Goal: Task Accomplishment & Management: Use online tool/utility

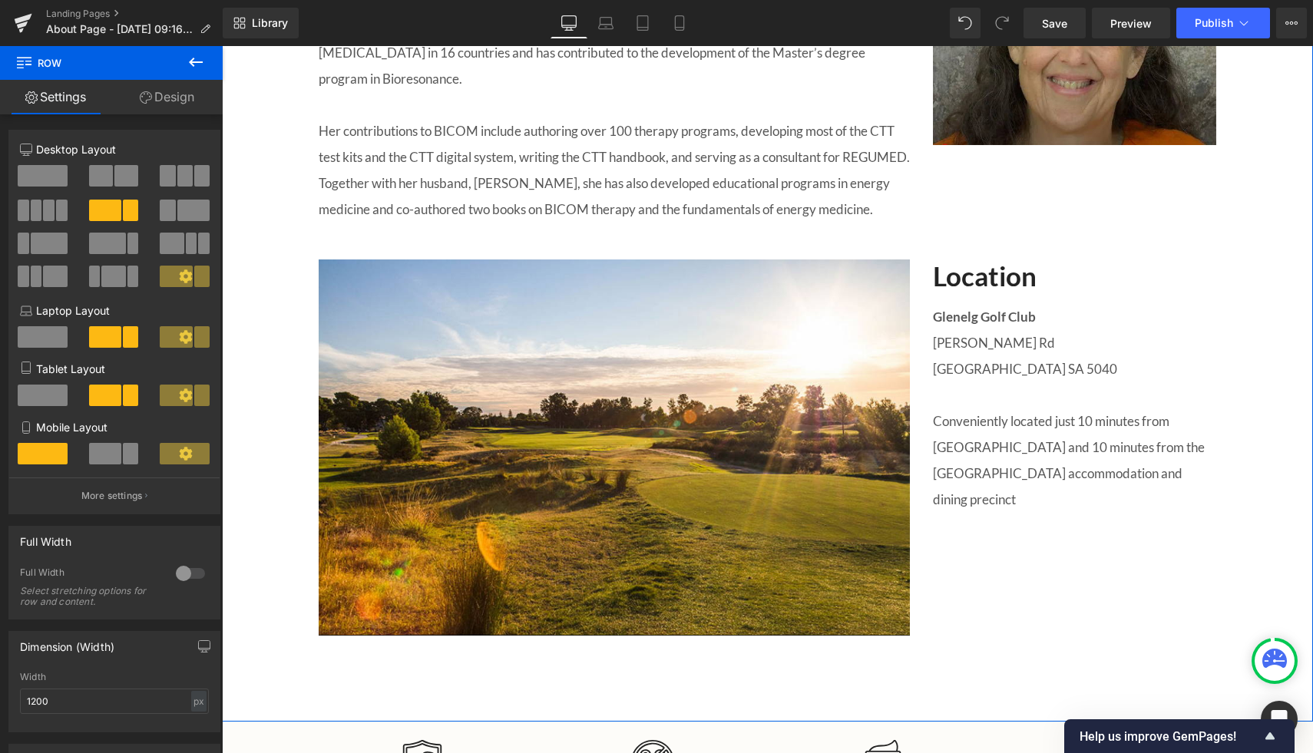
scroll to position [1676, 0]
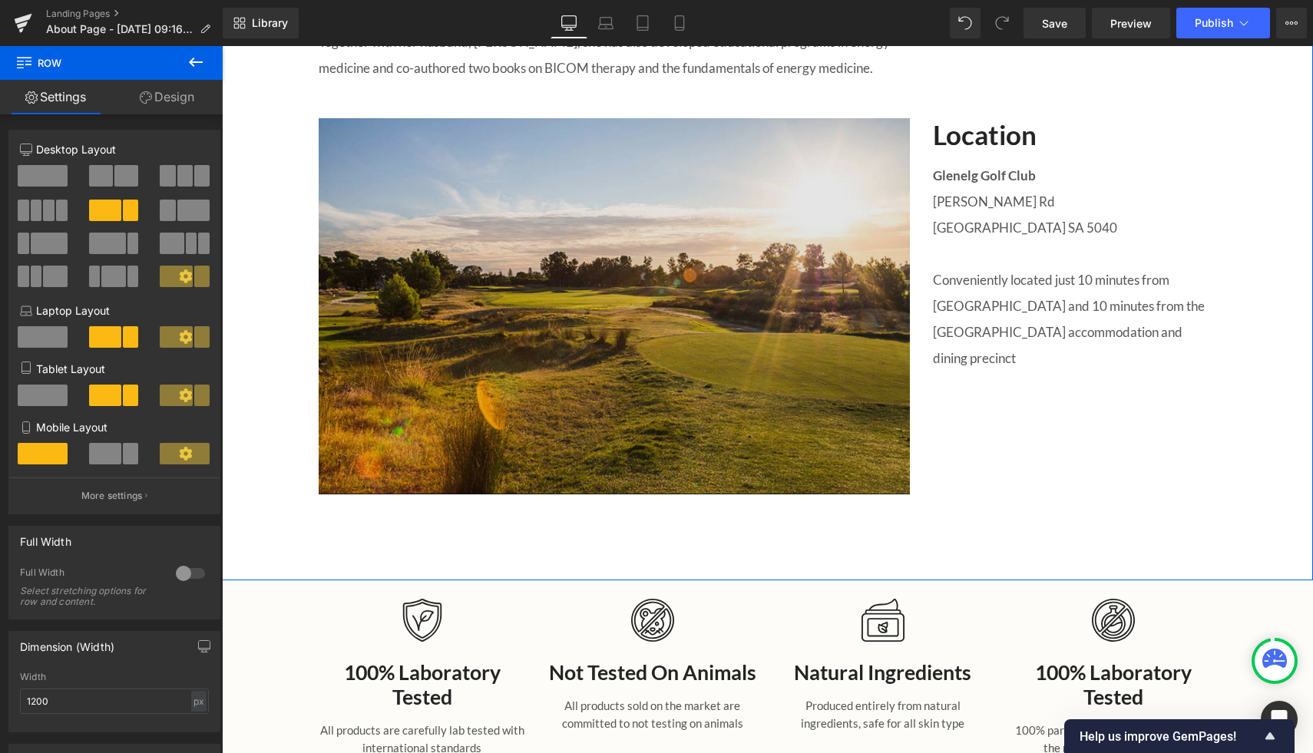
click at [486, 346] on img at bounding box center [614, 306] width 591 height 376
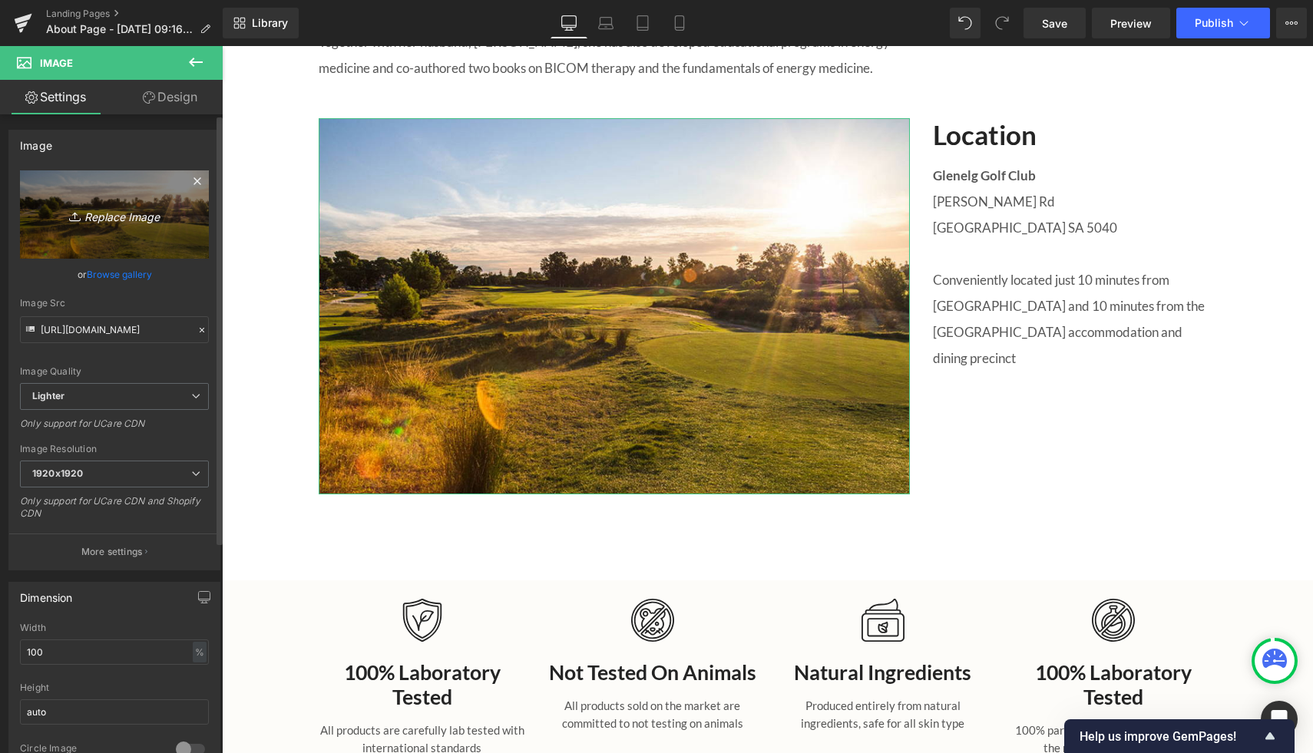
click at [91, 220] on icon "Replace Image" at bounding box center [114, 214] width 123 height 19
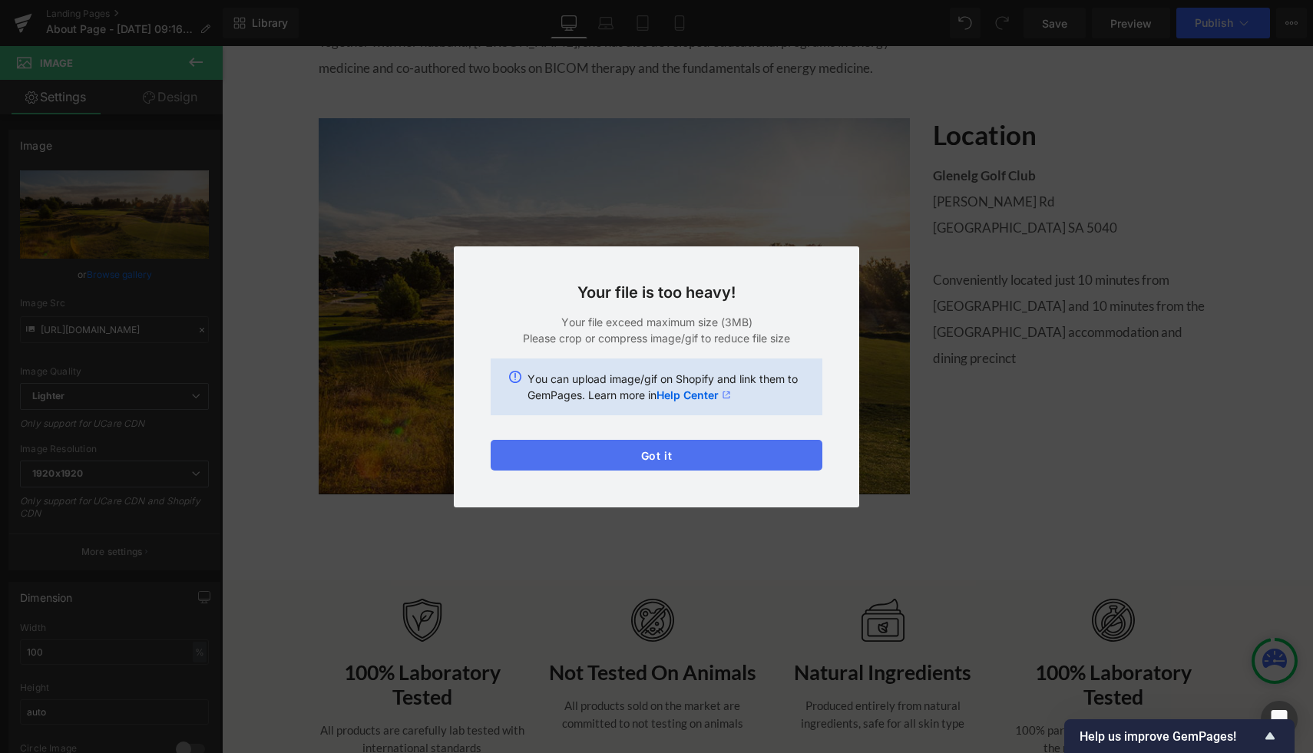
click at [637, 458] on button "Got it" at bounding box center [657, 455] width 332 height 31
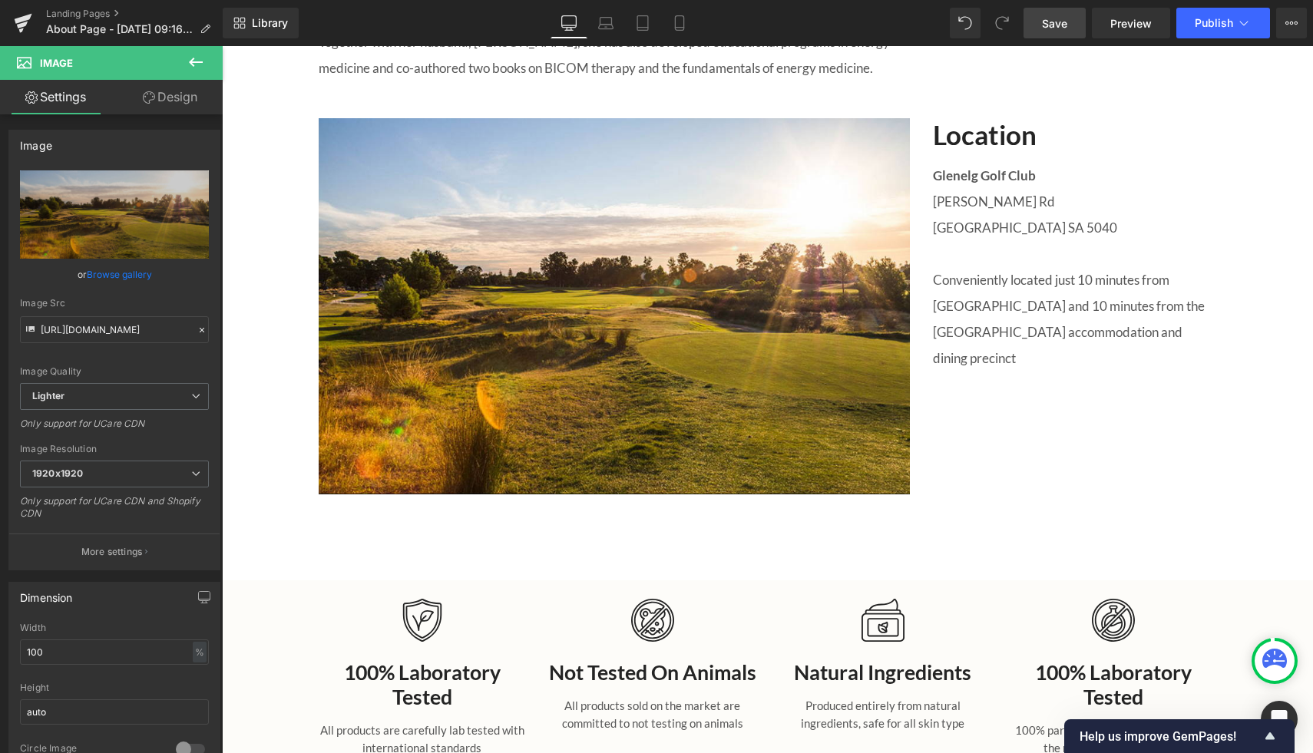
click at [1069, 25] on link "Save" at bounding box center [1055, 23] width 62 height 31
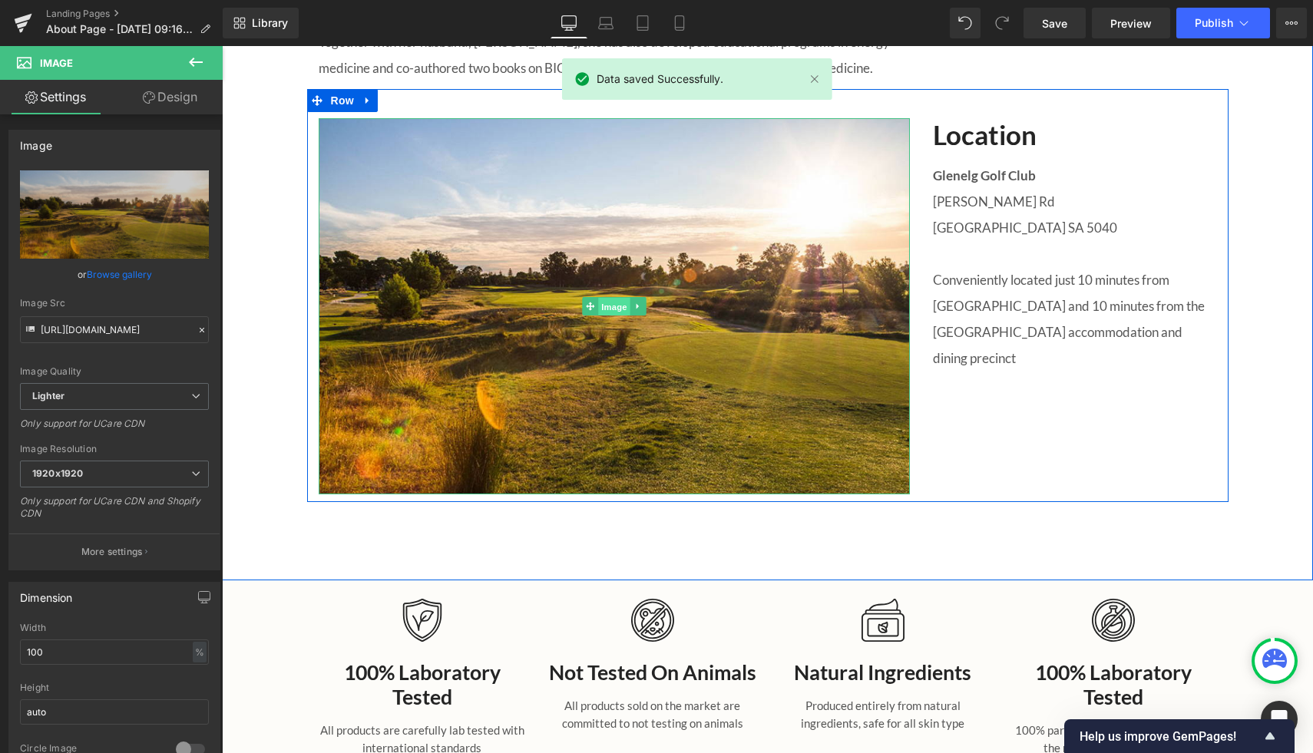
click at [613, 308] on span "Image" at bounding box center [614, 307] width 32 height 18
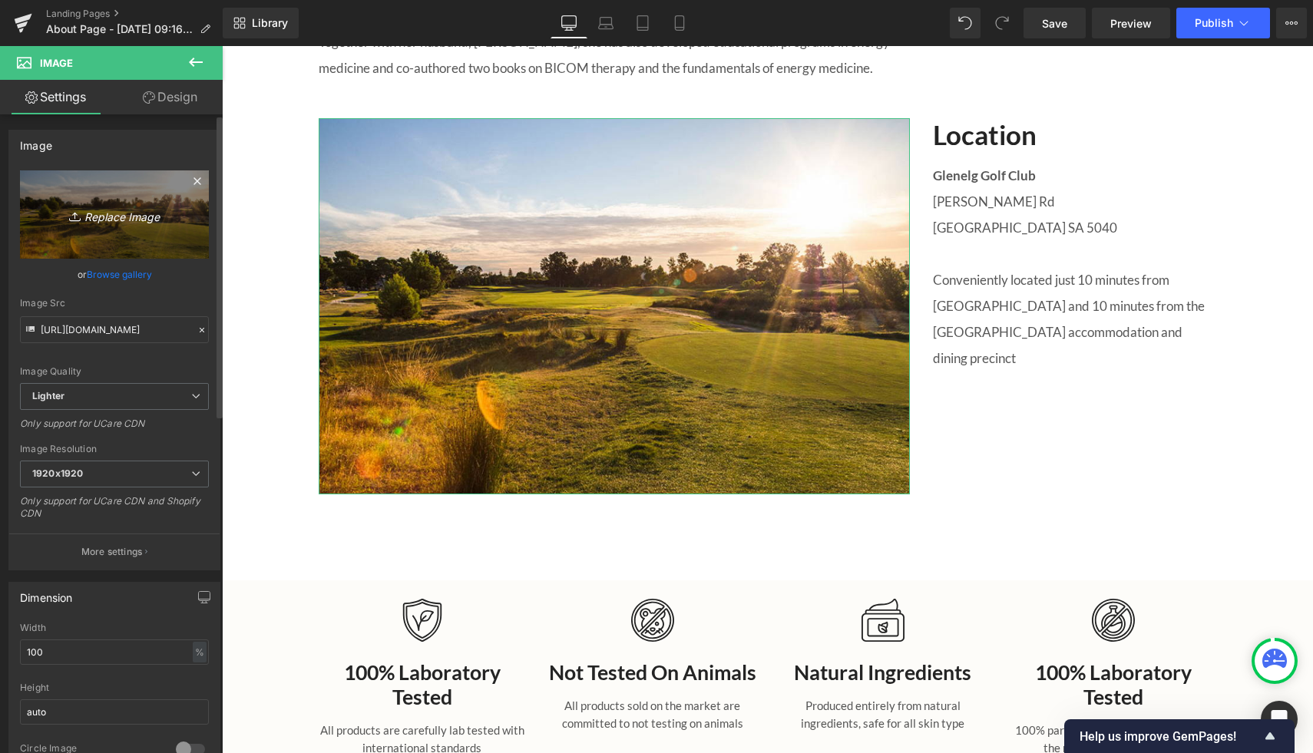
click at [104, 218] on icon "Replace Image" at bounding box center [114, 214] width 123 height 19
type input "C:\fakepath\Glenelg (1).jpg"
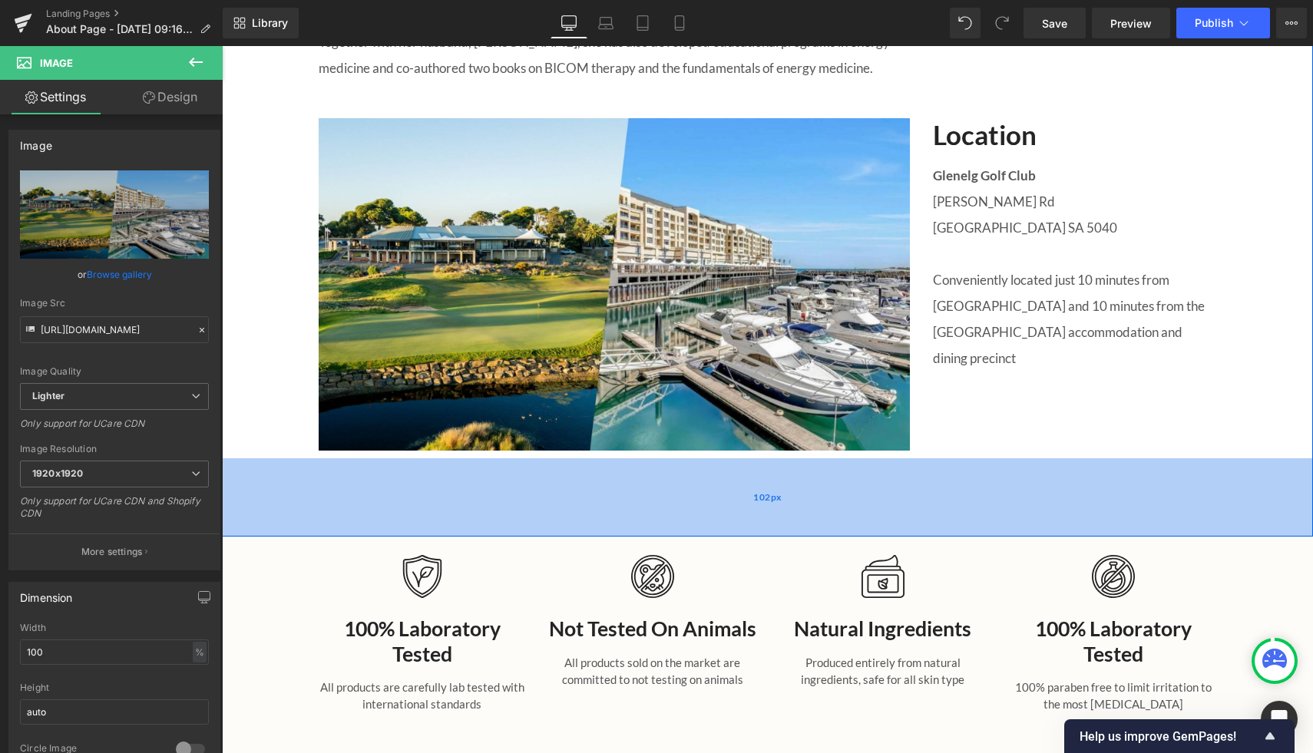
type input "[URL][DOMAIN_NAME]"
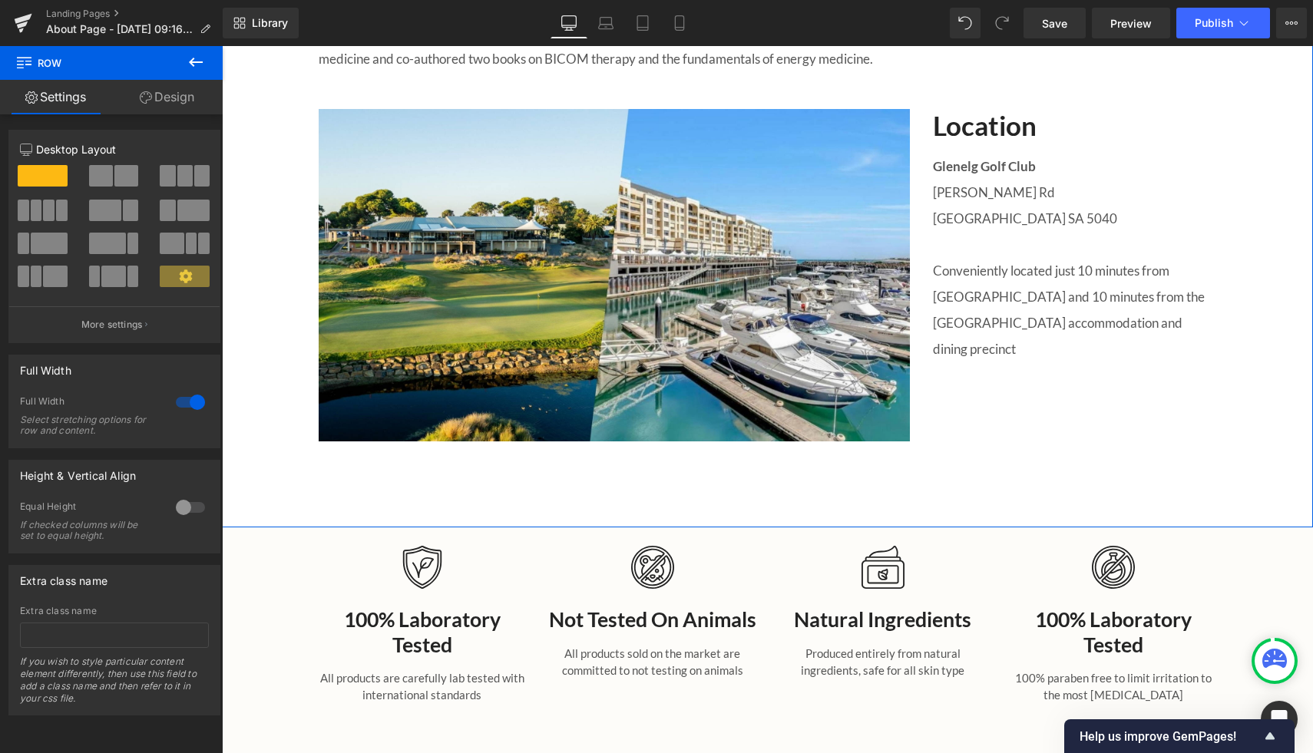
scroll to position [1683, 0]
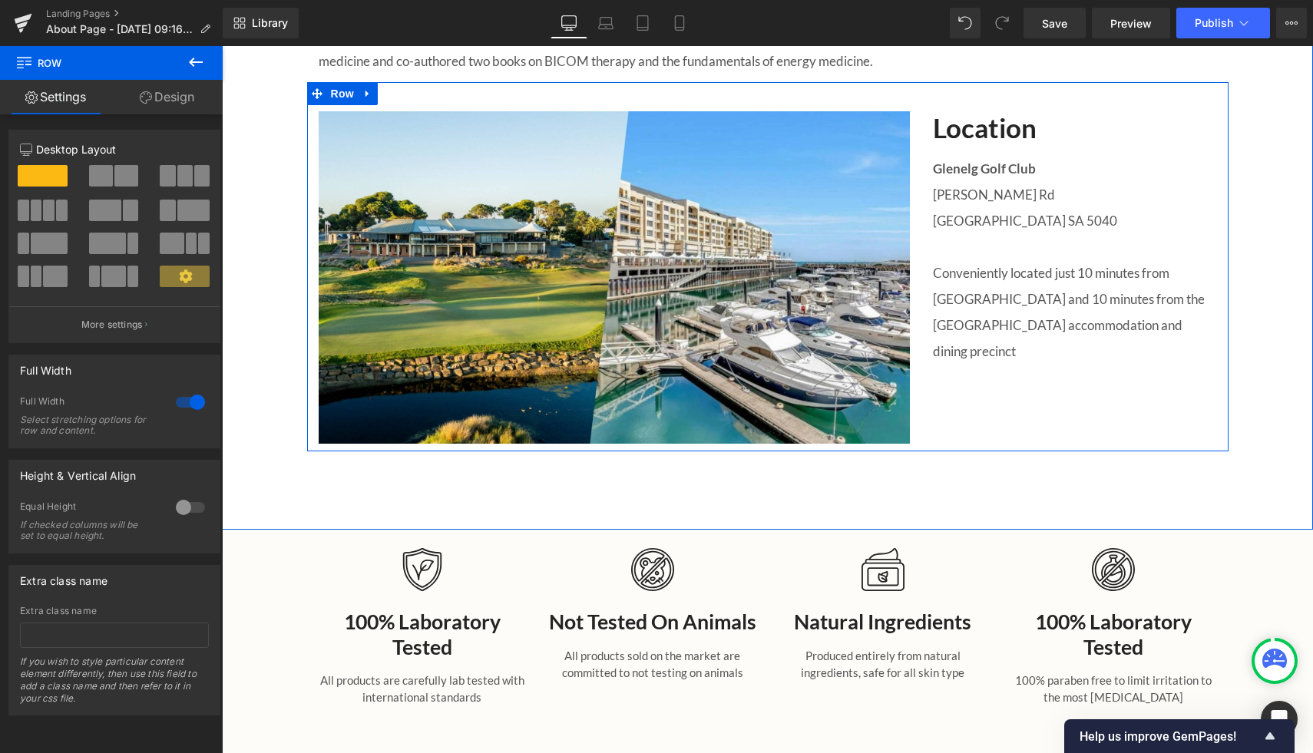
click at [1140, 445] on div "Image Location Heading [GEOGRAPHIC_DATA] [PERSON_NAME][GEOGRAPHIC_DATA][PERSON_…" at bounding box center [768, 266] width 922 height 369
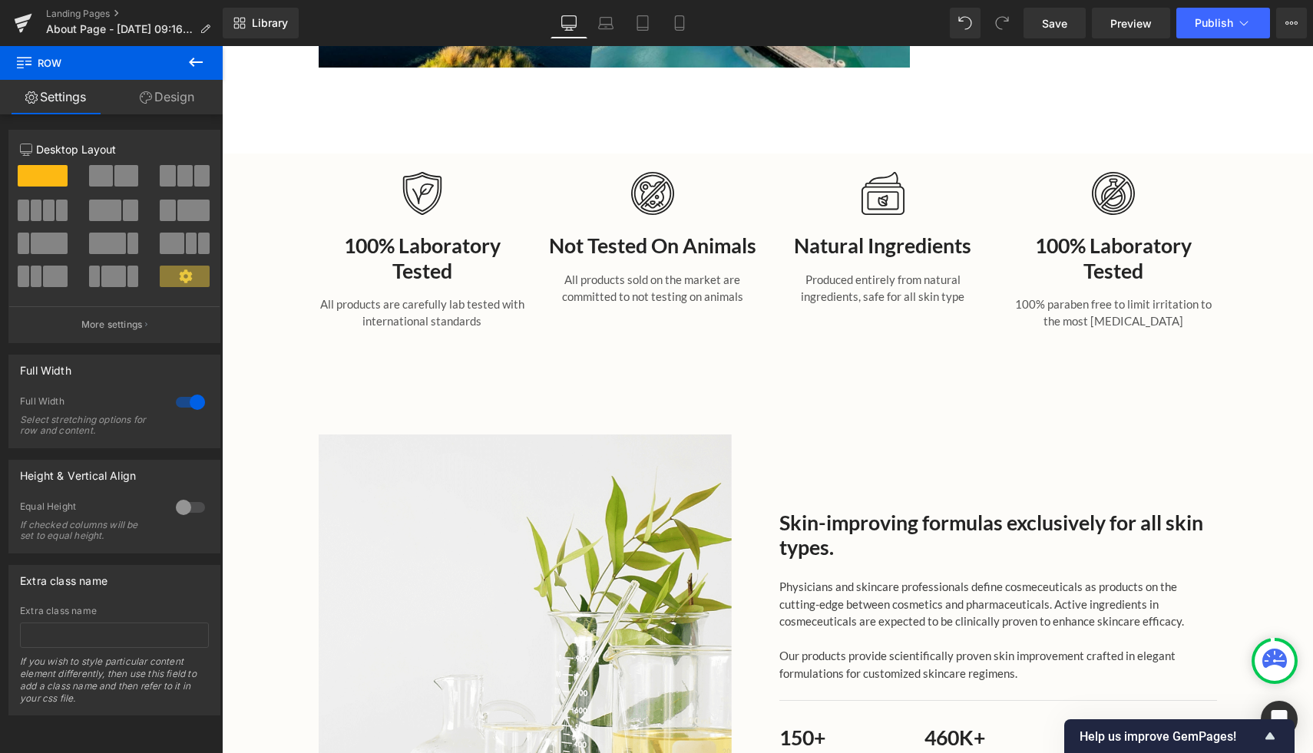
scroll to position [2084, 0]
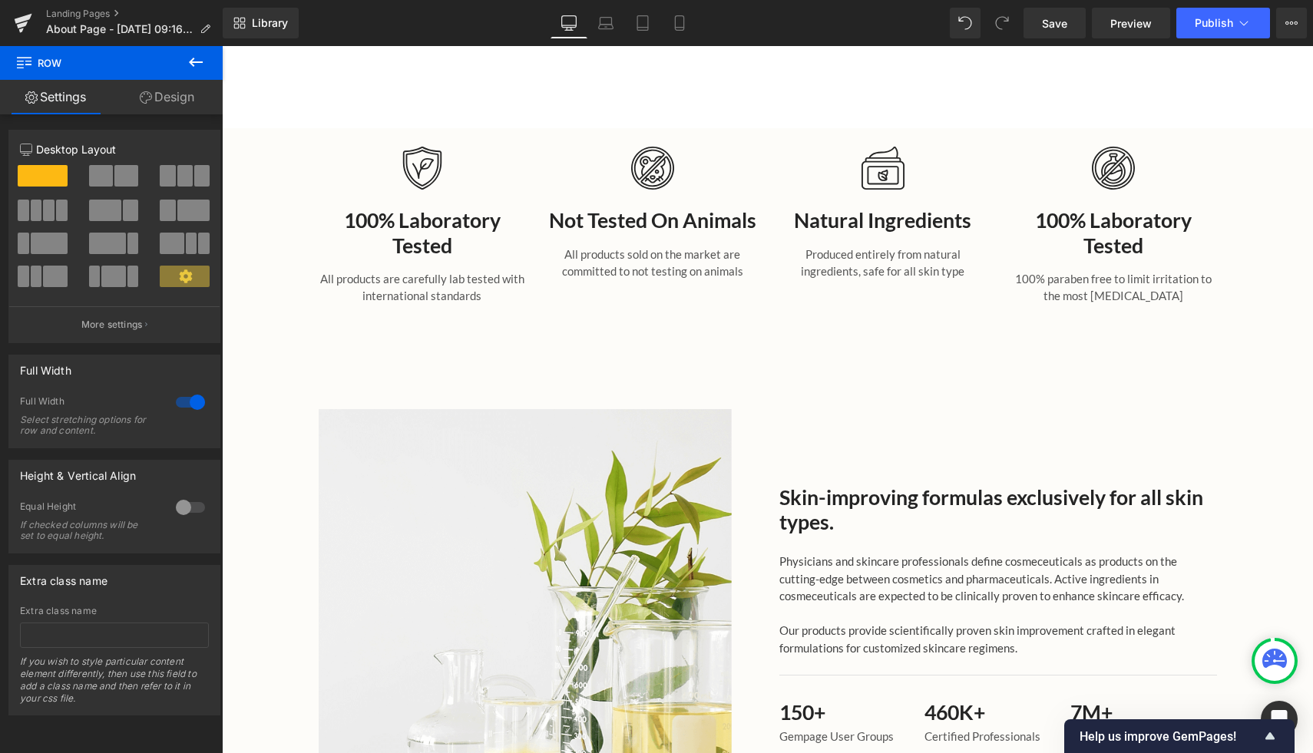
click at [195, 65] on icon at bounding box center [196, 62] width 18 height 18
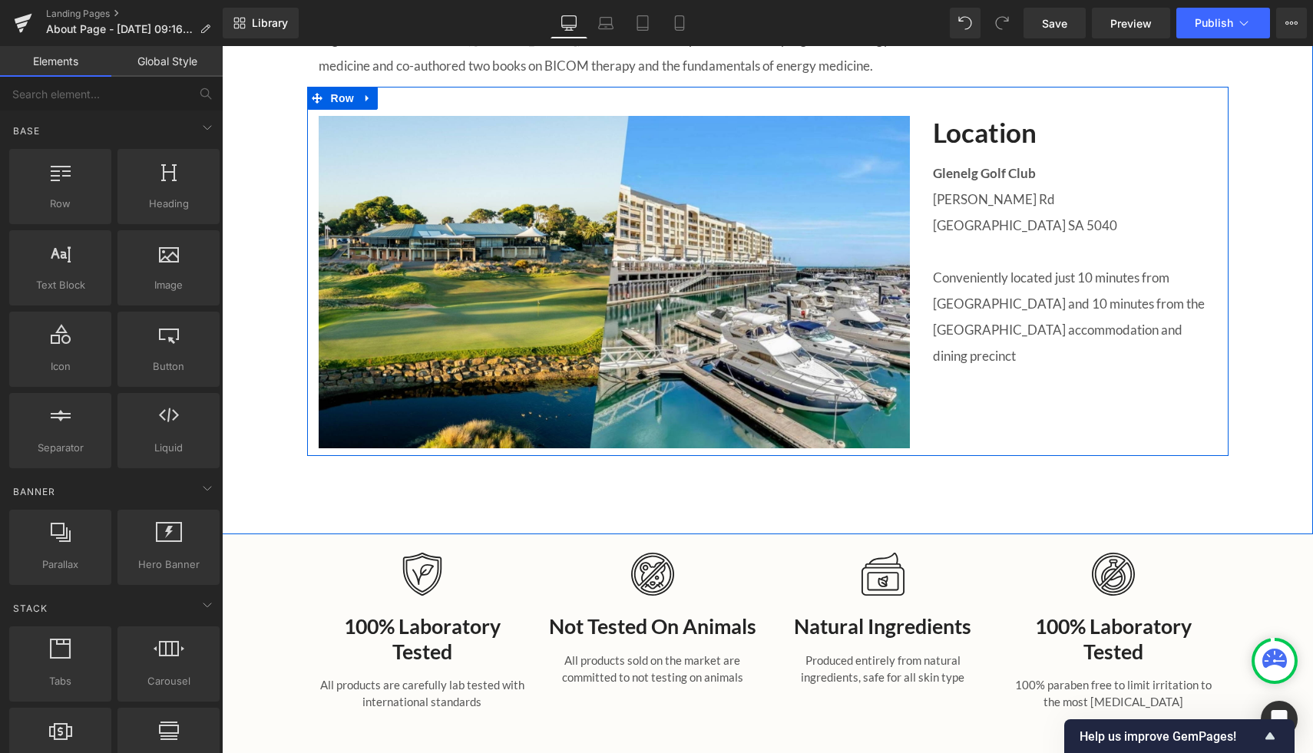
scroll to position [1675, 0]
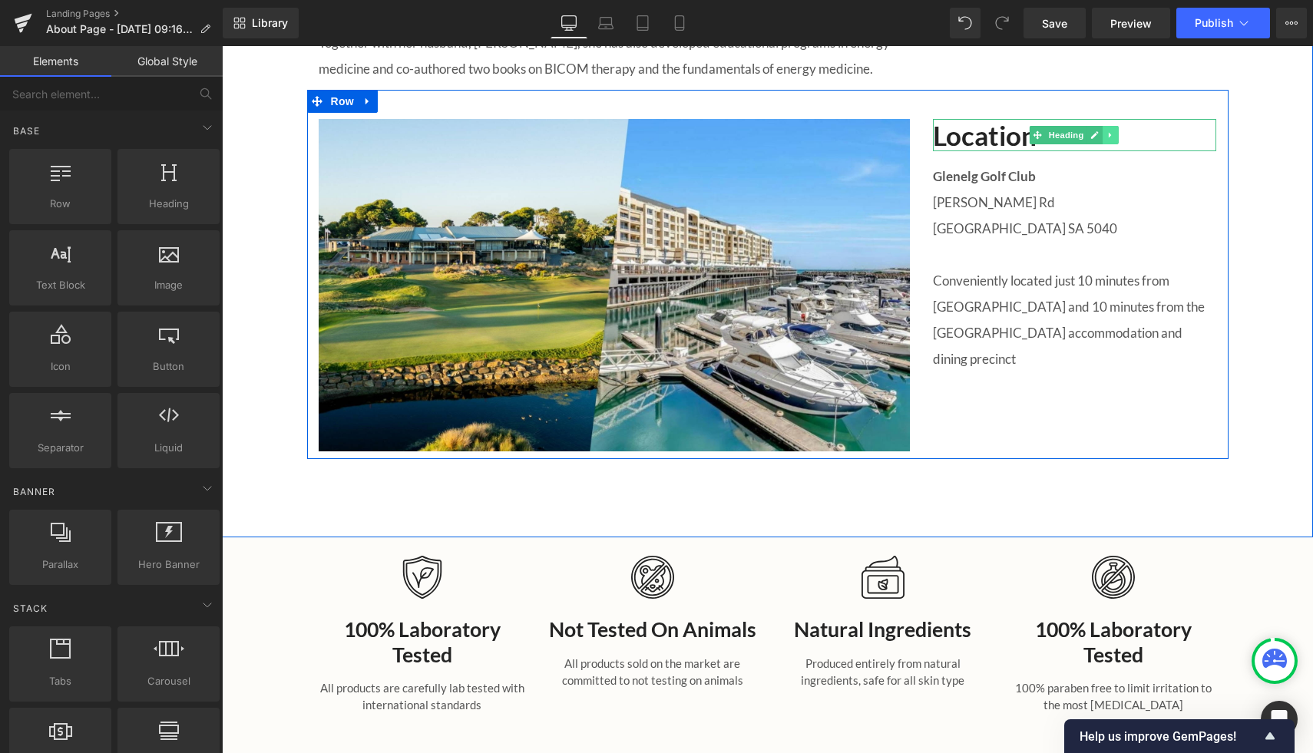
click at [1111, 141] on link at bounding box center [1112, 135] width 16 height 18
click at [1104, 136] on icon at bounding box center [1103, 135] width 8 height 8
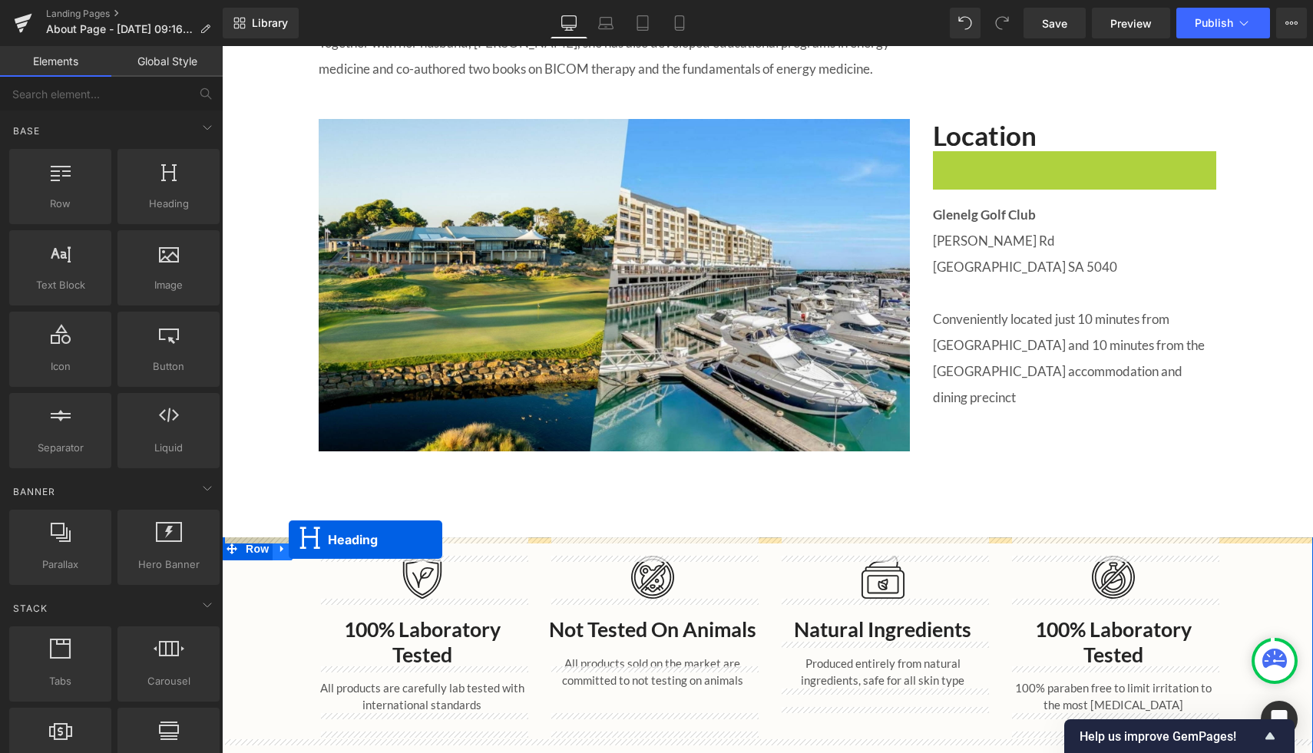
drag, startPoint x: 1040, startPoint y: 165, endPoint x: 289, endPoint y: 540, distance: 839.4
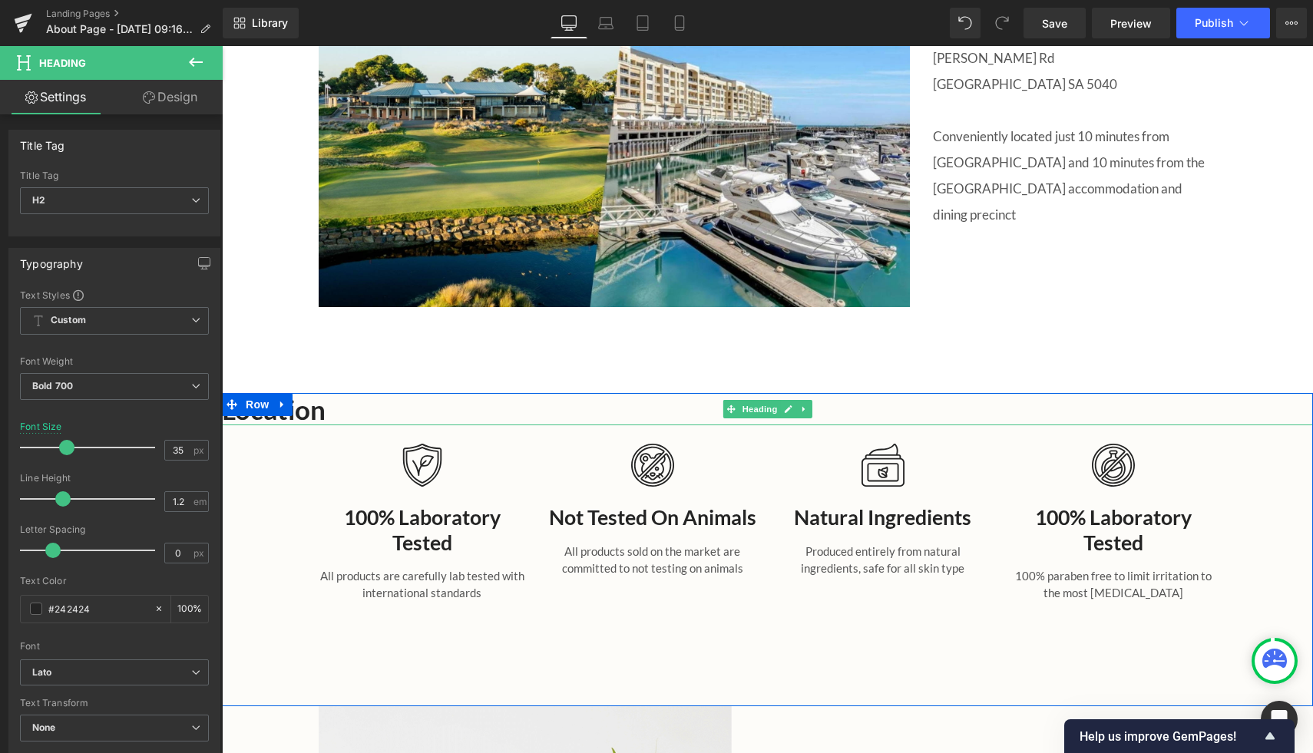
scroll to position [1823, 0]
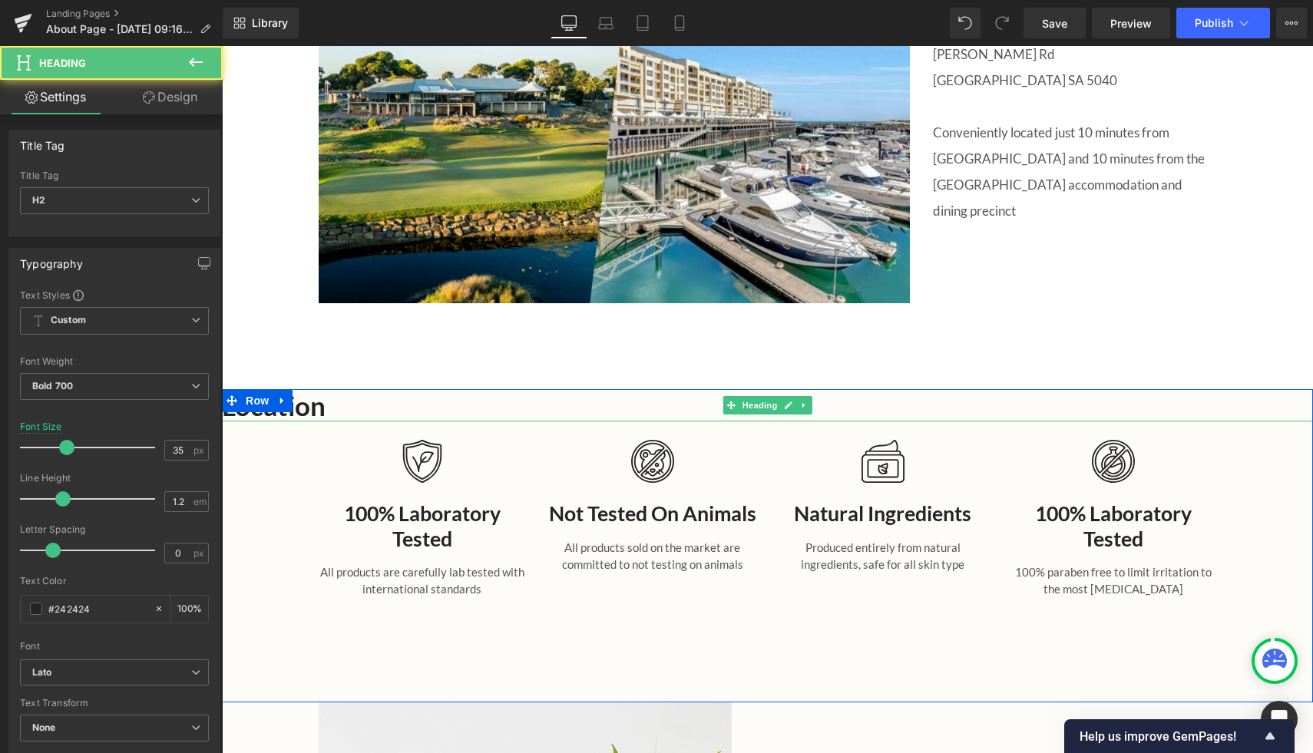
click at [389, 409] on h2 "Location" at bounding box center [767, 405] width 1091 height 32
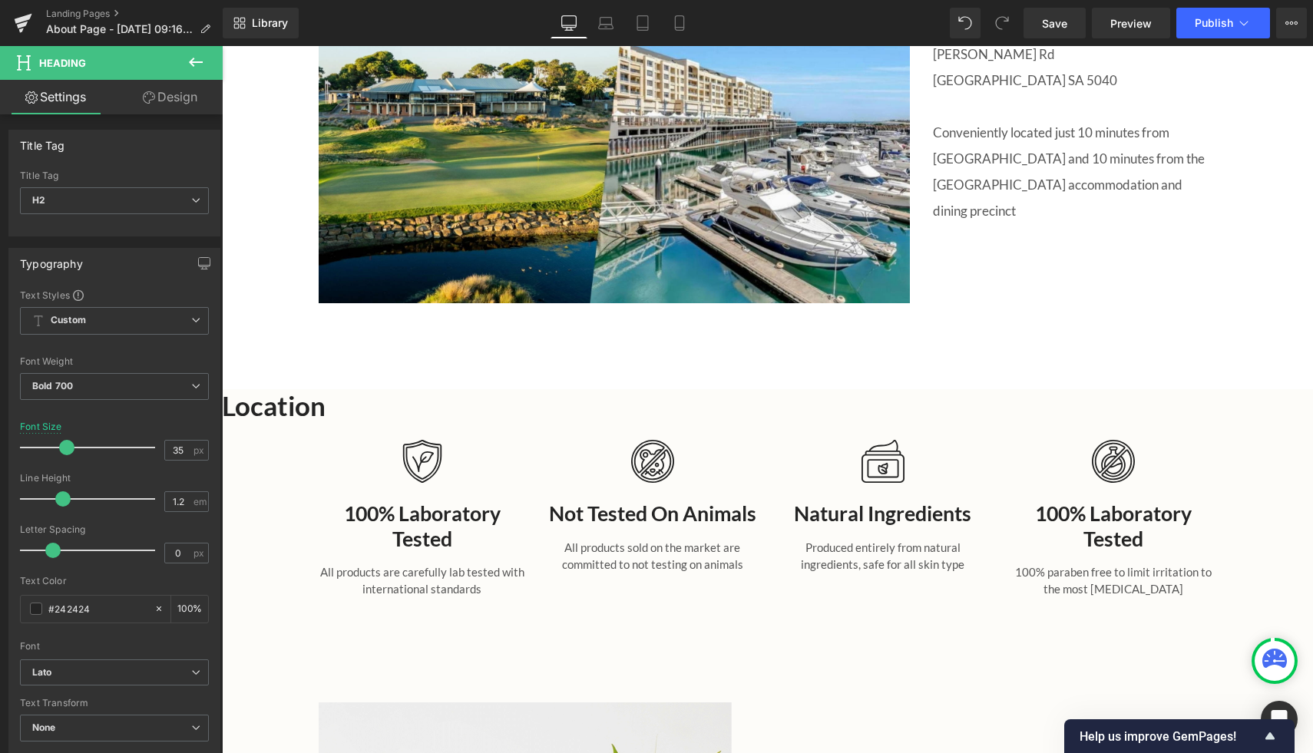
click at [175, 101] on link "Design" at bounding box center [169, 97] width 111 height 35
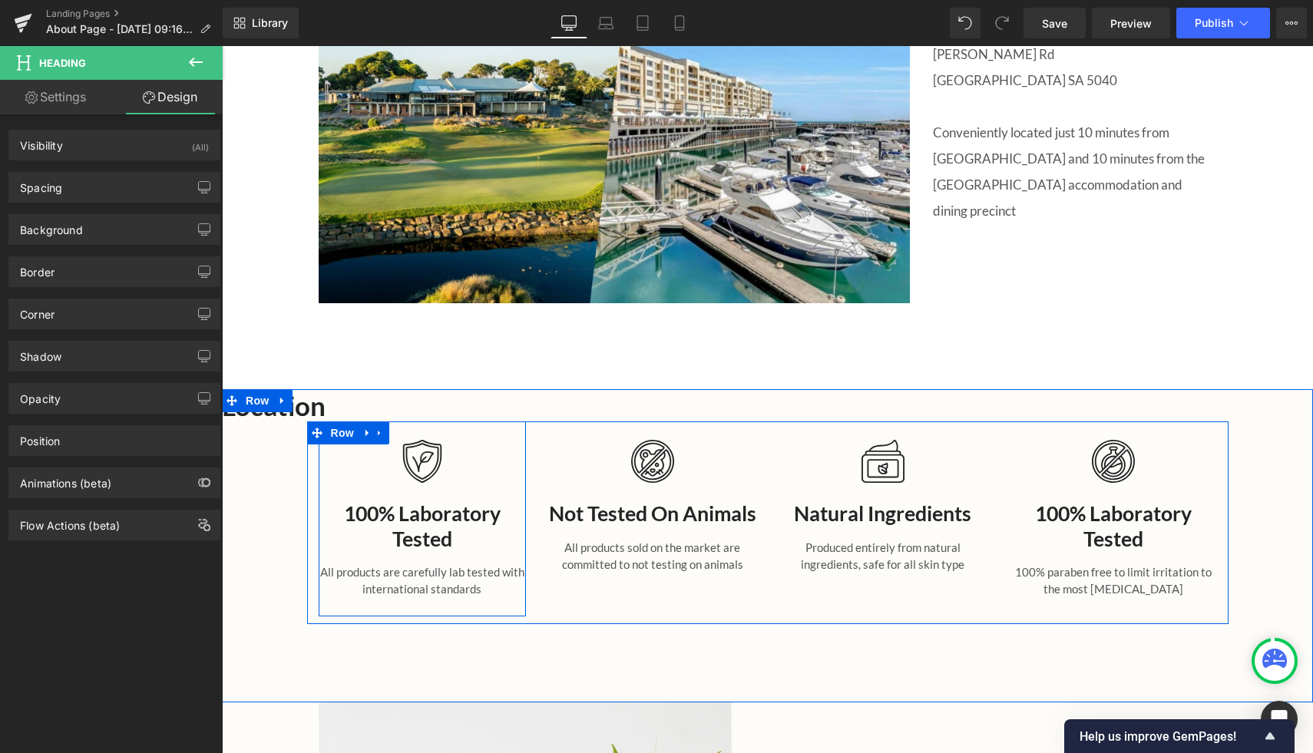
click at [370, 415] on h2 "Location" at bounding box center [767, 405] width 1091 height 32
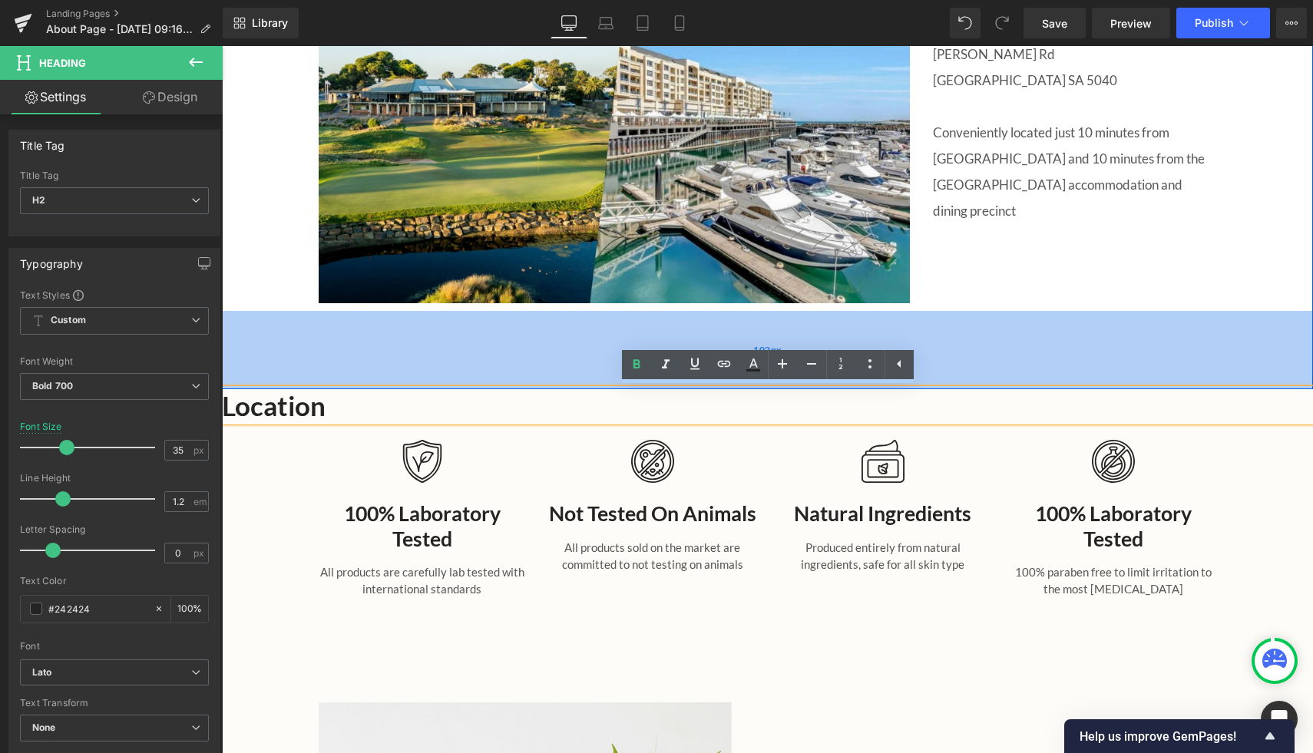
click at [501, 362] on div "102px" at bounding box center [767, 350] width 1091 height 78
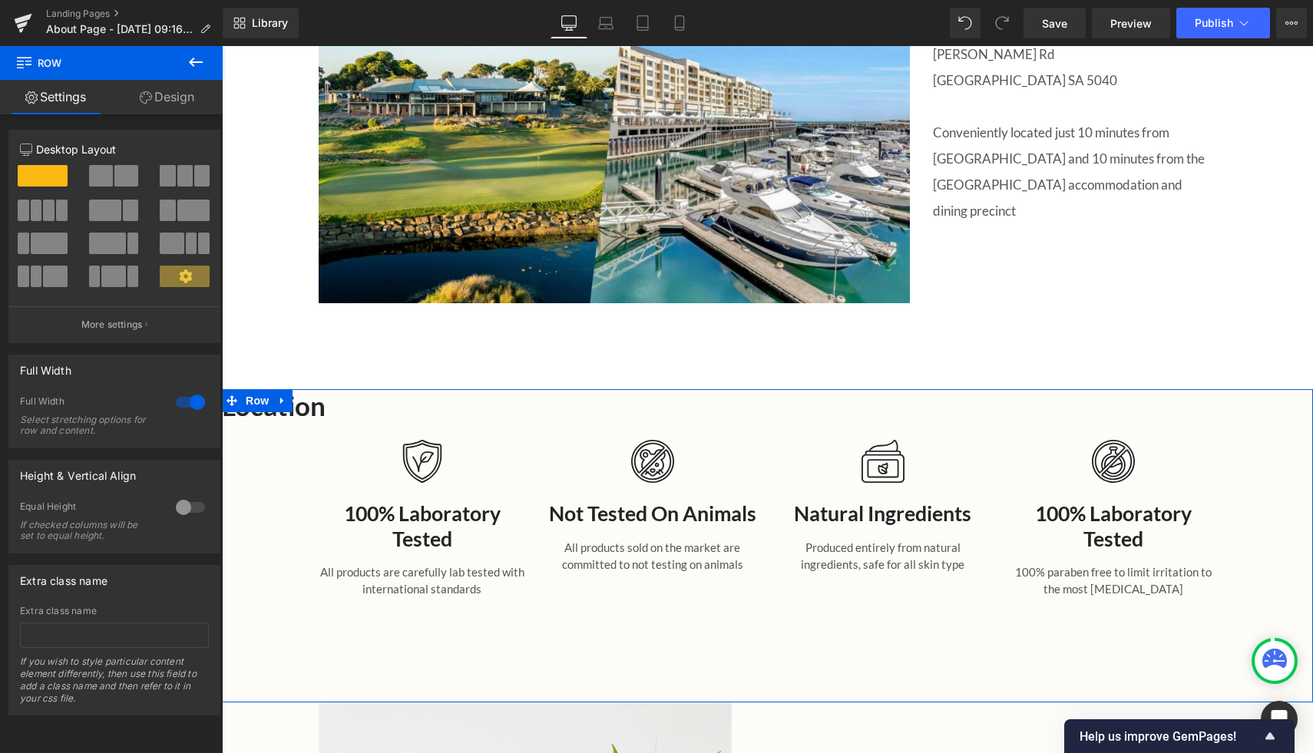
click at [293, 482] on div "Location Heading Image 100% Laboratory Tested Heading All products are carefull…" at bounding box center [767, 506] width 1091 height 234
click at [764, 402] on span "Heading" at bounding box center [759, 406] width 41 height 18
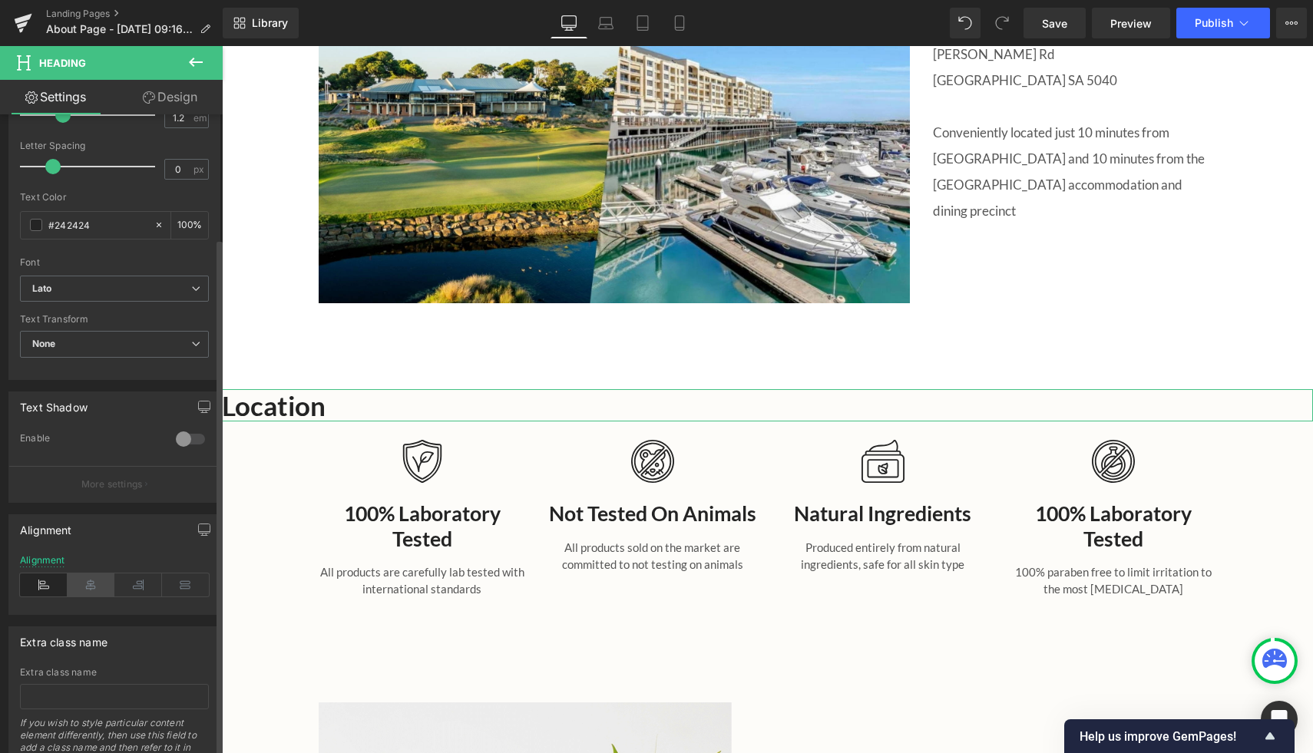
scroll to position [409, 0]
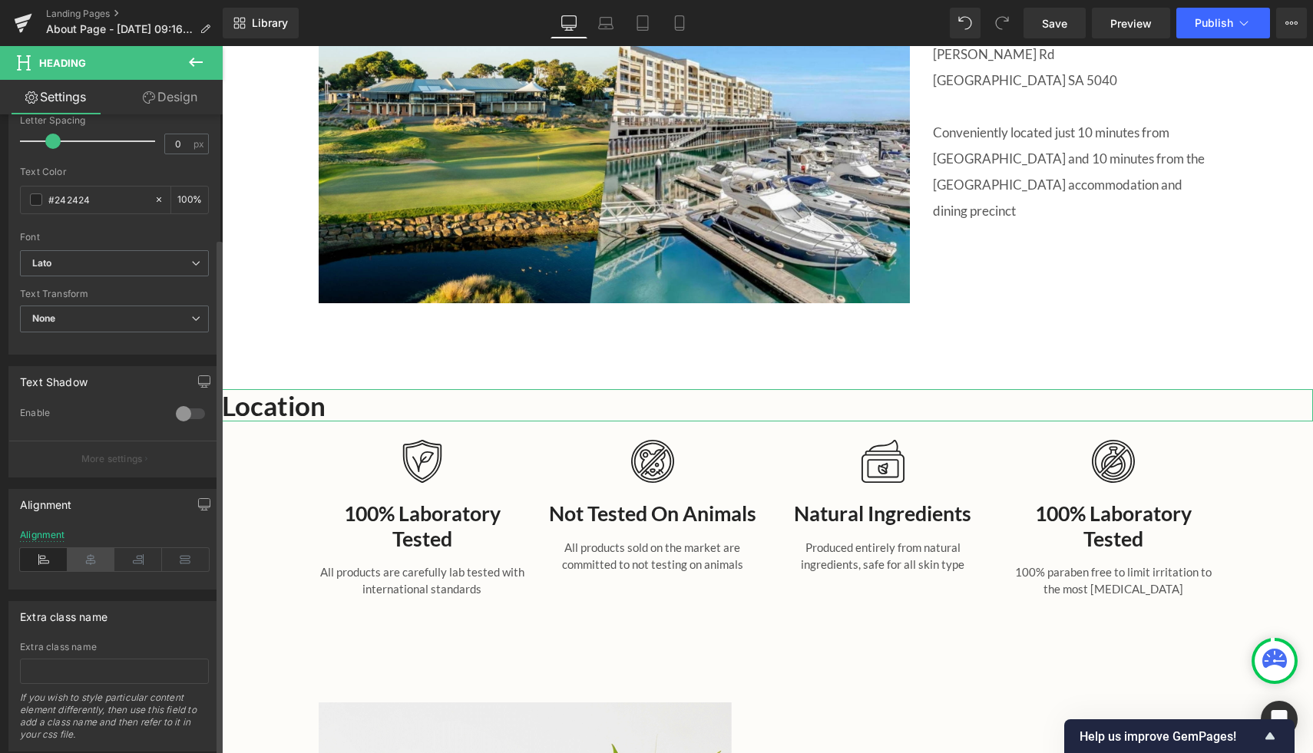
click at [87, 560] on icon at bounding box center [92, 559] width 48 height 23
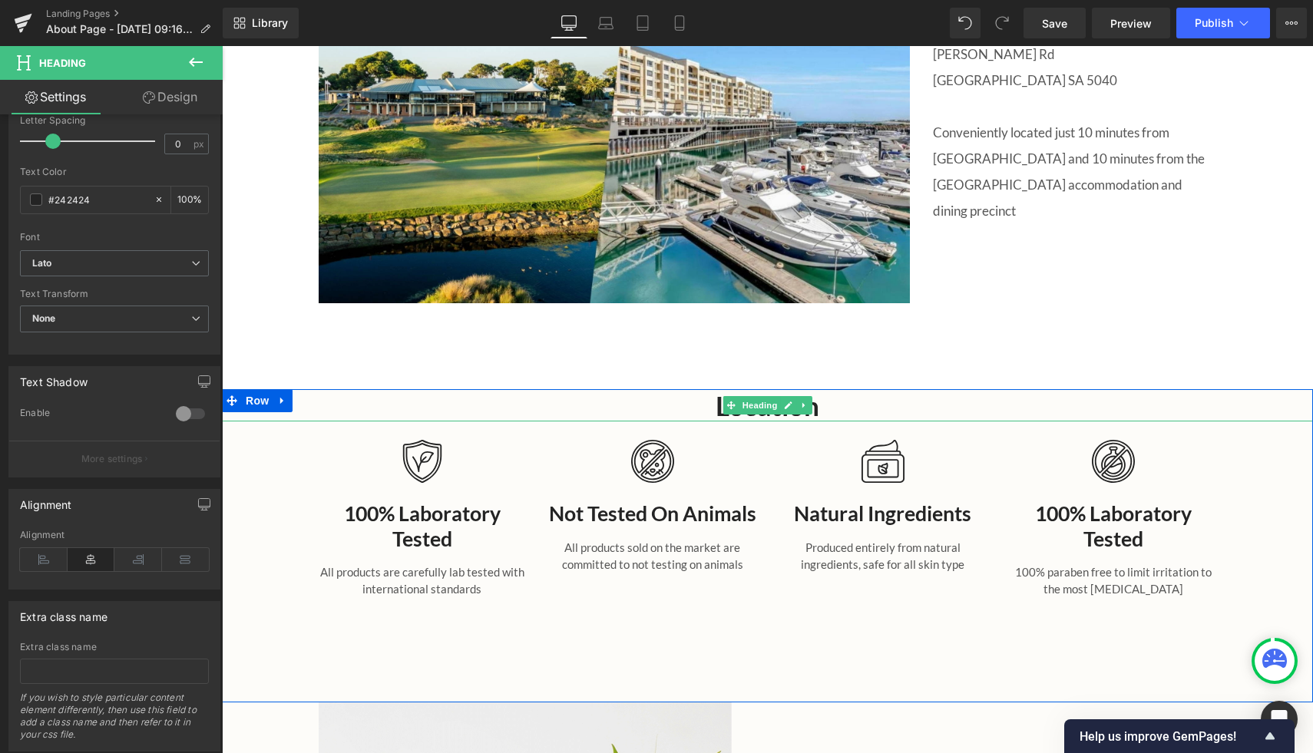
click at [817, 402] on h2 "Location" at bounding box center [767, 405] width 1091 height 32
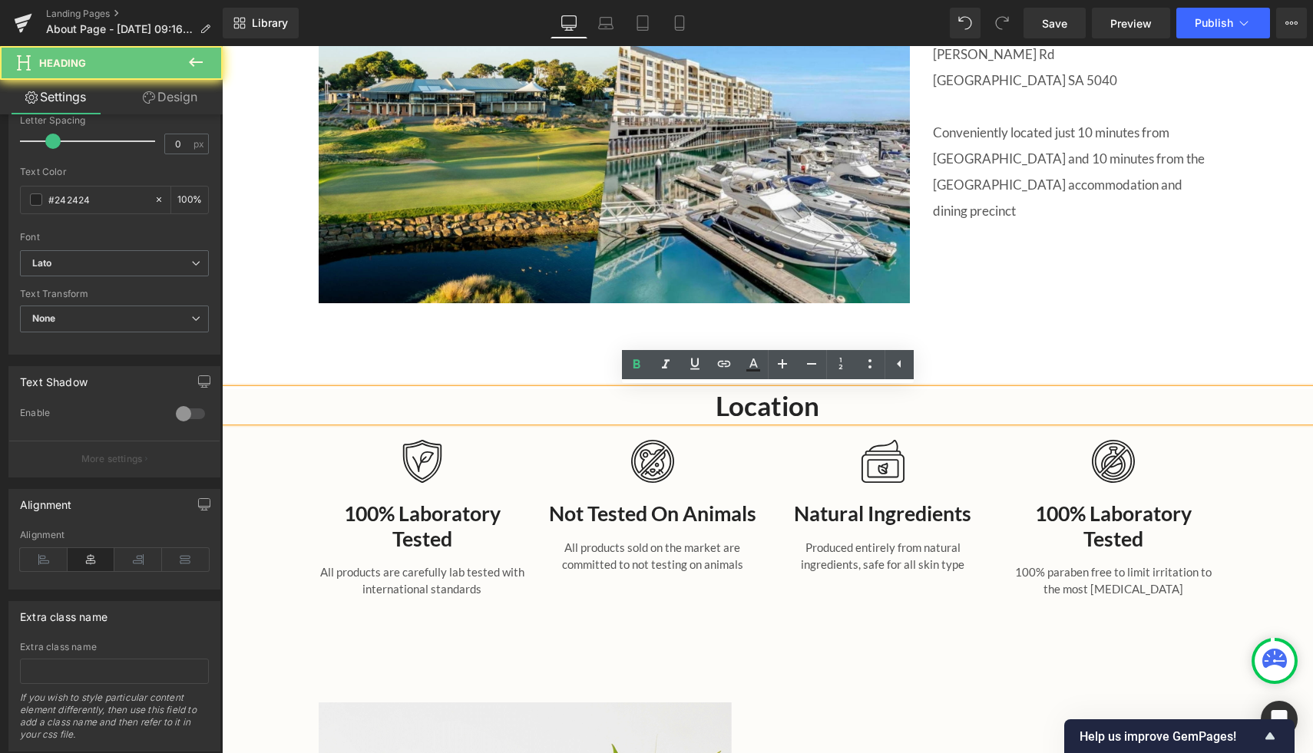
click at [817, 402] on h2 "Location" at bounding box center [767, 405] width 1091 height 32
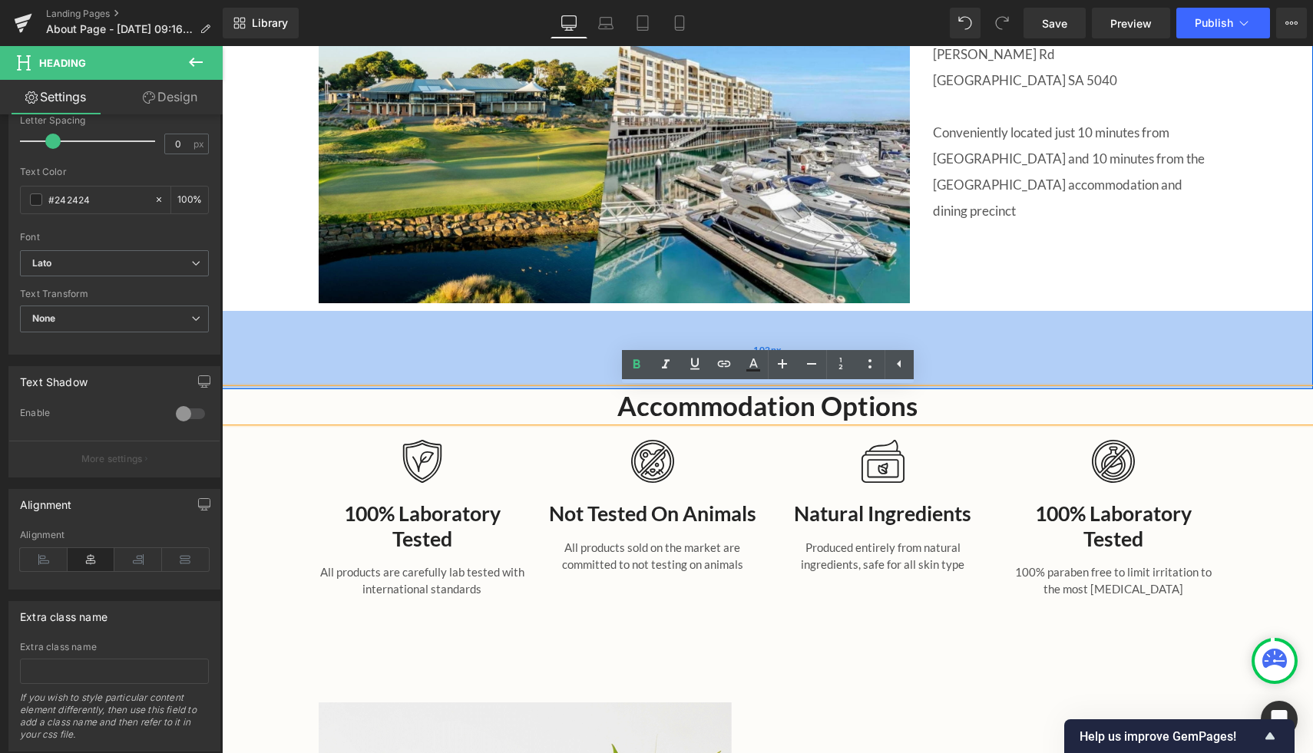
click at [1014, 325] on div "102px" at bounding box center [767, 350] width 1091 height 78
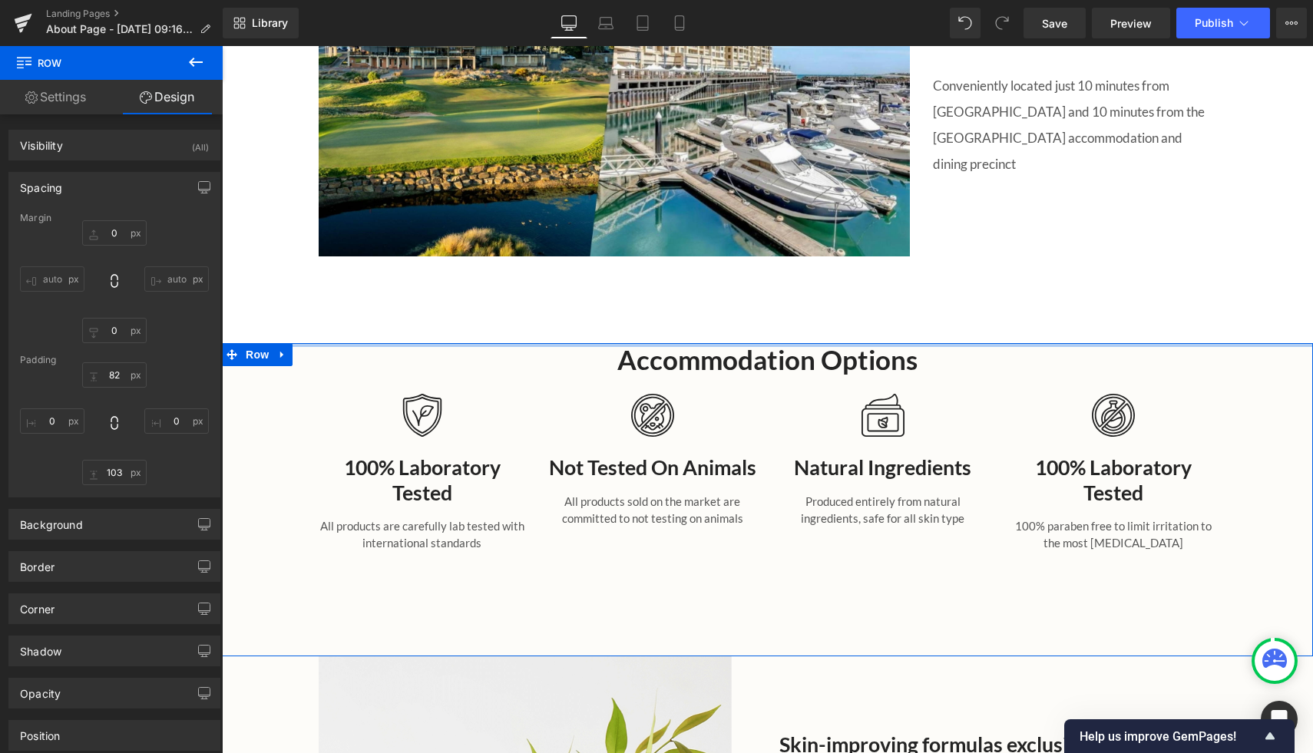
scroll to position [1876, 0]
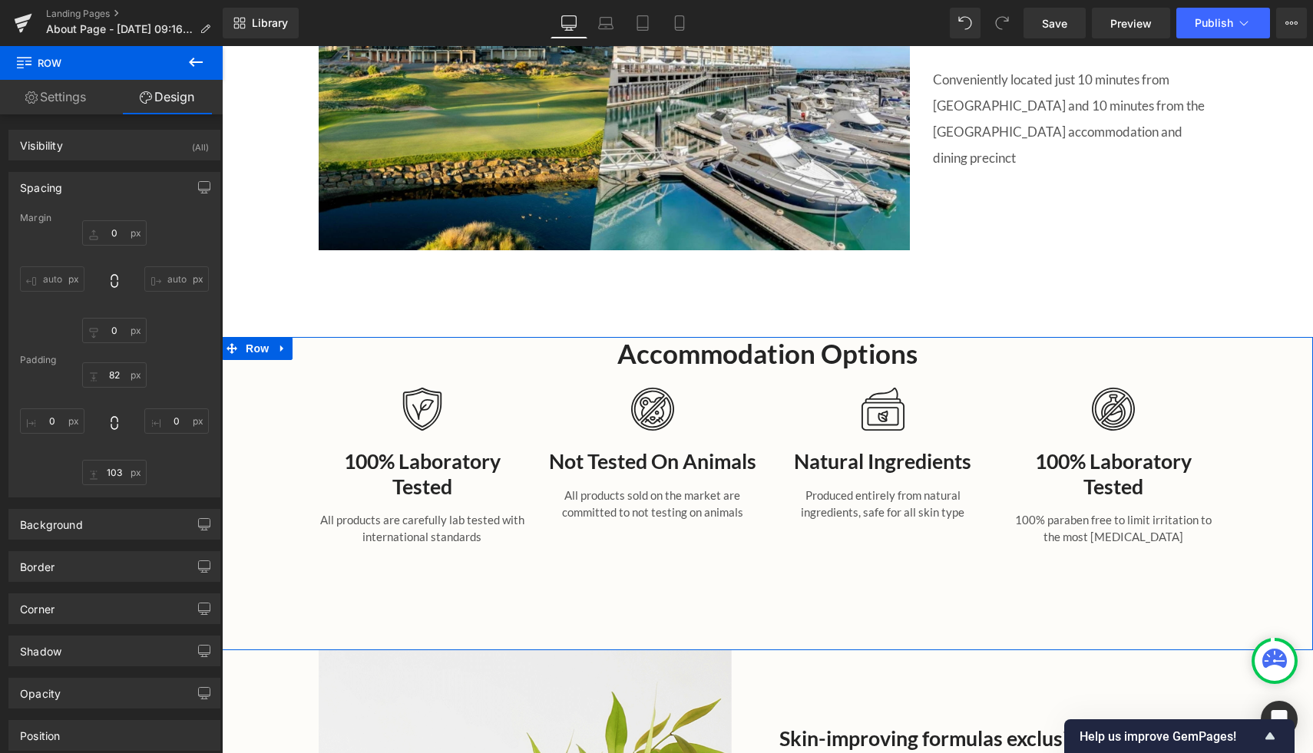
click at [441, 409] on div "Image" at bounding box center [422, 409] width 207 height 43
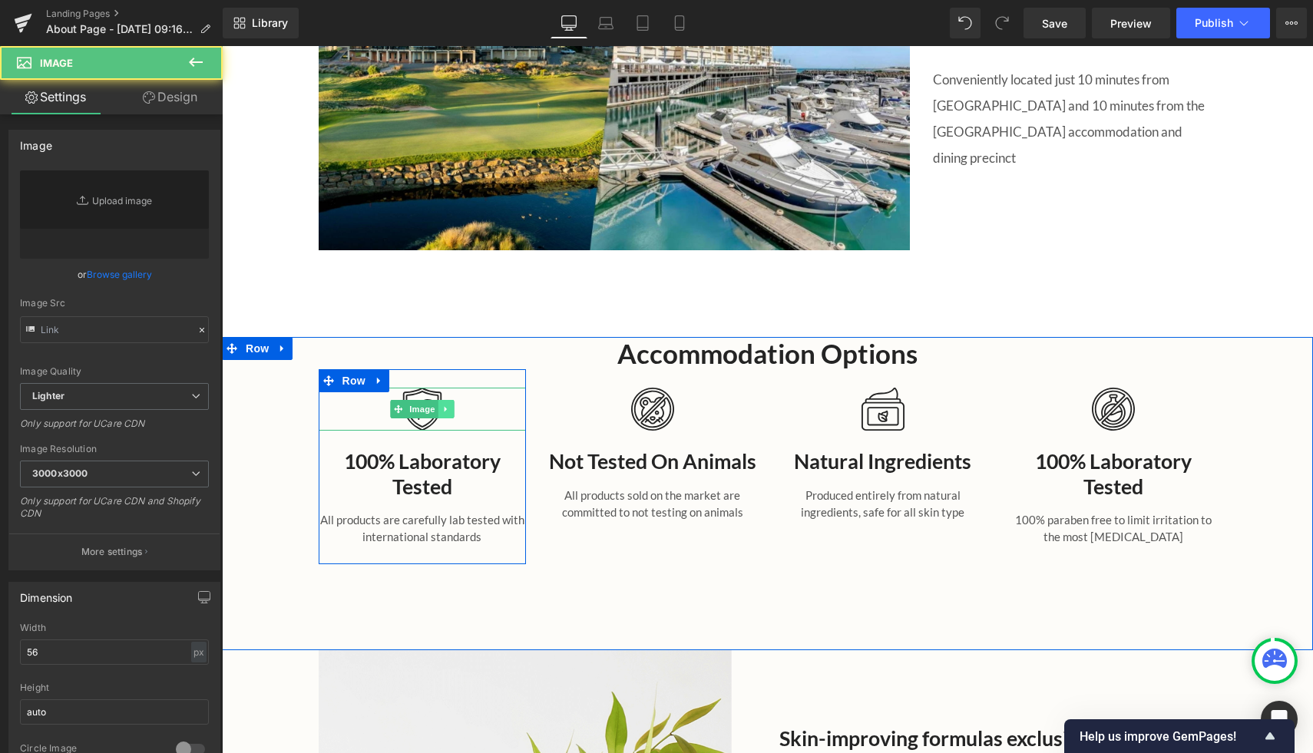
type input "[URL][DOMAIN_NAME]"
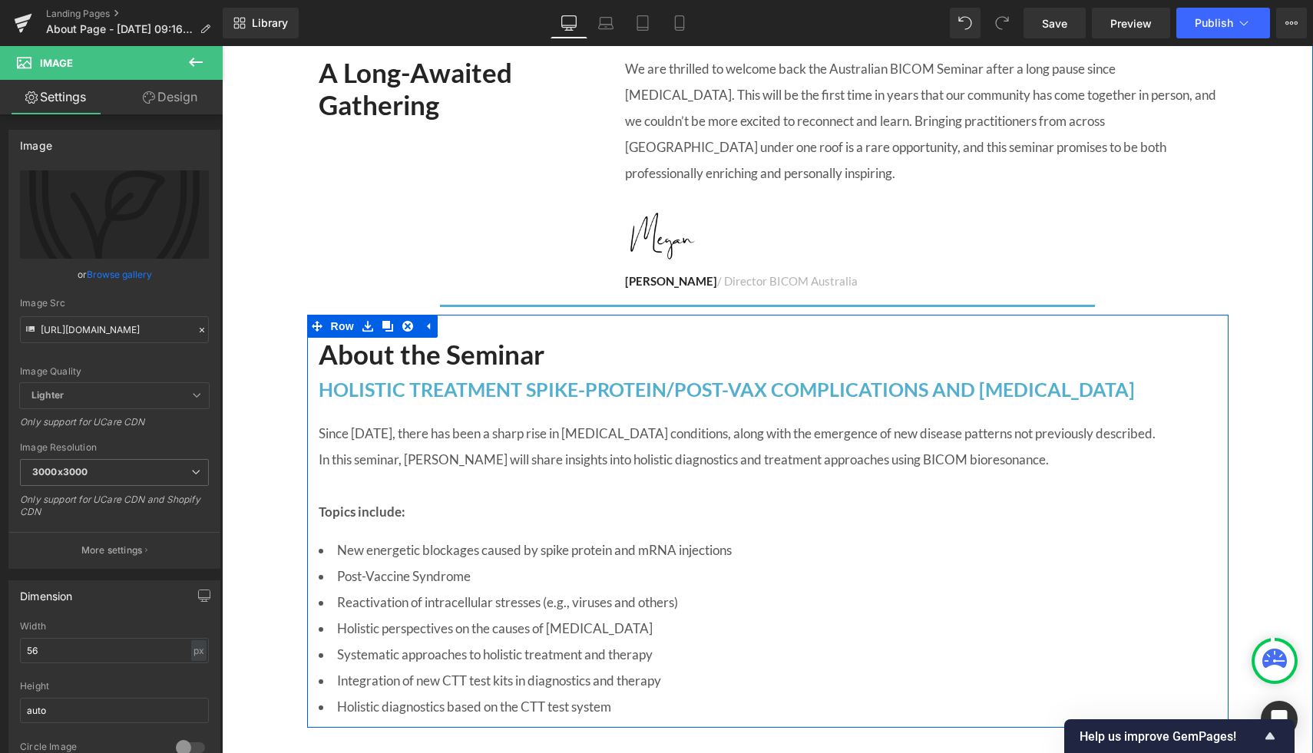
scroll to position [654, 0]
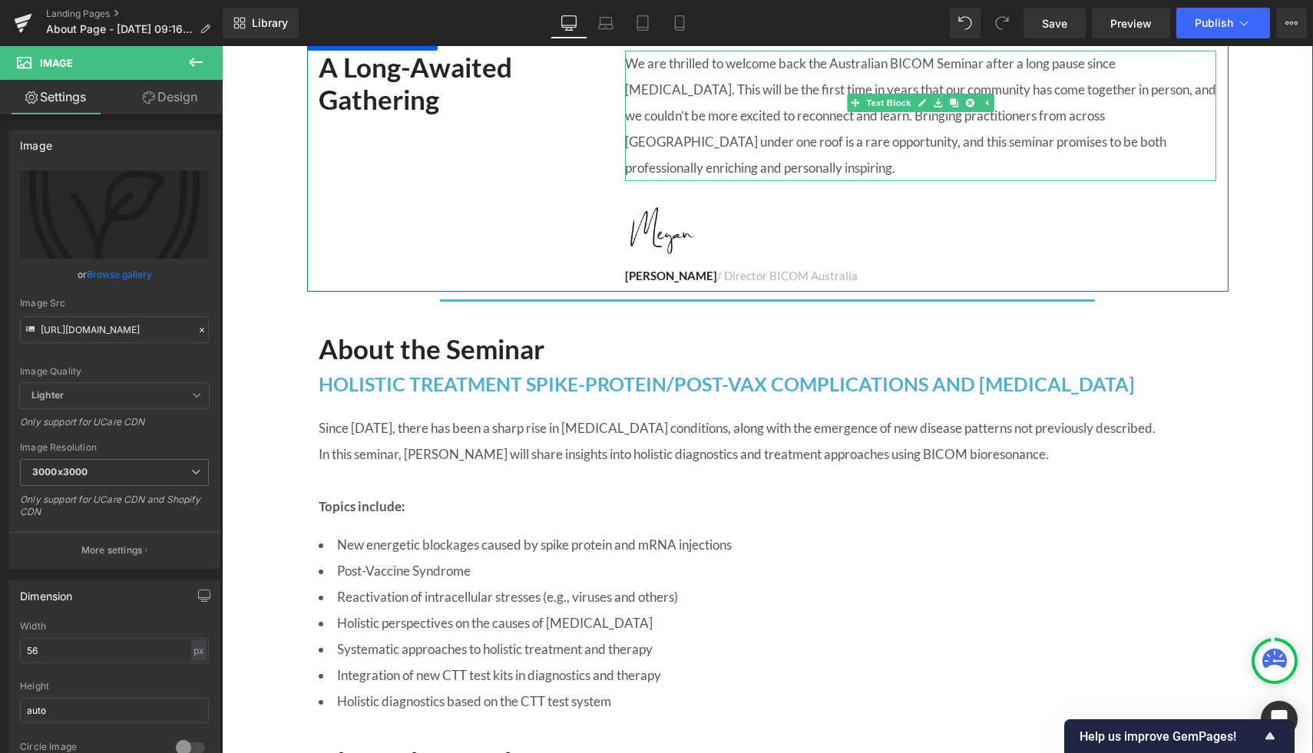
click at [1112, 129] on p "We are thrilled to welcome back the Australian BICOM Seminar after a long pause…" at bounding box center [920, 116] width 591 height 131
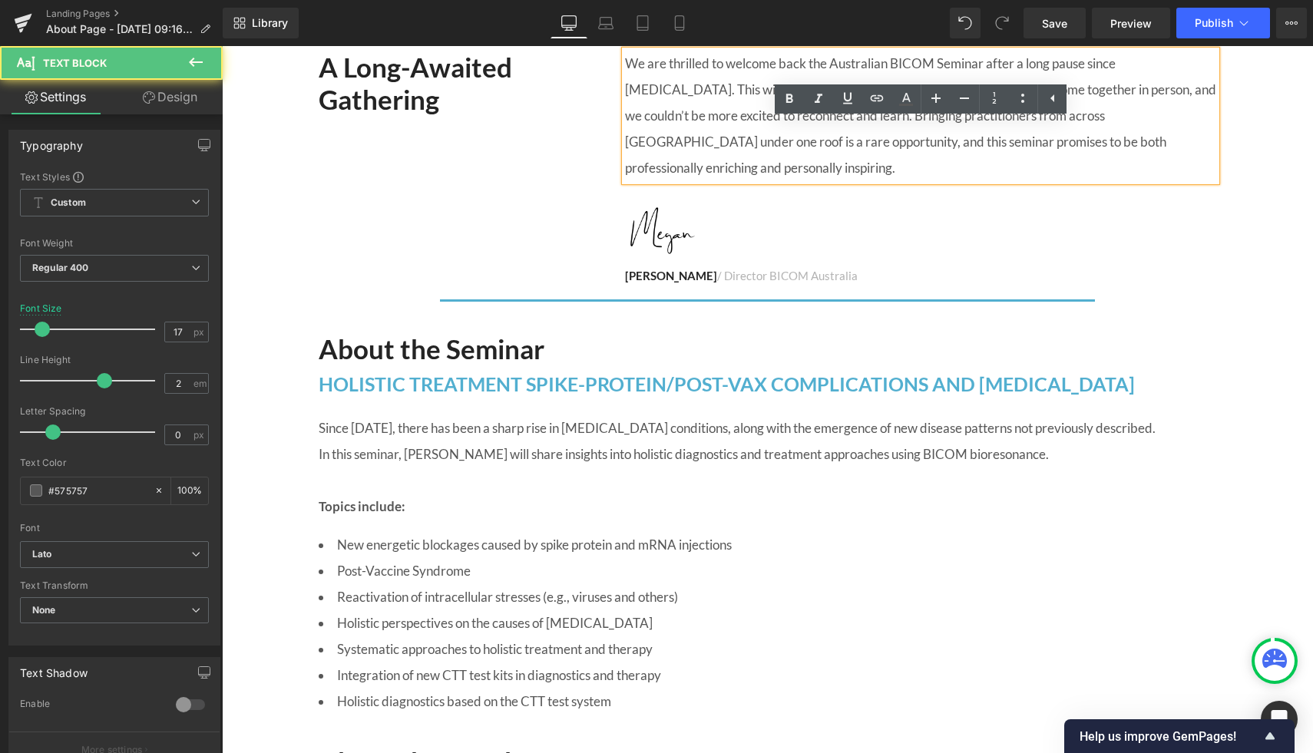
click at [1124, 120] on span "We are thrilled to welcome back the Australian BICOM Seminar after a long pause…" at bounding box center [920, 115] width 591 height 121
drag, startPoint x: 1180, startPoint y: 114, endPoint x: 1163, endPoint y: 118, distance: 17.3
click at [1163, 118] on span "We are thrilled to welcome back the Australian BICOM Seminar after a long pause…" at bounding box center [920, 115] width 591 height 121
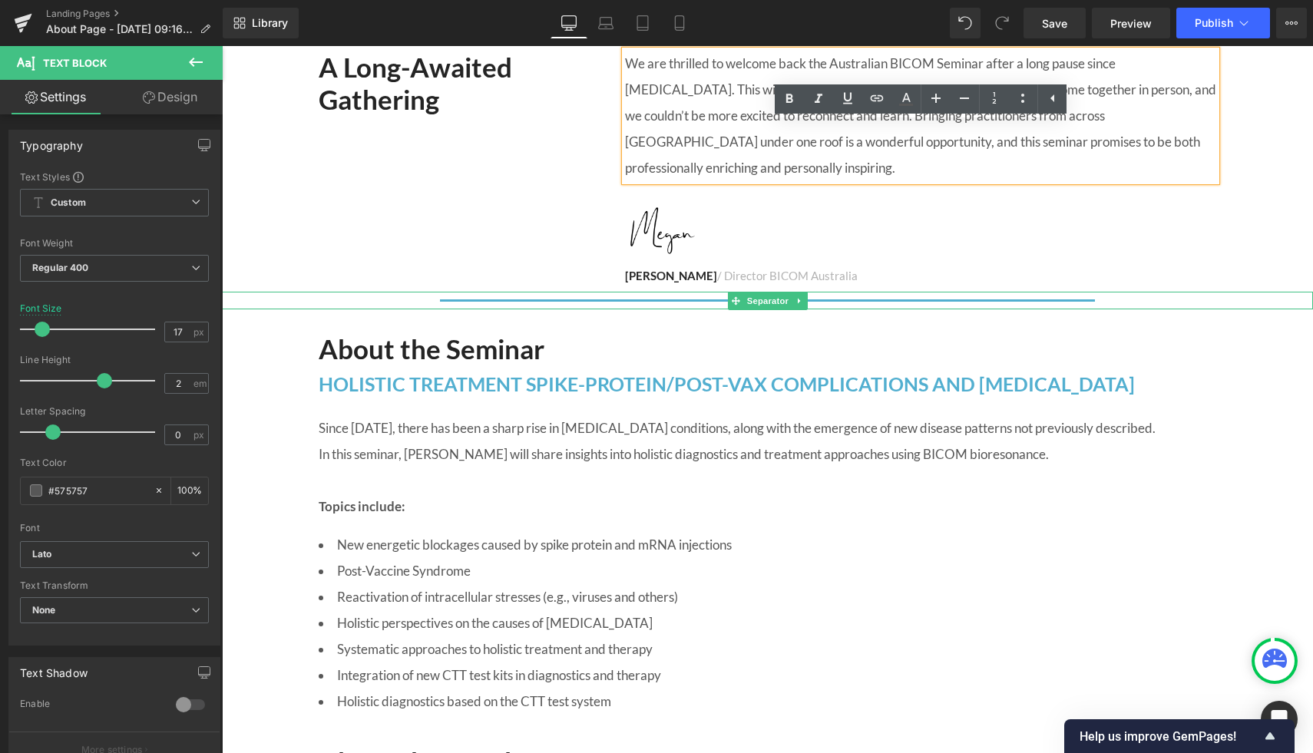
click at [1242, 300] on div at bounding box center [767, 301] width 1091 height 18
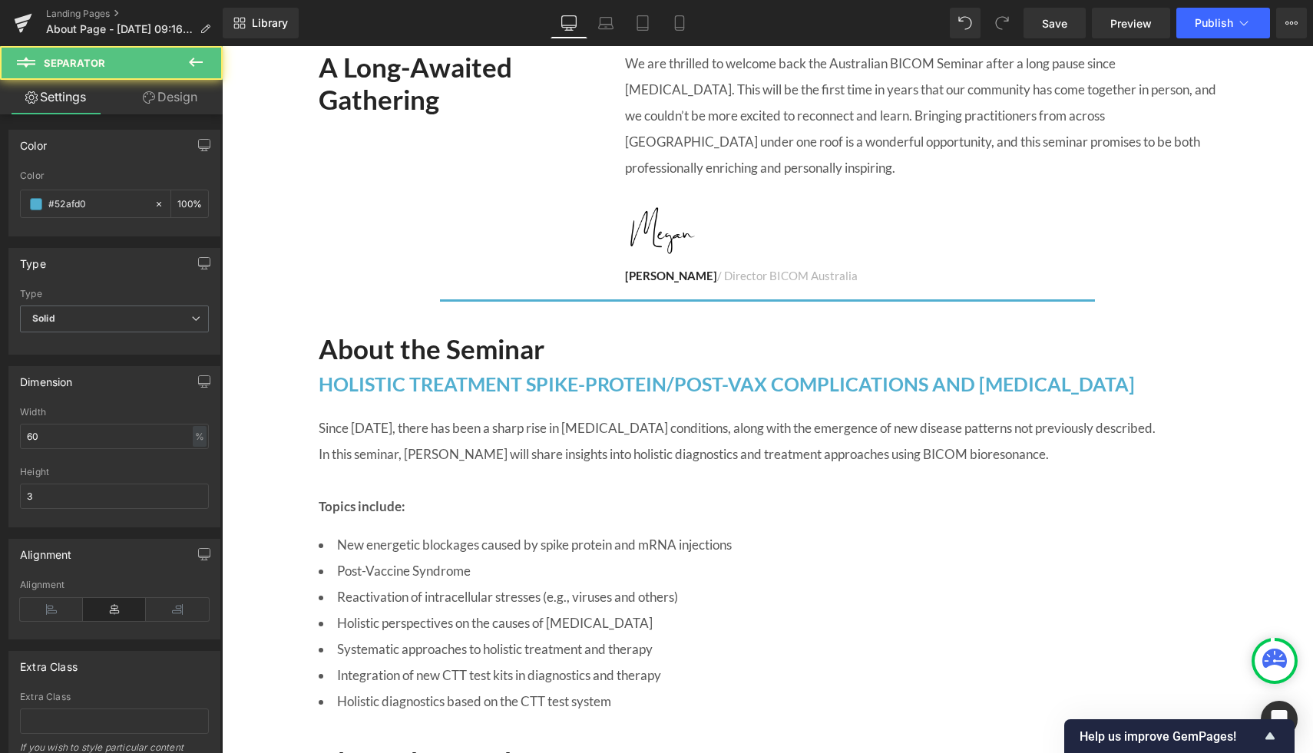
click at [1224, 377] on div "About the Seminar Heading HOLISTIC TREATMENT SPIKE-PROTEIN/POST-VAX COMPLICATIO…" at bounding box center [768, 515] width 922 height 413
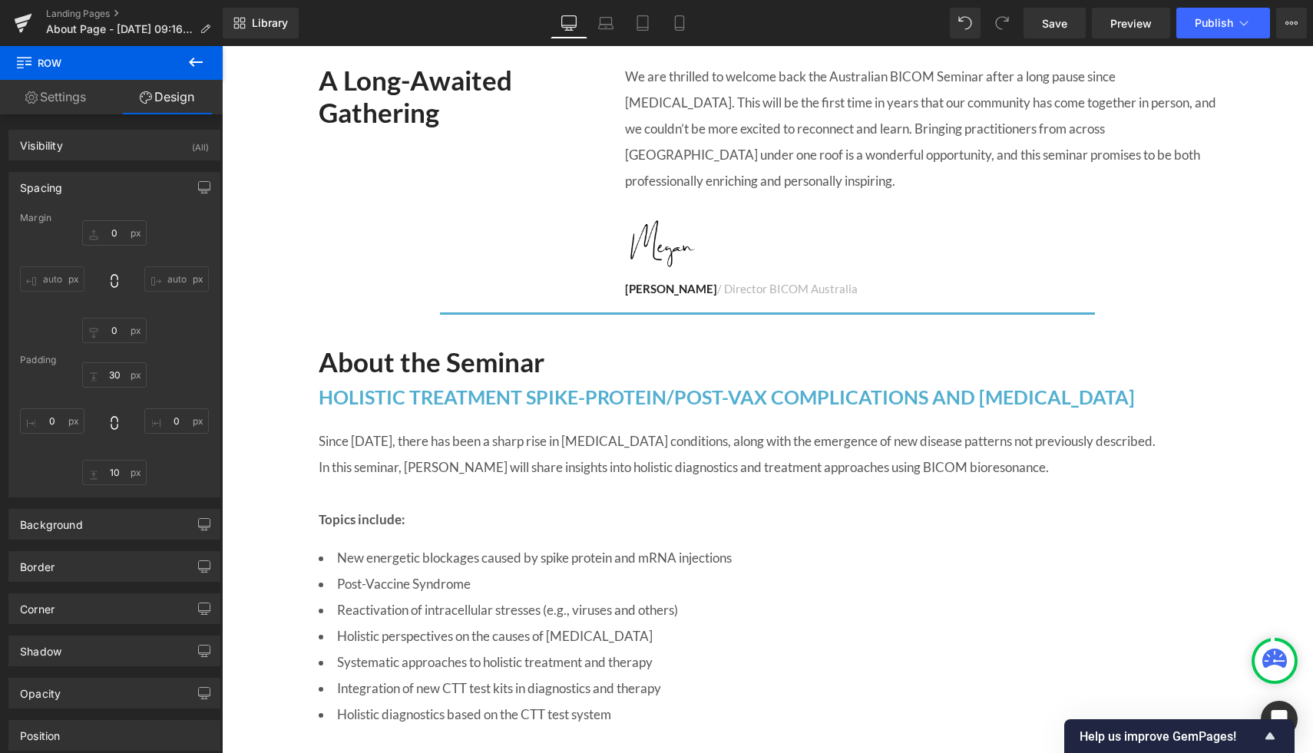
scroll to position [640, 0]
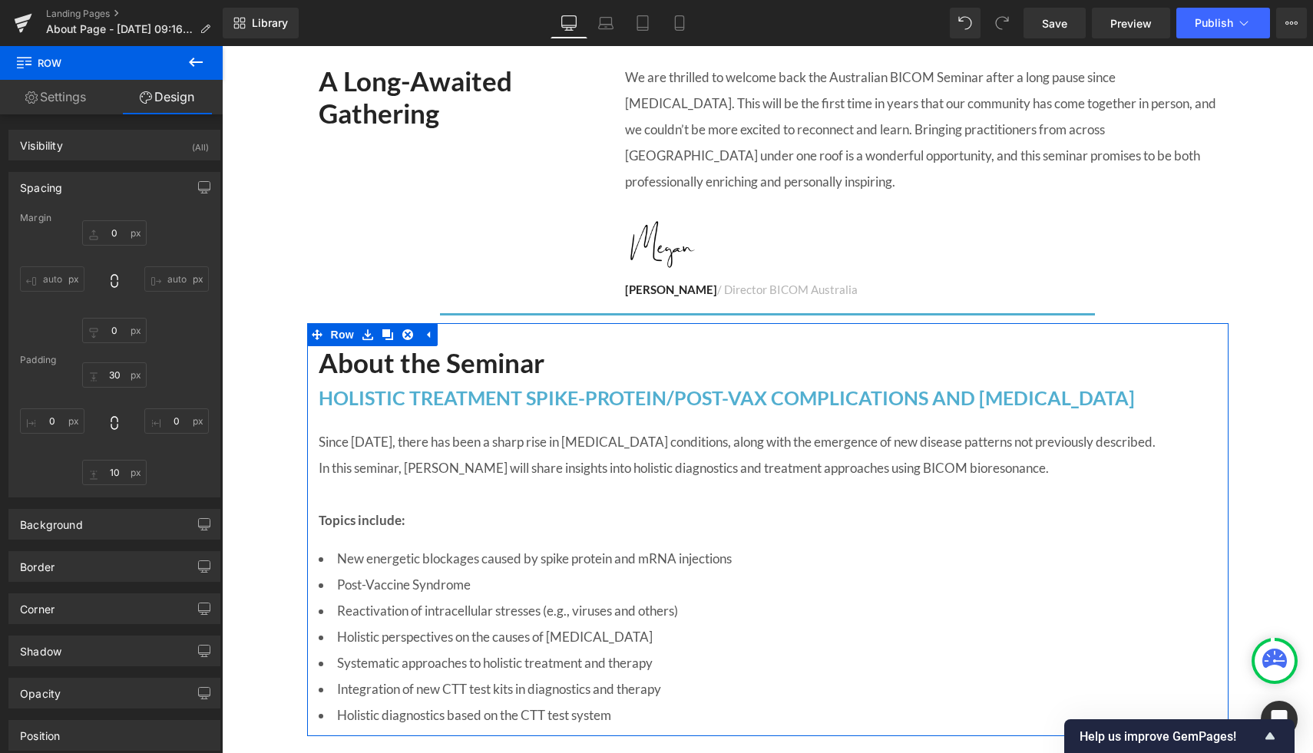
click at [53, 98] on link "Settings" at bounding box center [55, 97] width 111 height 35
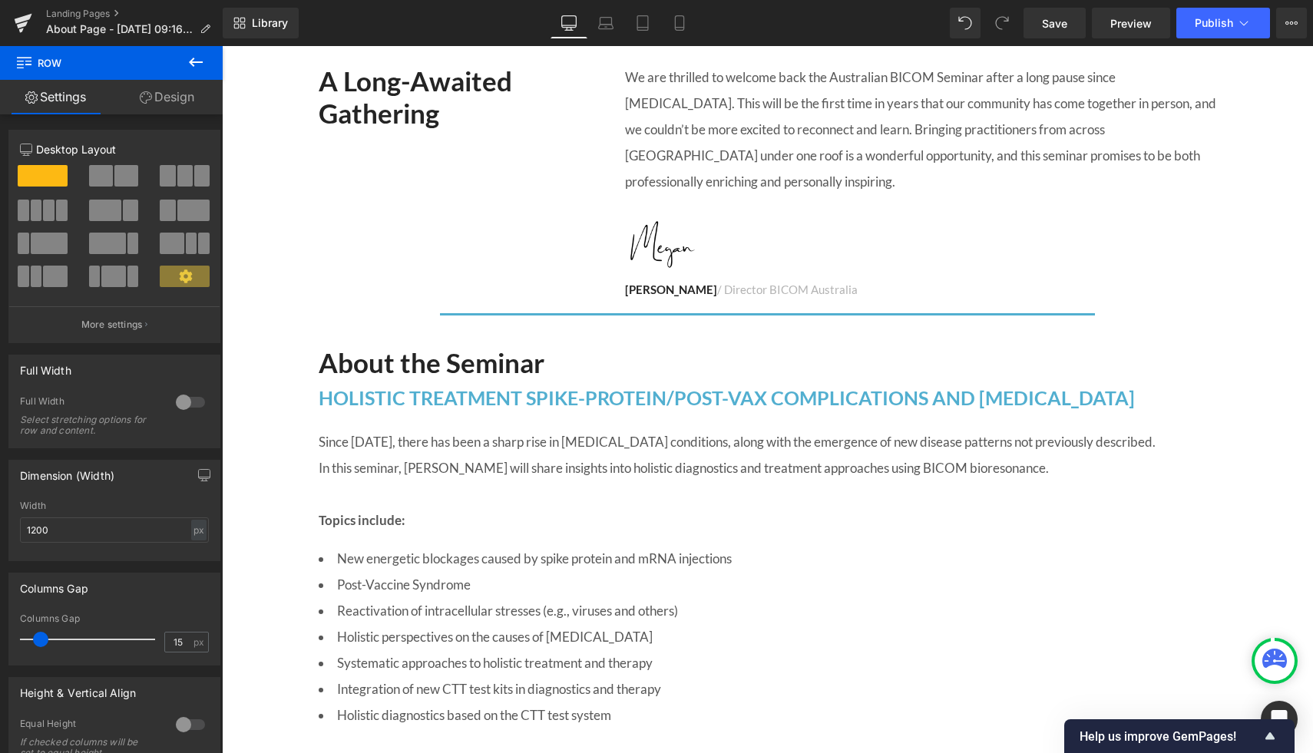
click at [210, 64] on button at bounding box center [196, 63] width 54 height 34
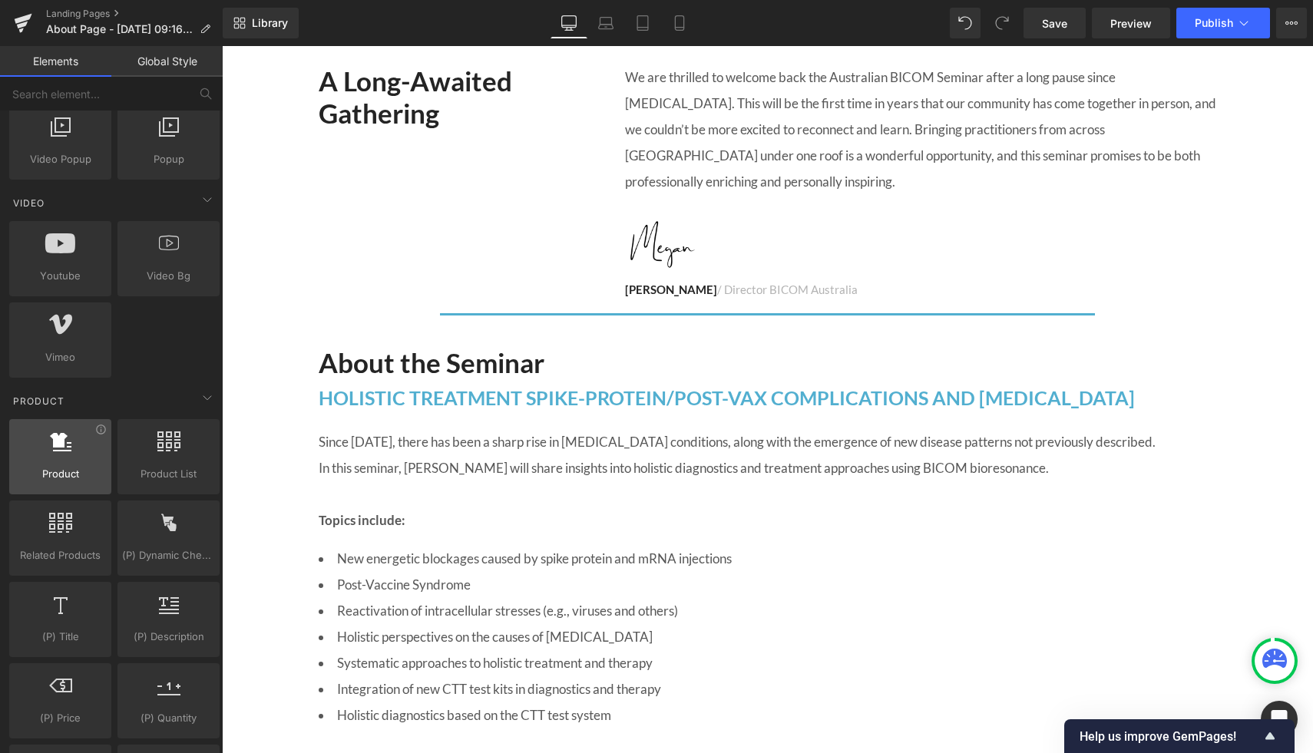
scroll to position [956, 0]
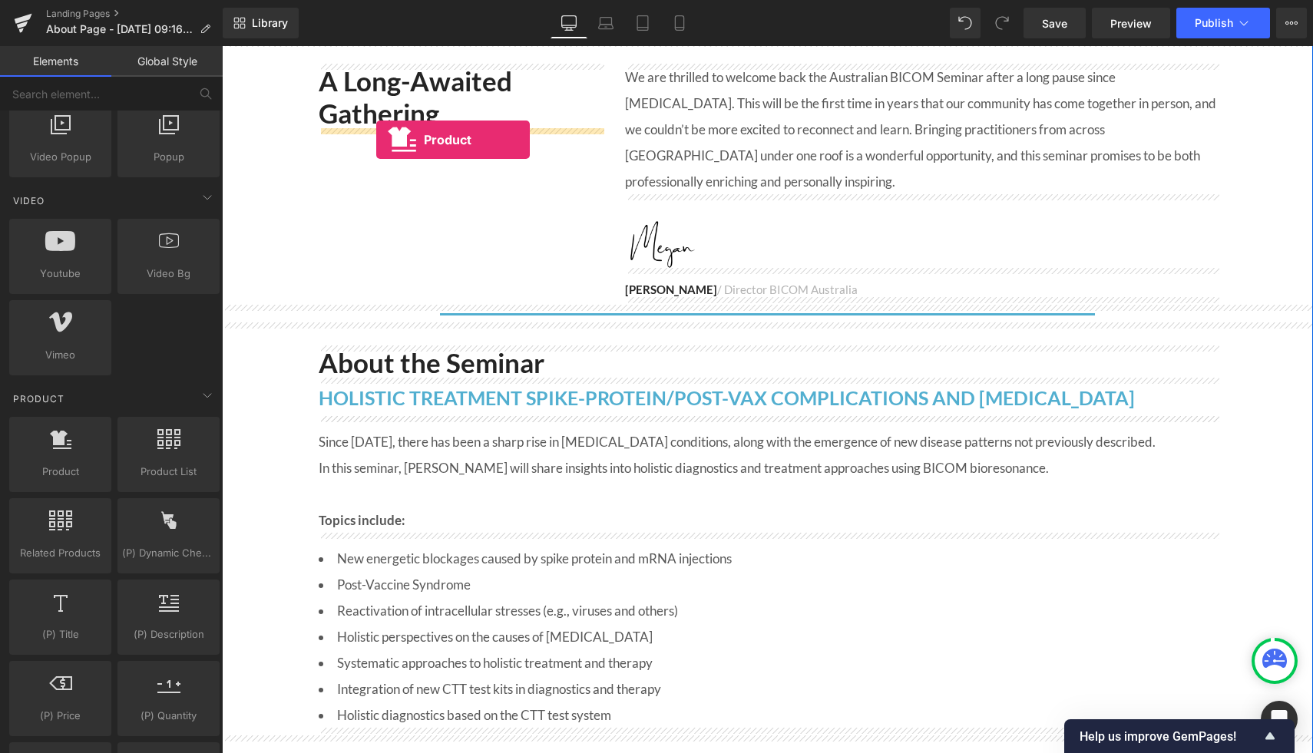
drag, startPoint x: 272, startPoint y: 511, endPoint x: 376, endPoint y: 140, distance: 385.4
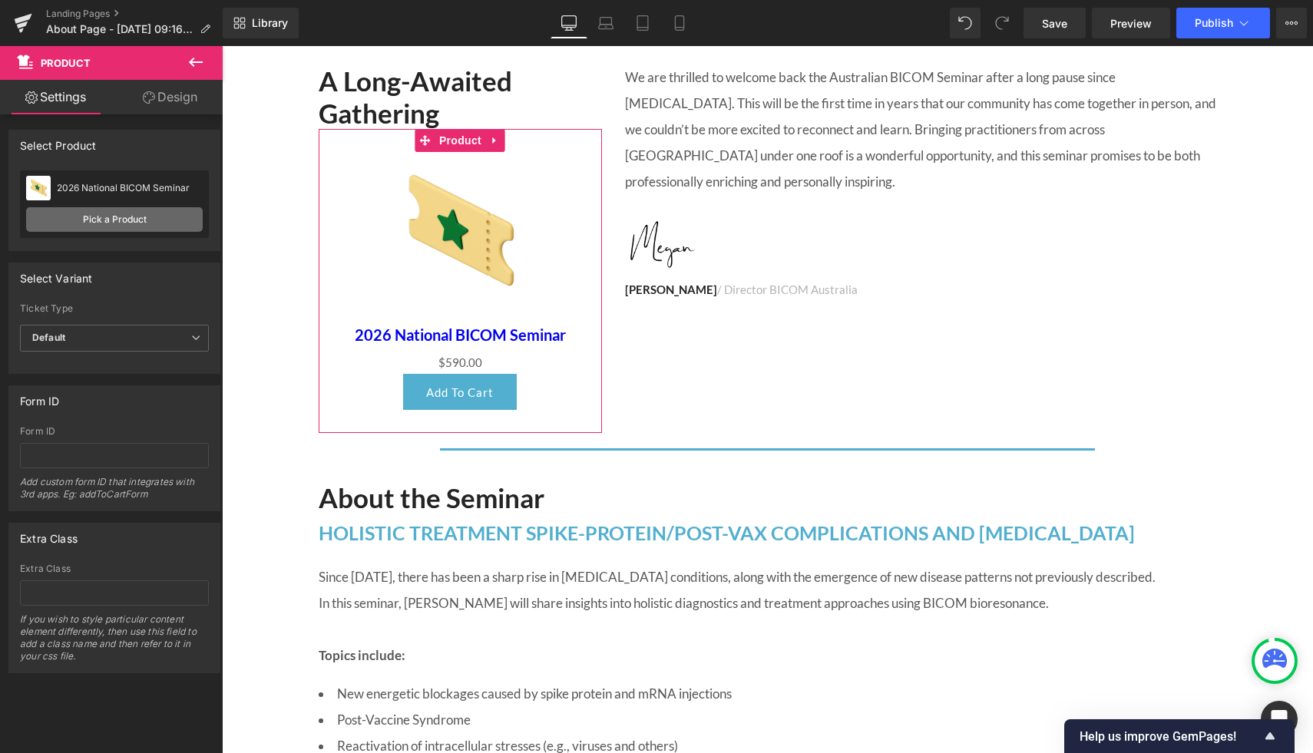
click at [89, 225] on link "Pick a Product" at bounding box center [114, 219] width 177 height 25
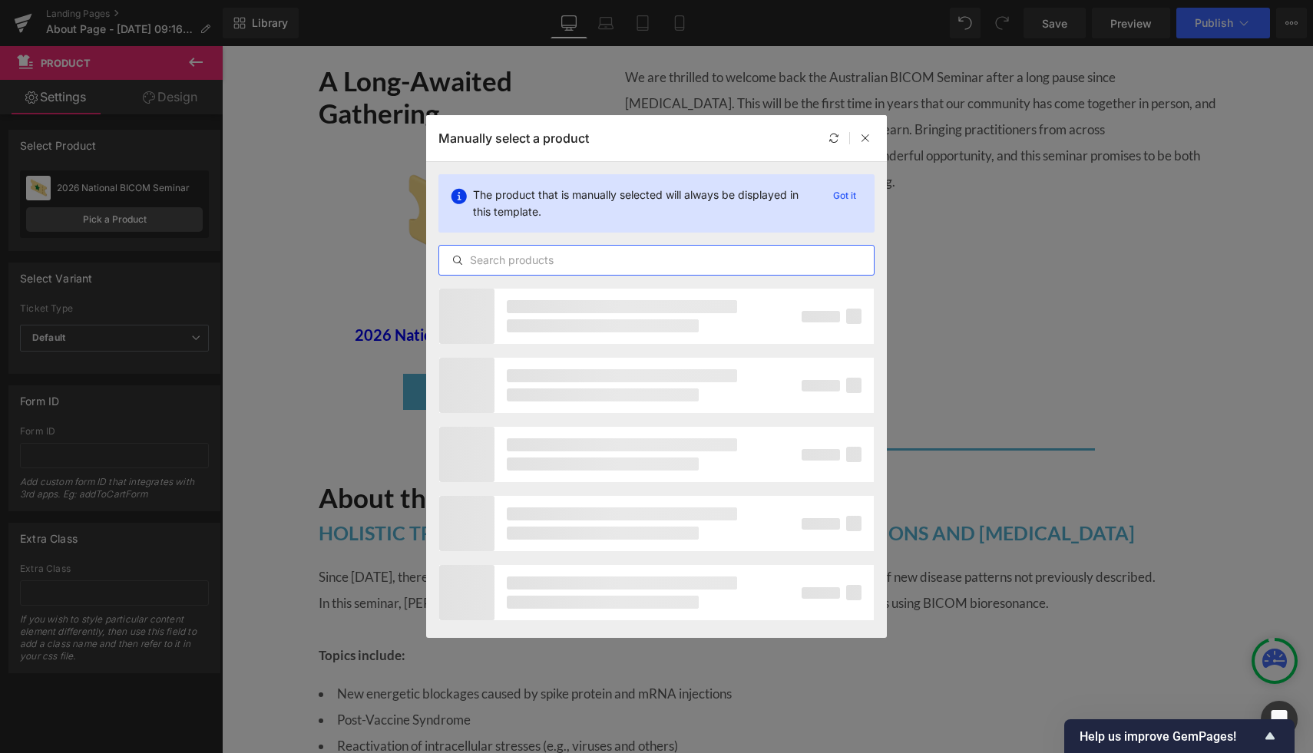
click at [578, 256] on input "text" at bounding box center [656, 260] width 435 height 18
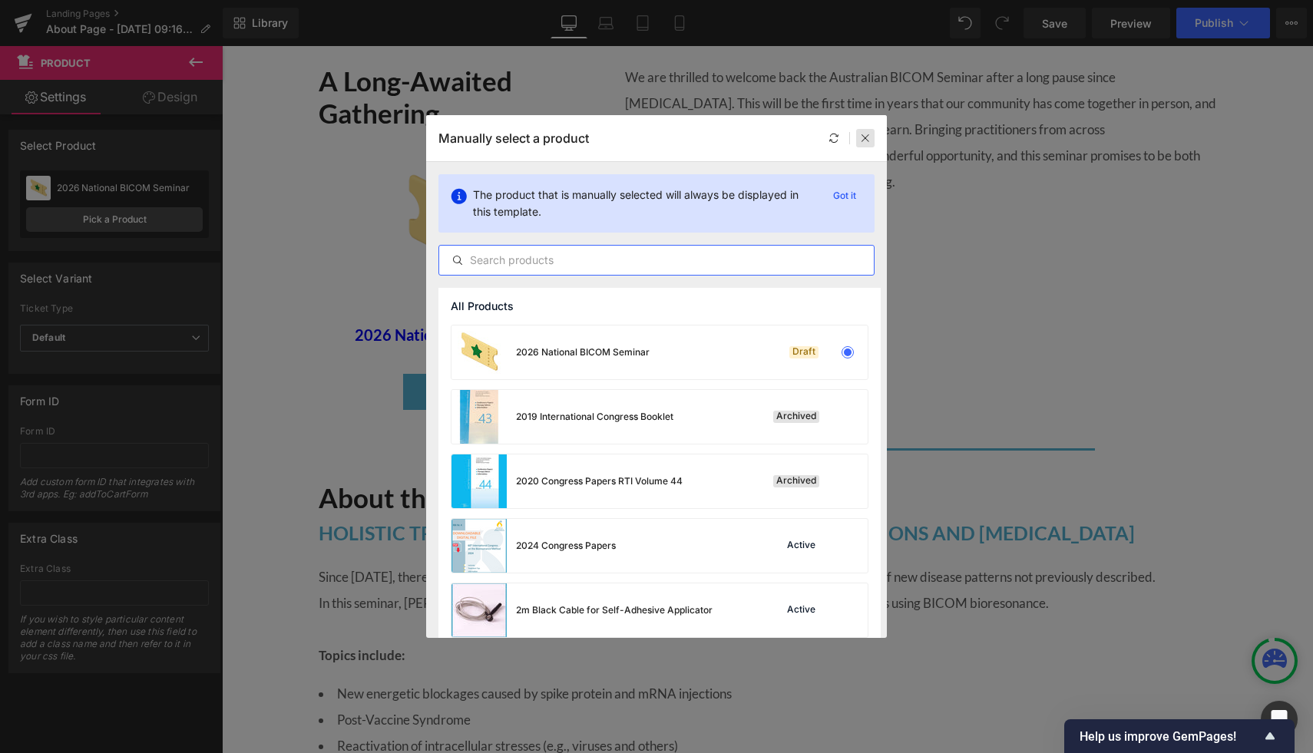
click at [862, 139] on icon at bounding box center [865, 138] width 11 height 11
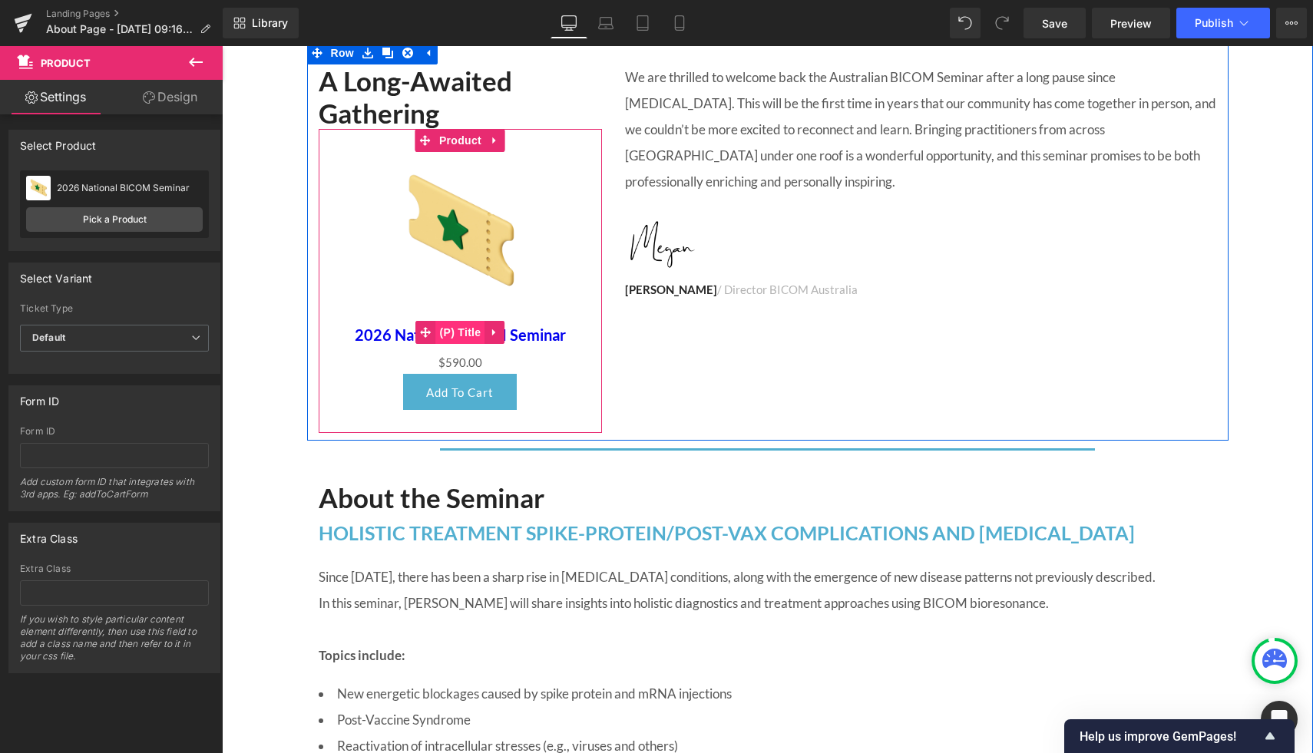
click at [451, 329] on span "(P) Title" at bounding box center [460, 332] width 49 height 23
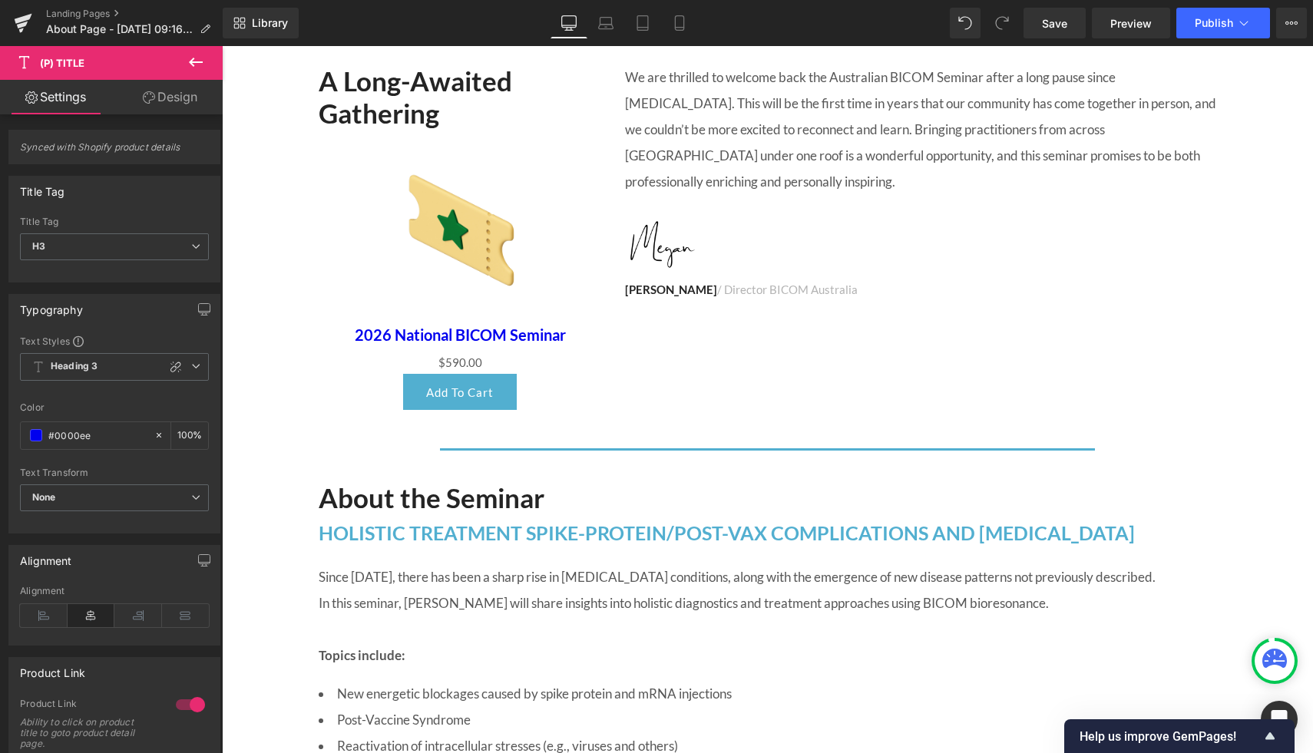
click at [41, 99] on link "Settings" at bounding box center [55, 97] width 111 height 35
click at [196, 66] on icon at bounding box center [196, 62] width 18 height 18
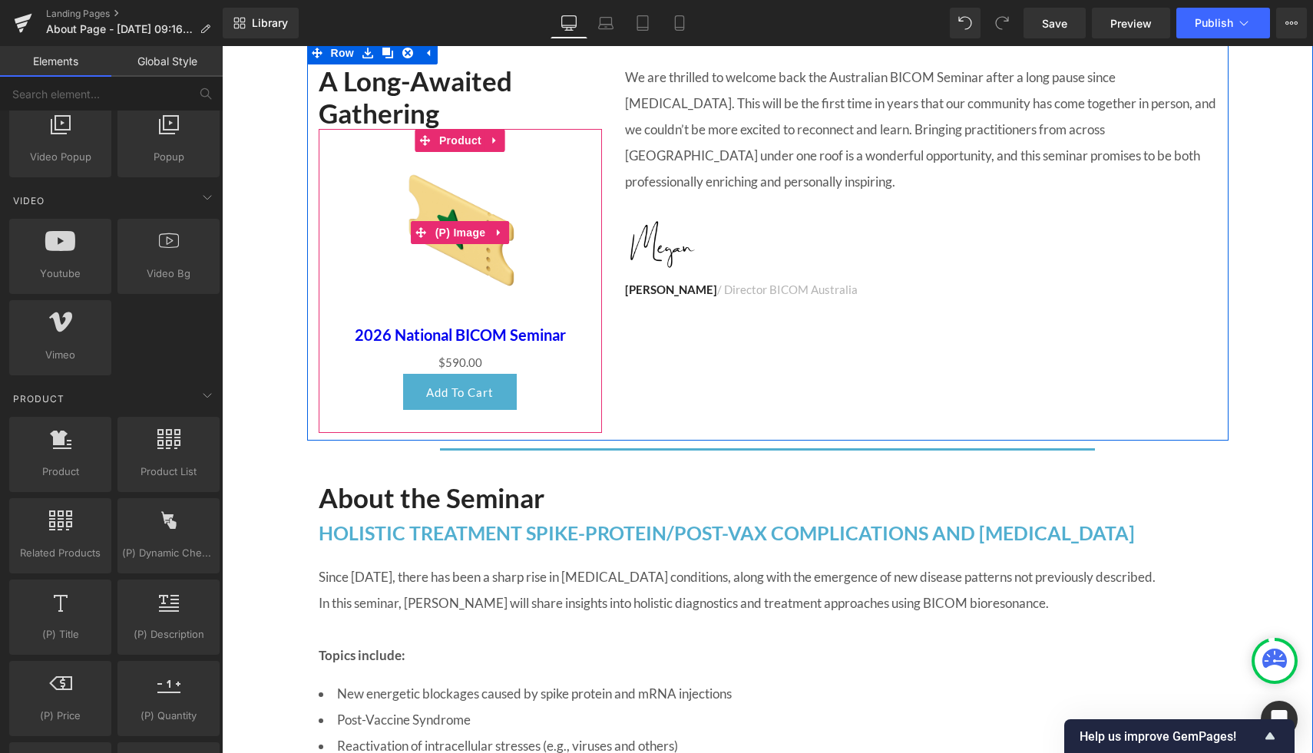
click at [474, 248] on img at bounding box center [460, 232] width 161 height 161
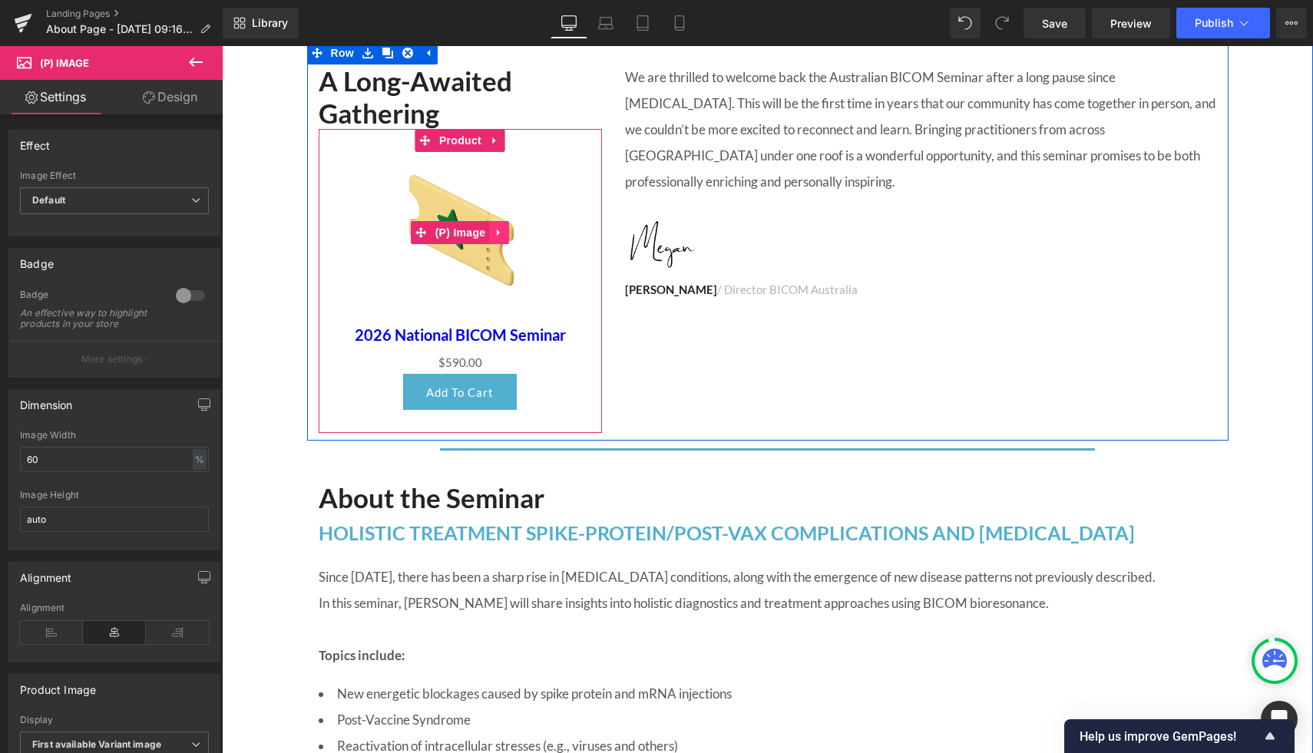
click at [497, 233] on icon at bounding box center [498, 233] width 3 height 7
click at [515, 237] on link at bounding box center [509, 232] width 20 height 23
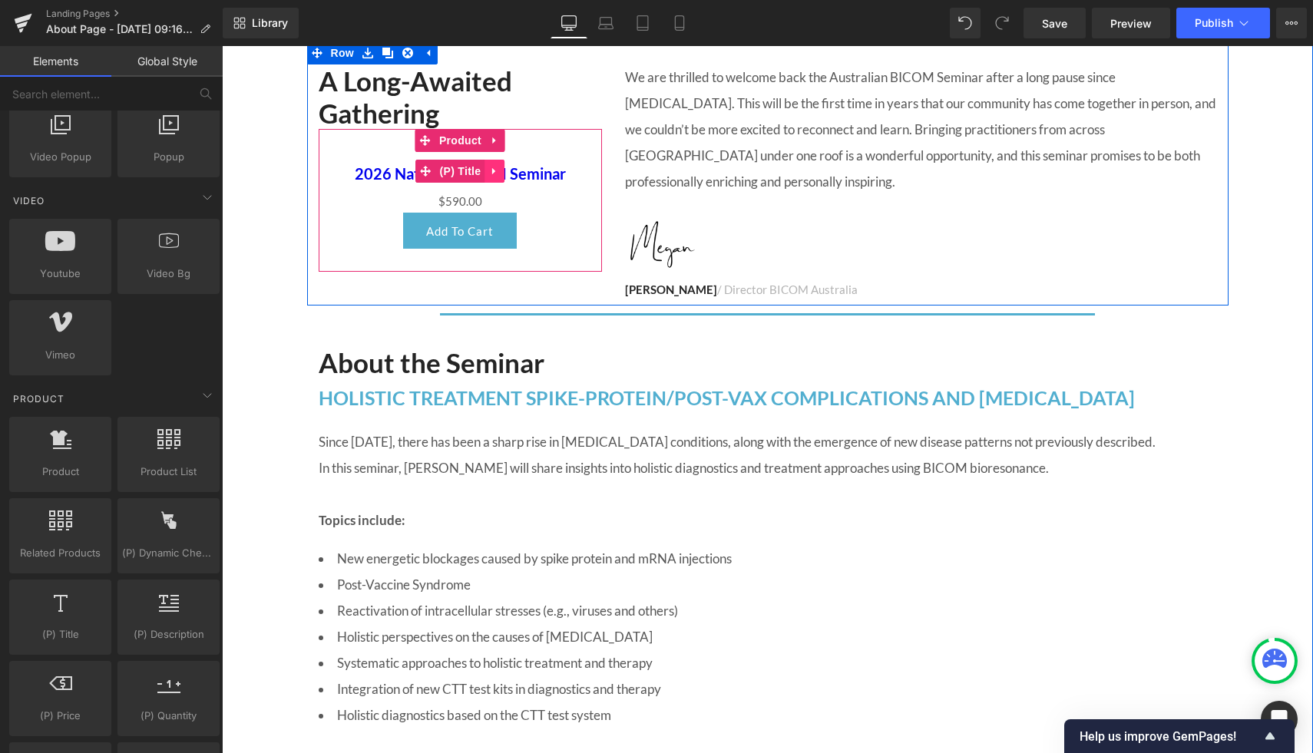
click at [501, 172] on link at bounding box center [495, 171] width 20 height 23
click at [502, 171] on icon at bounding box center [504, 171] width 11 height 11
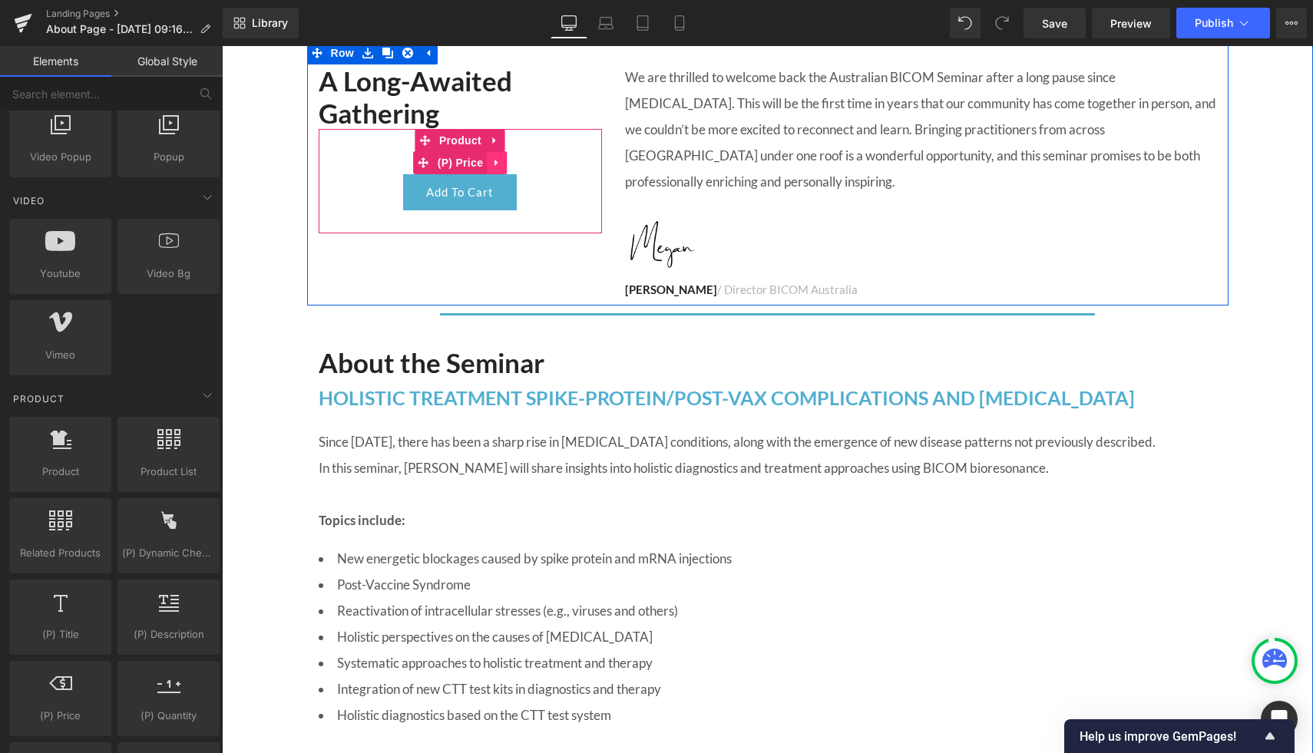
click at [497, 165] on icon at bounding box center [497, 163] width 11 height 12
click at [508, 164] on icon at bounding box center [506, 162] width 11 height 11
click at [462, 171] on span "(P) Cart Button" at bounding box center [460, 170] width 88 height 23
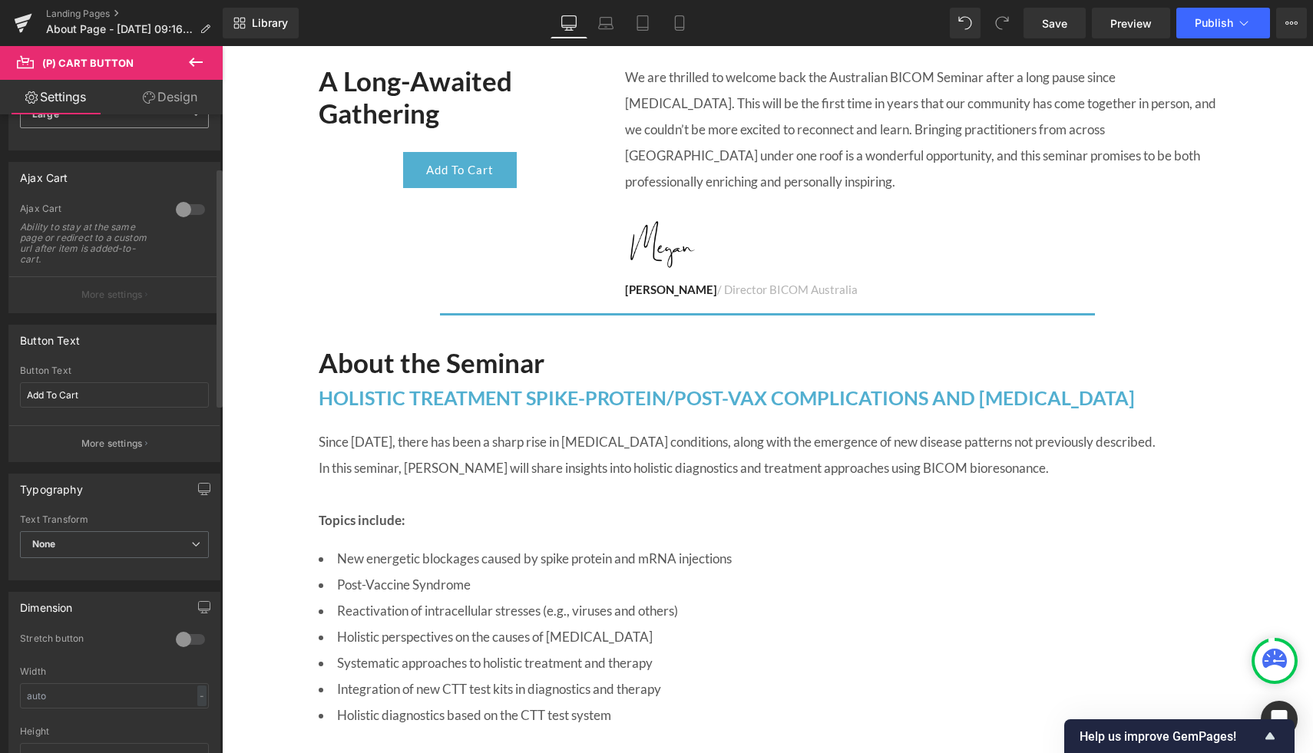
scroll to position [156, 0]
drag, startPoint x: 89, startPoint y: 396, endPoint x: 0, endPoint y: 388, distance: 89.5
click at [0, 388] on div "Button Text Add To Cart Button Text Add To Cart More settings" at bounding box center [115, 386] width 230 height 149
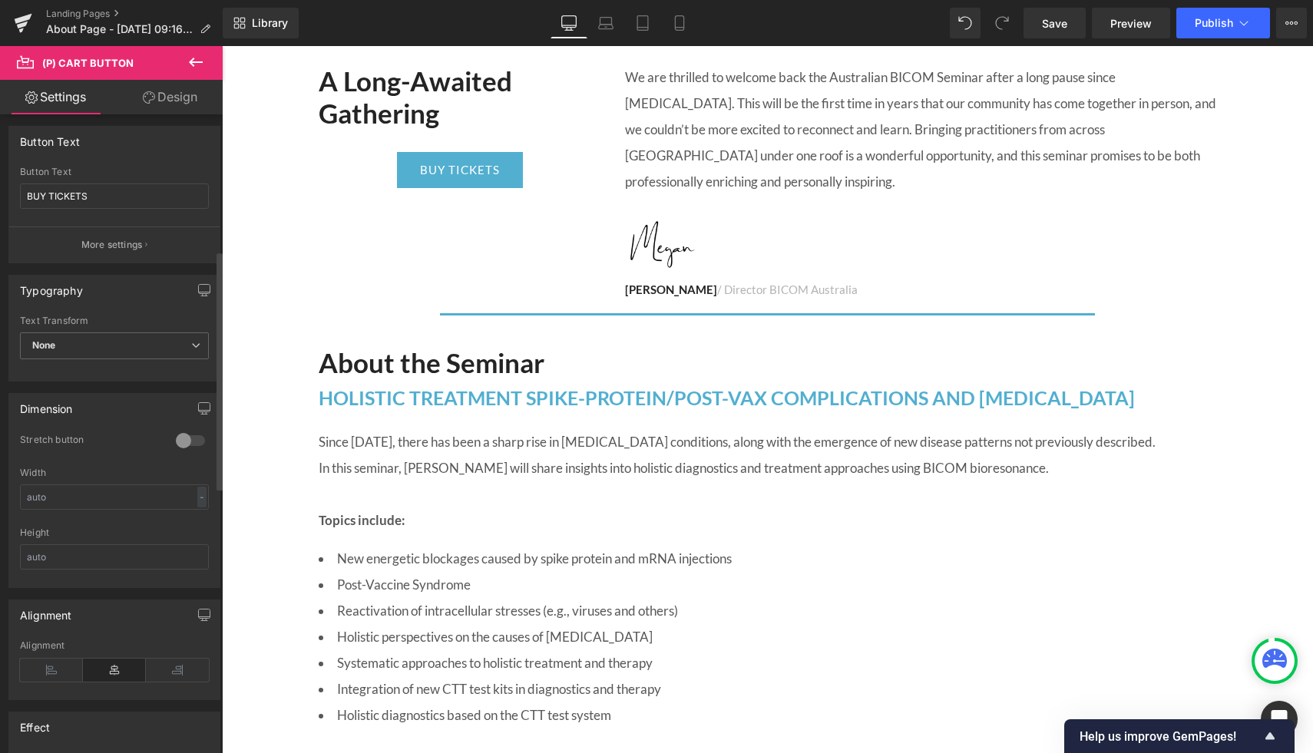
scroll to position [367, 0]
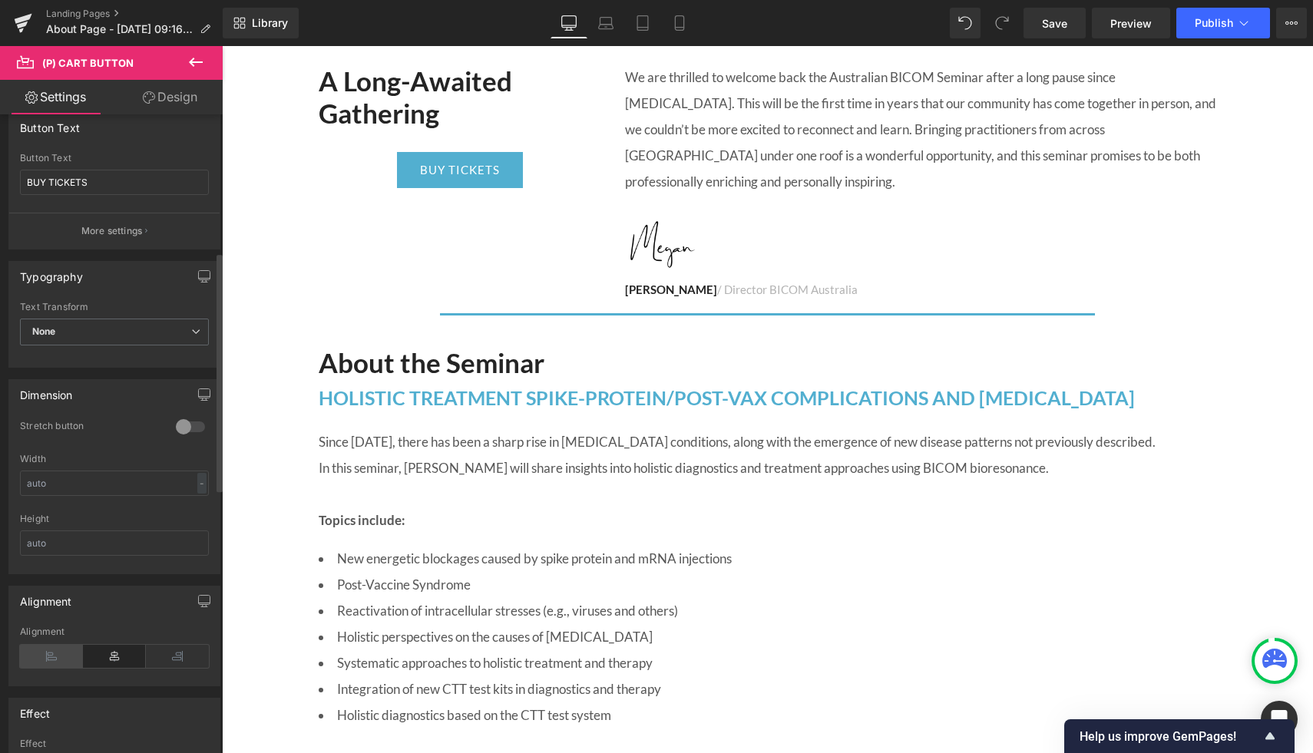
type input "BUY TICKETS"
click at [58, 650] on icon at bounding box center [51, 656] width 63 height 23
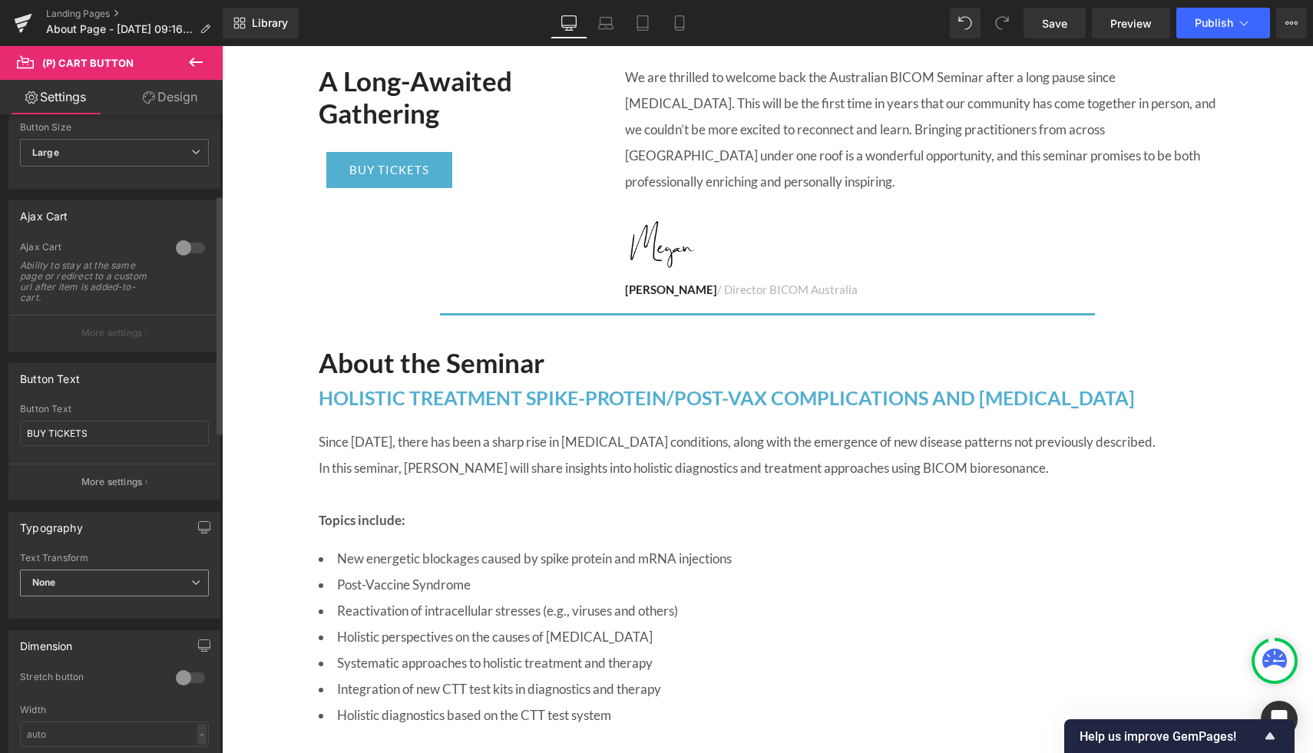
scroll to position [116, 0]
click at [268, 181] on div "A Long-Awaited Gathering Heading BUY TICKETS (P) Cart Button Product We are thr…" at bounding box center [767, 768] width 1091 height 1454
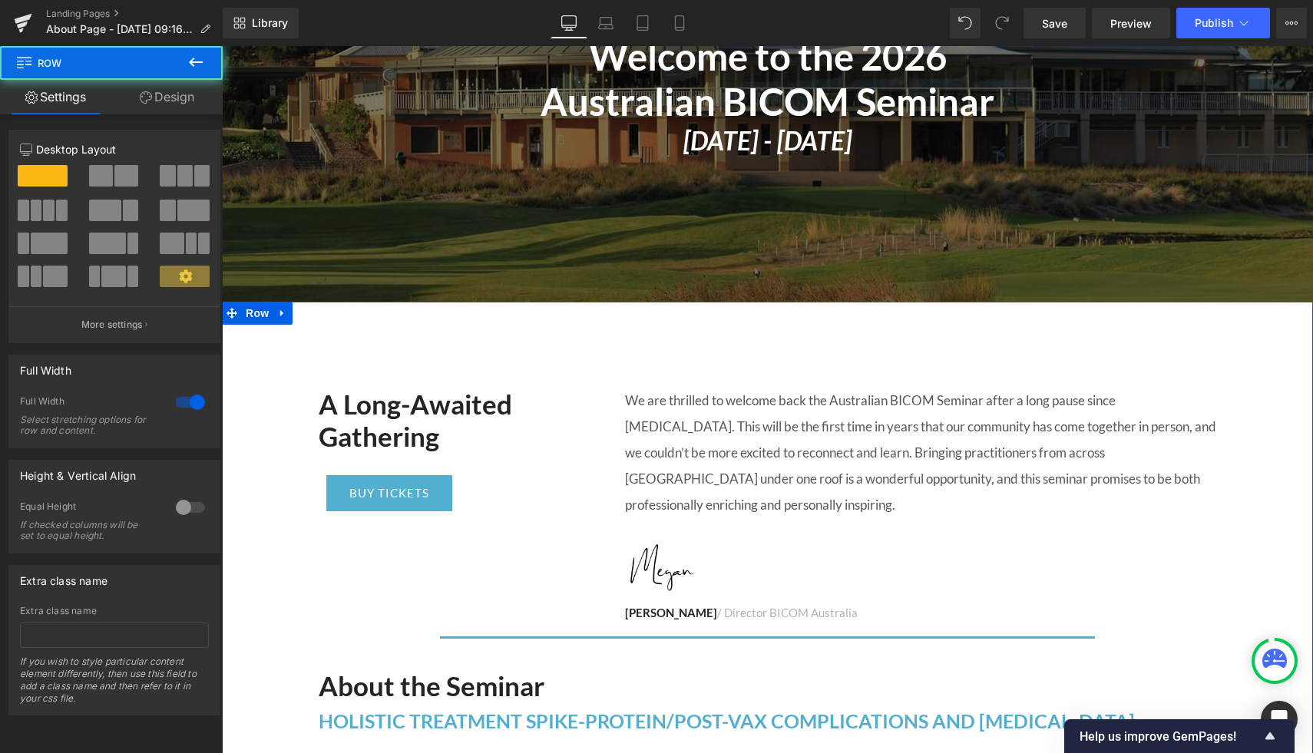
scroll to position [317, 0]
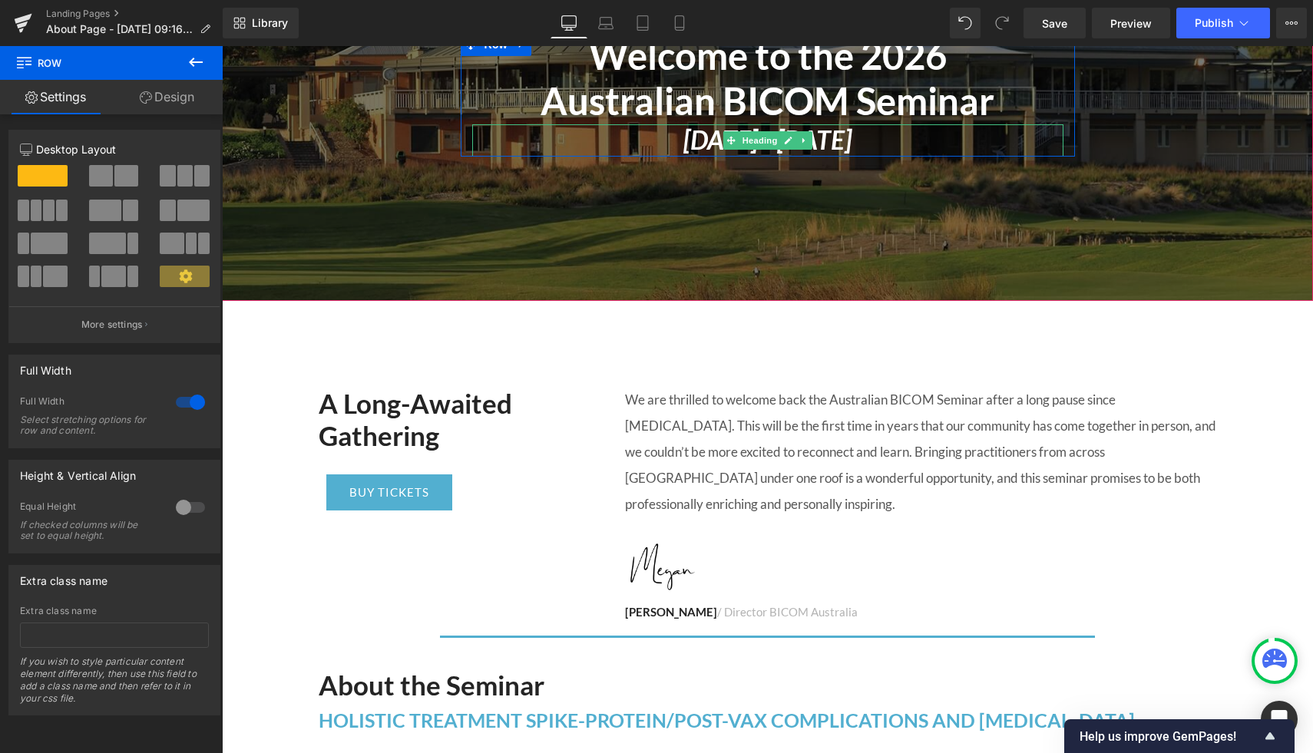
click at [684, 149] on icon "[DATE] - [DATE]" at bounding box center [768, 139] width 168 height 31
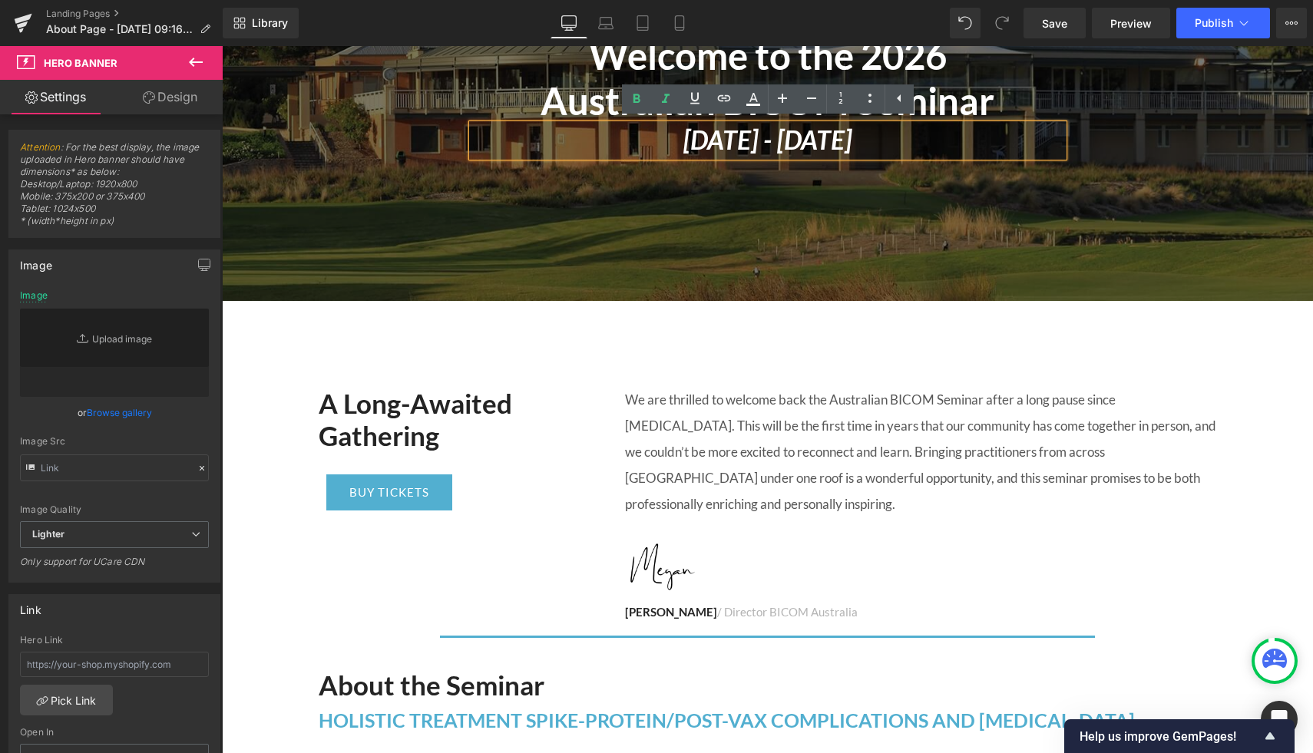
click at [871, 251] on div at bounding box center [767, 95] width 1091 height 412
type input "[URL][DOMAIN_NAME]"
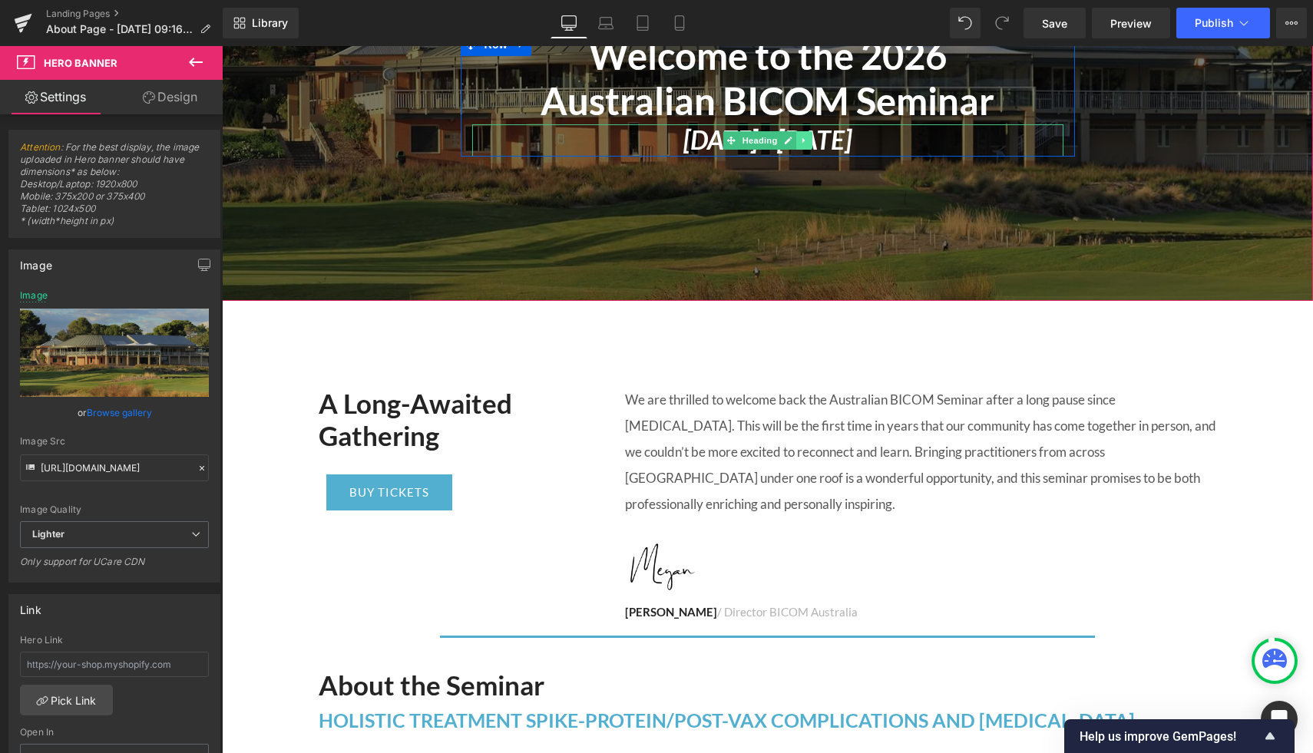
click at [806, 142] on icon at bounding box center [804, 140] width 8 height 9
click at [796, 141] on icon at bounding box center [796, 140] width 8 height 8
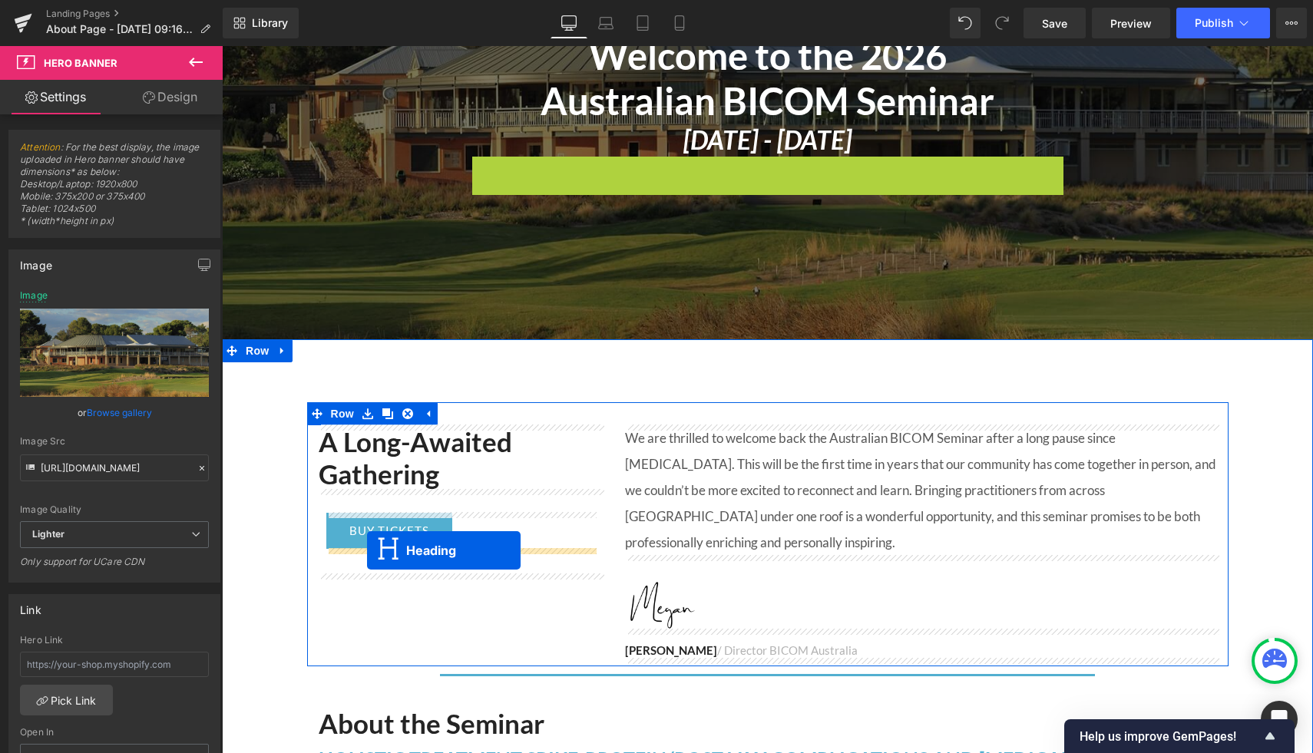
drag, startPoint x: 732, startPoint y: 170, endPoint x: 367, endPoint y: 551, distance: 527.4
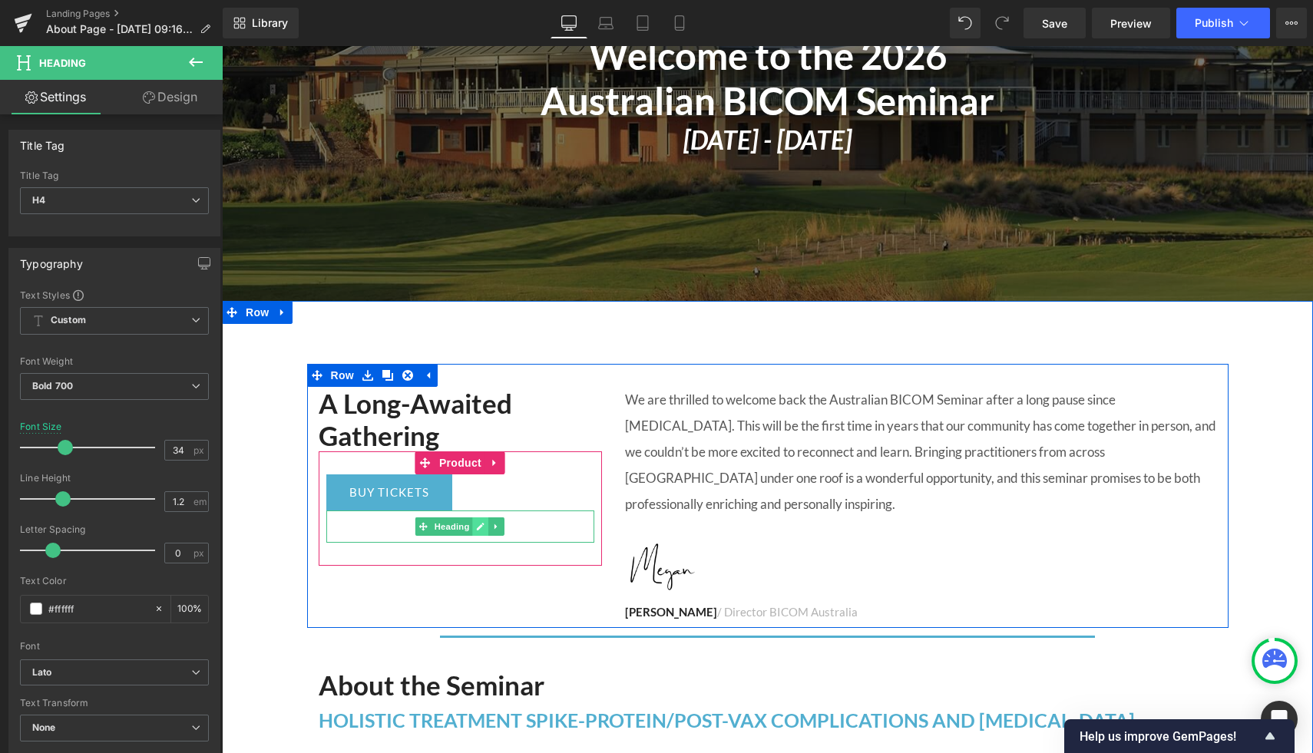
click at [481, 531] on icon at bounding box center [482, 527] width 8 height 8
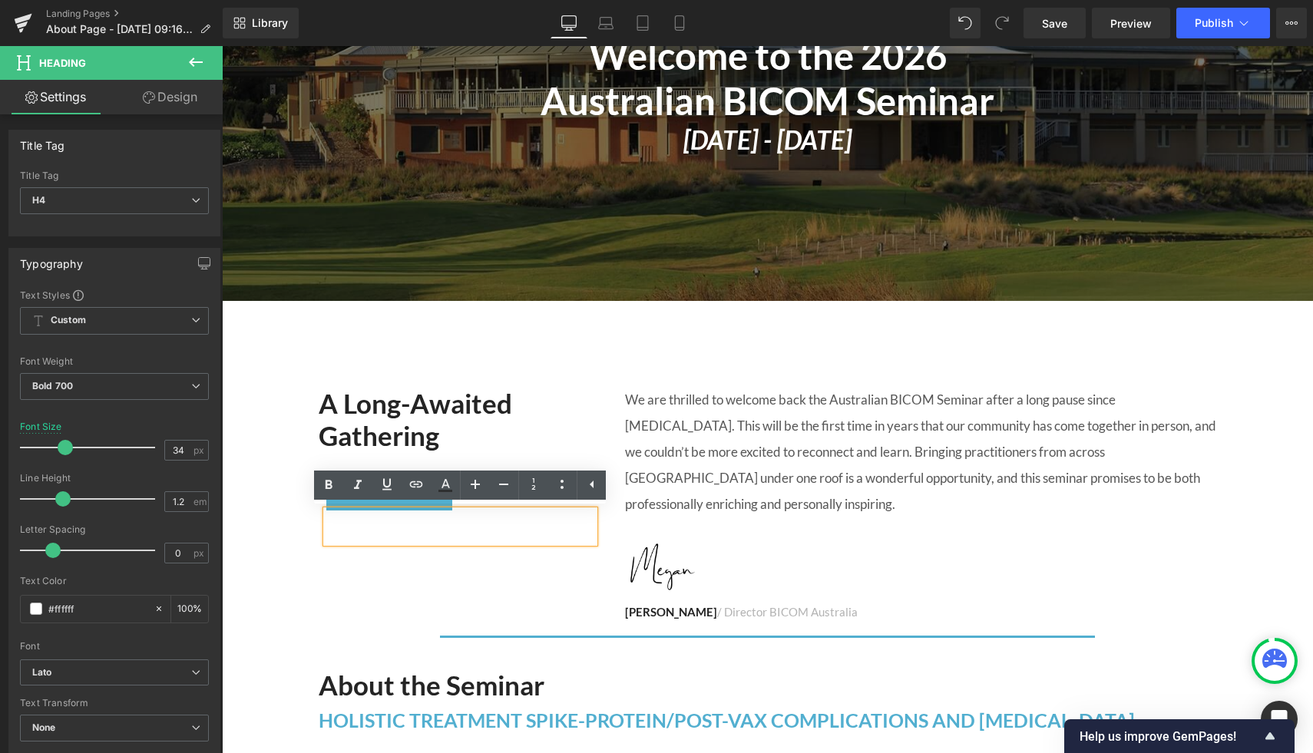
click at [376, 512] on icon "[DATE] - [DATE]" at bounding box center [460, 525] width 168 height 31
drag, startPoint x: 349, startPoint y: 526, endPoint x: 609, endPoint y: 600, distance: 269.8
click at [609, 600] on div "A Long-Awaited Gathering Heading BUY TICKETS (P) Cart Button [DATE] - [DATE] He…" at bounding box center [768, 496] width 922 height 265
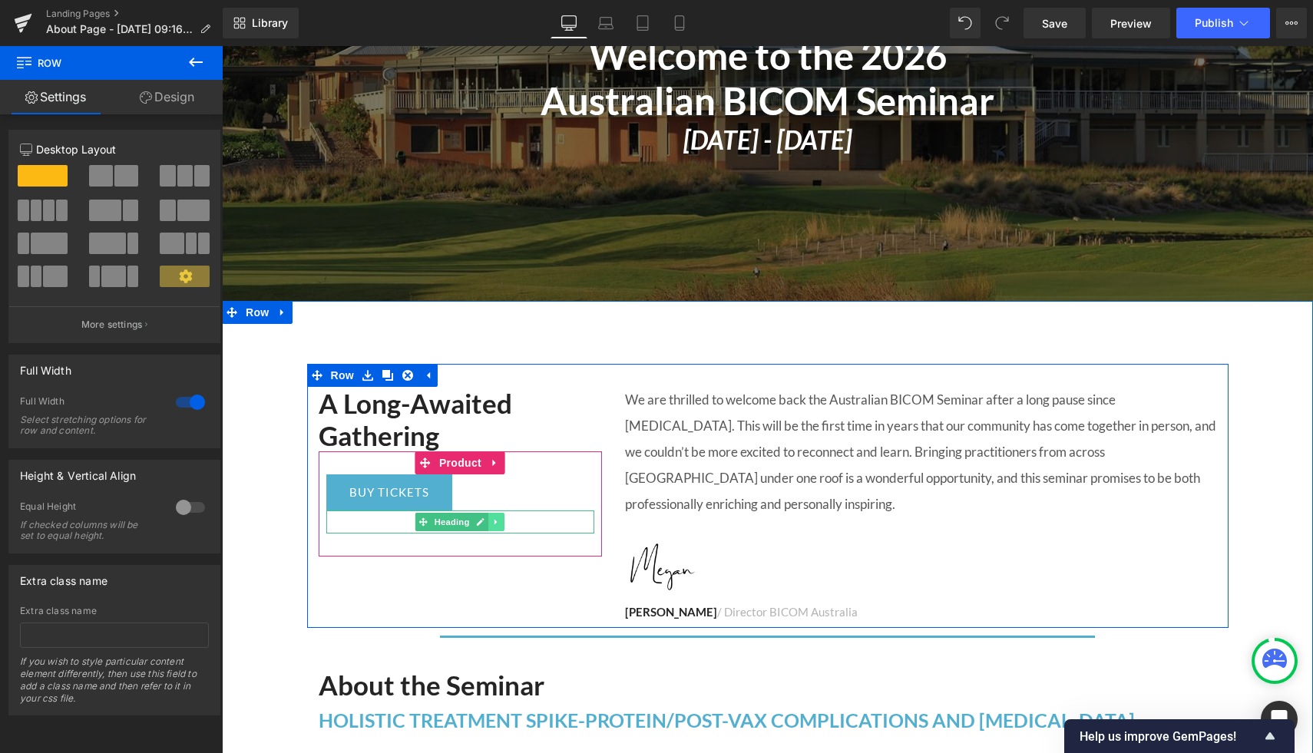
click at [502, 524] on link at bounding box center [497, 522] width 16 height 18
click at [506, 521] on icon at bounding box center [505, 522] width 8 height 8
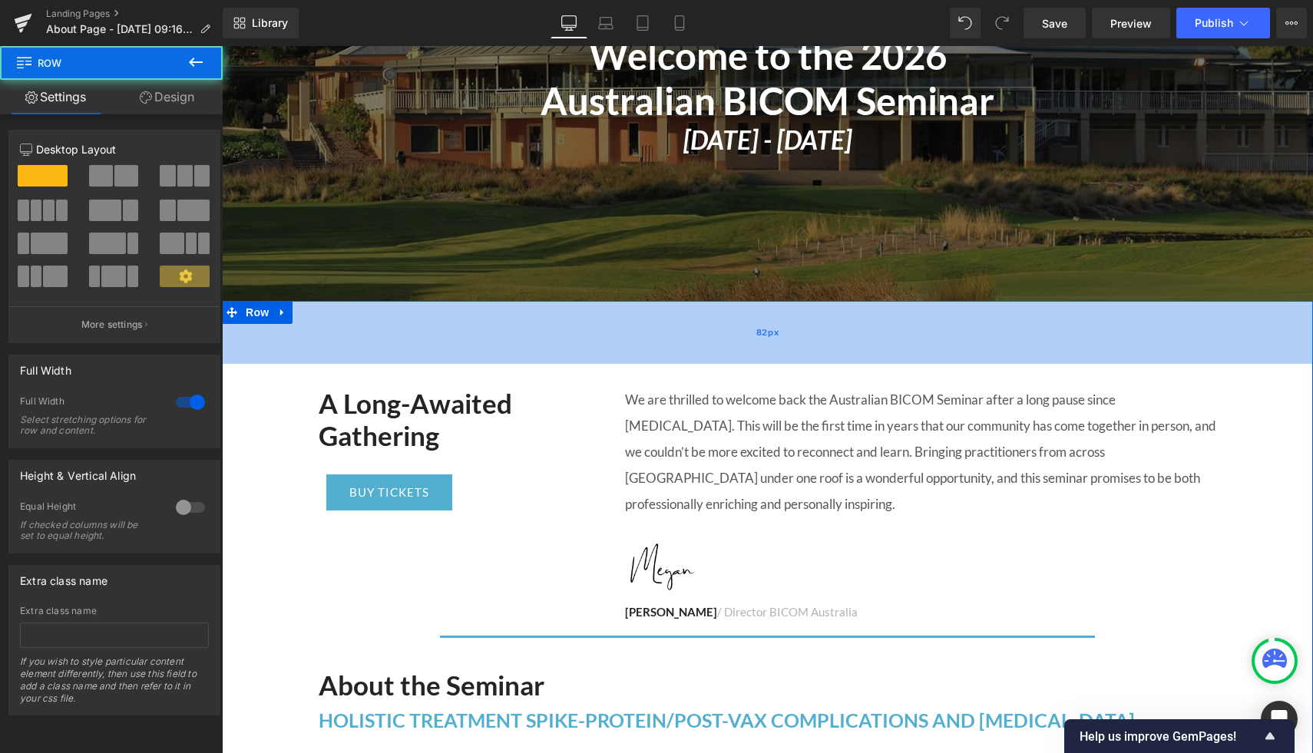
click at [465, 329] on div "82px" at bounding box center [767, 332] width 1091 height 63
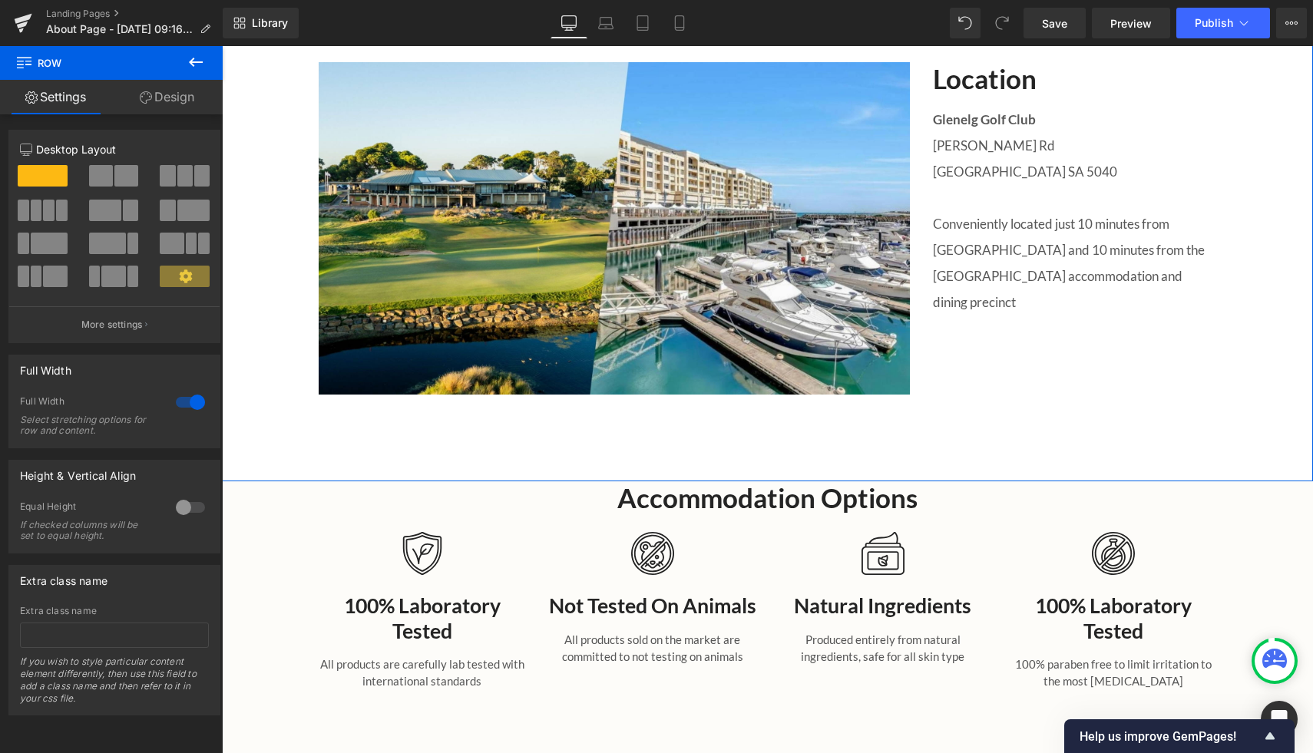
scroll to position [1736, 0]
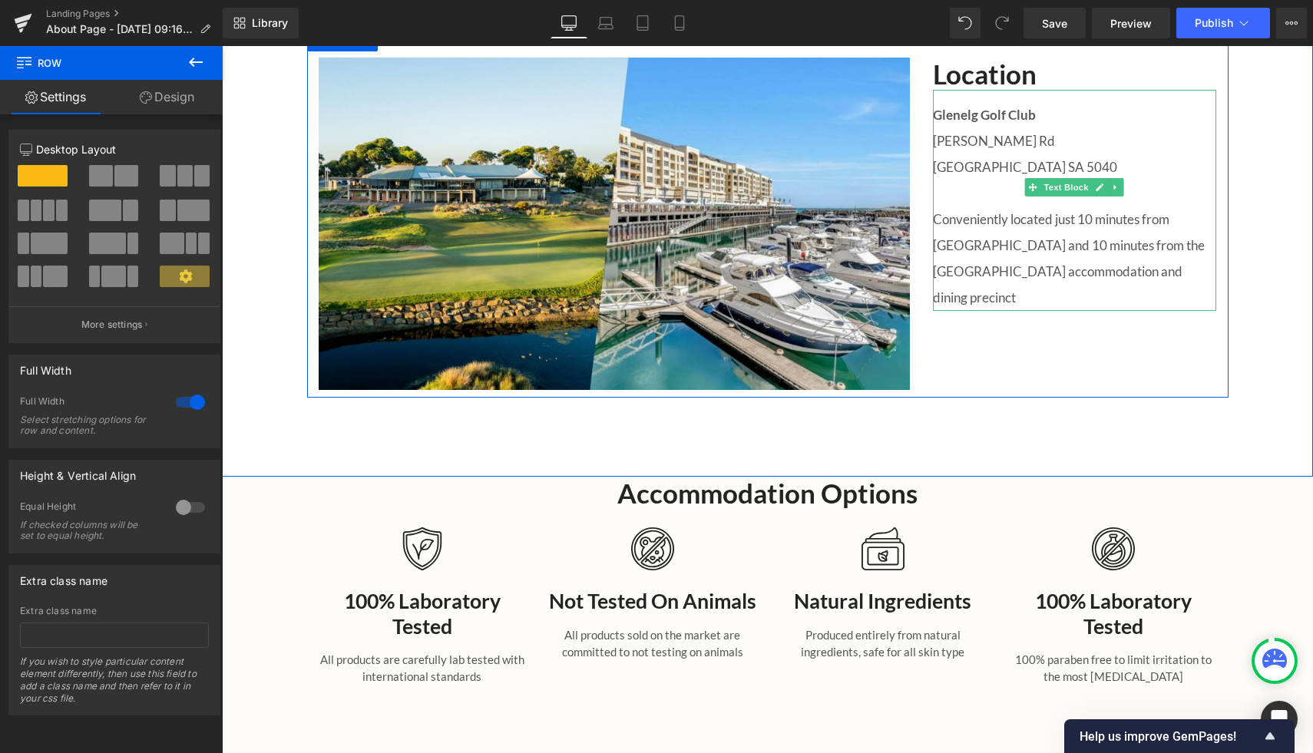
click at [1018, 235] on p "Conveniently located just 10 minutes from [GEOGRAPHIC_DATA] and 10 minutes from…" at bounding box center [1075, 259] width 284 height 104
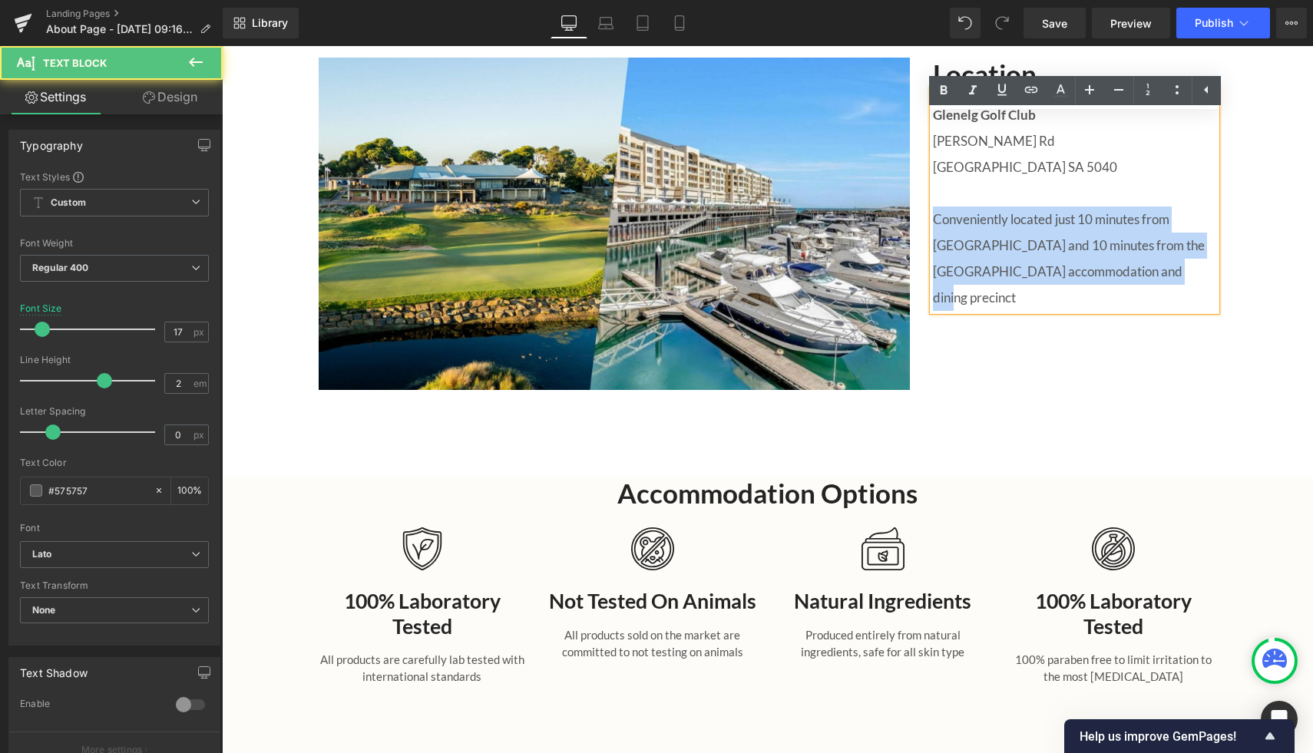
drag, startPoint x: 935, startPoint y: 243, endPoint x: 1170, endPoint y: 310, distance: 245.1
click at [1170, 310] on p "Conveniently located just 10 minutes from [GEOGRAPHIC_DATA] and 10 minutes from…" at bounding box center [1075, 259] width 284 height 104
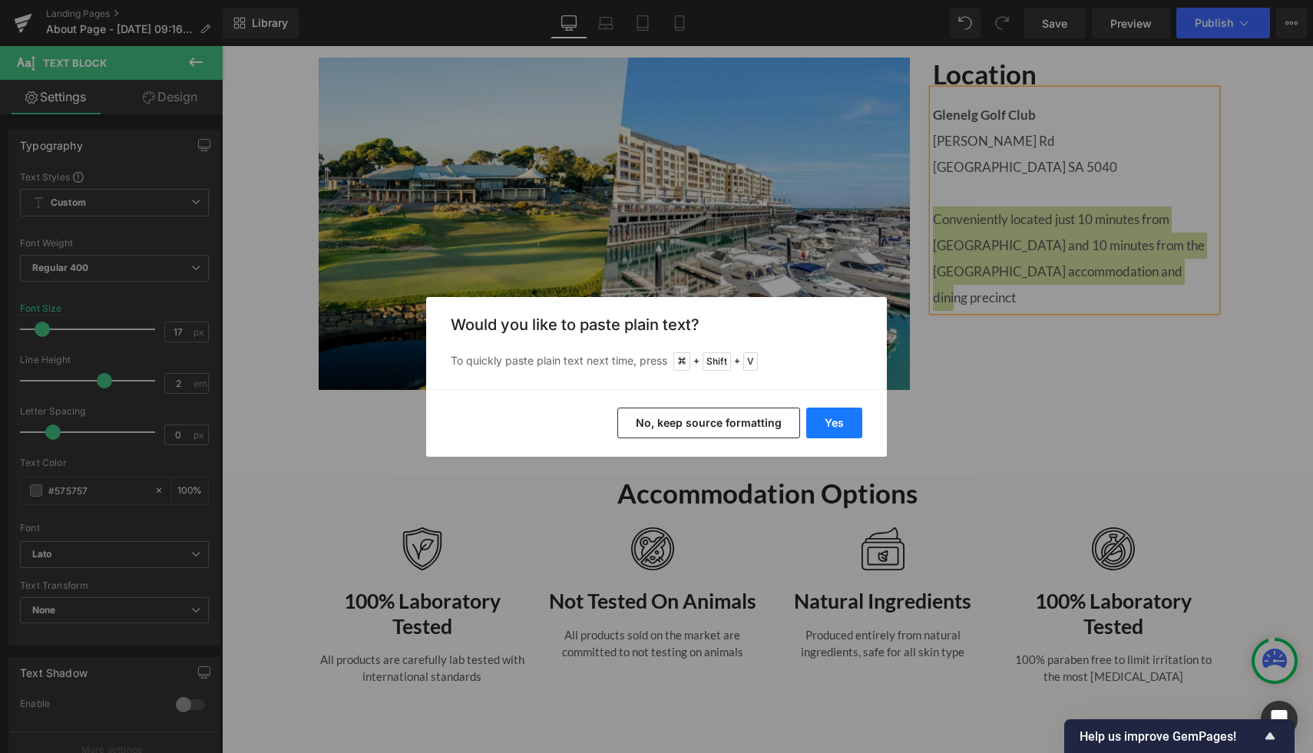
click at [836, 425] on button "Yes" at bounding box center [834, 423] width 56 height 31
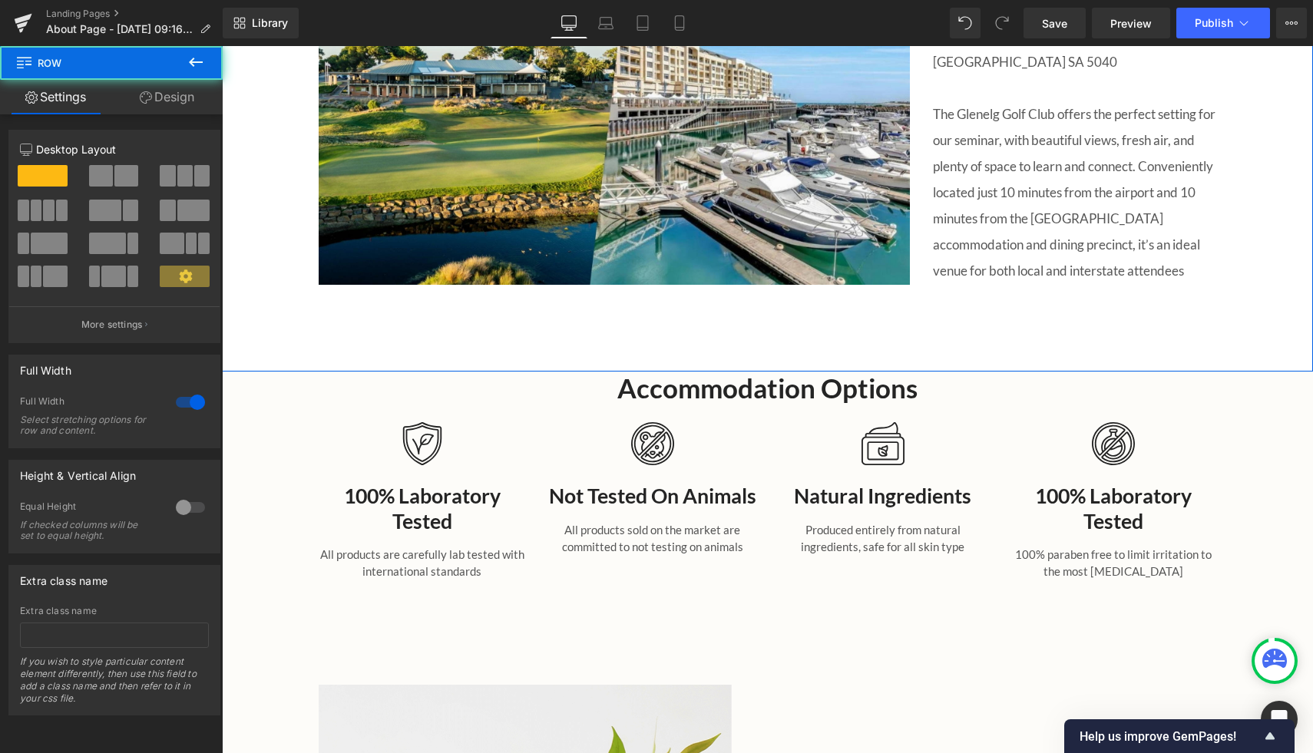
scroll to position [1843, 0]
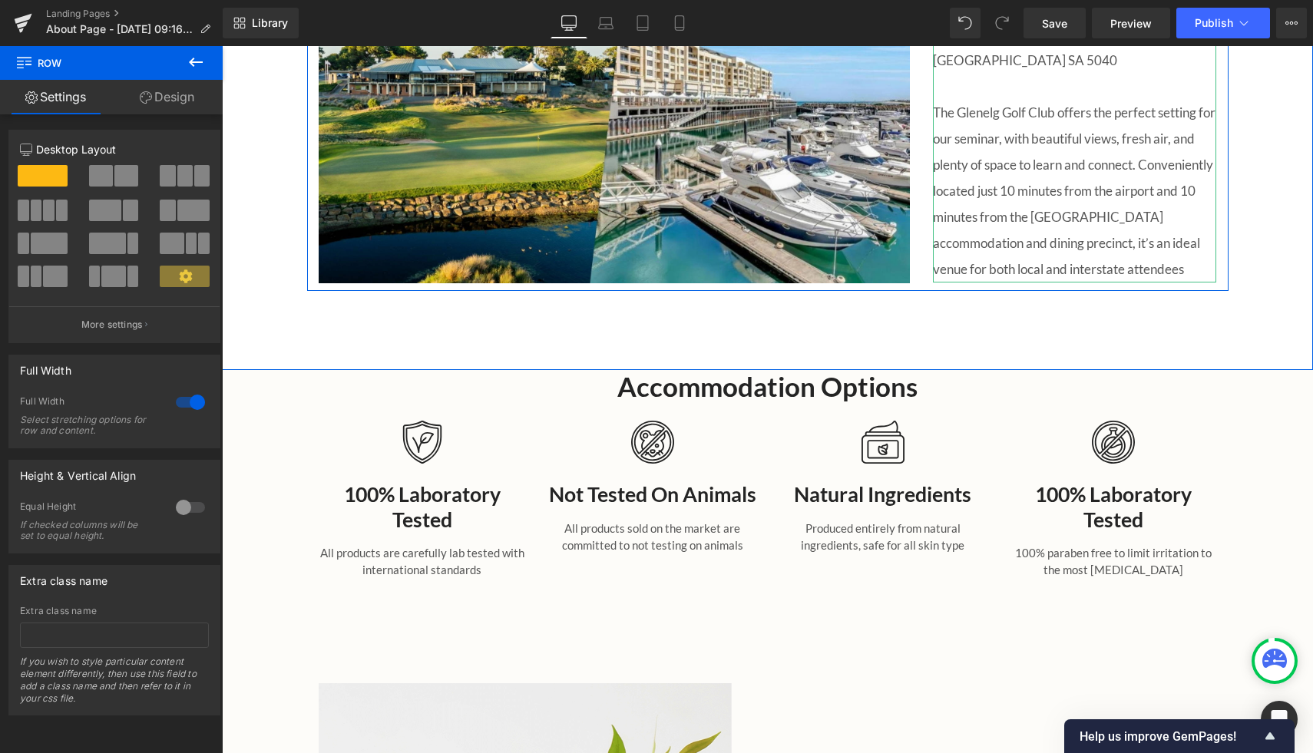
click at [940, 220] on p "The Glenelg Golf Club offers the perfect setting for our seminar, with beautifu…" at bounding box center [1075, 191] width 284 height 183
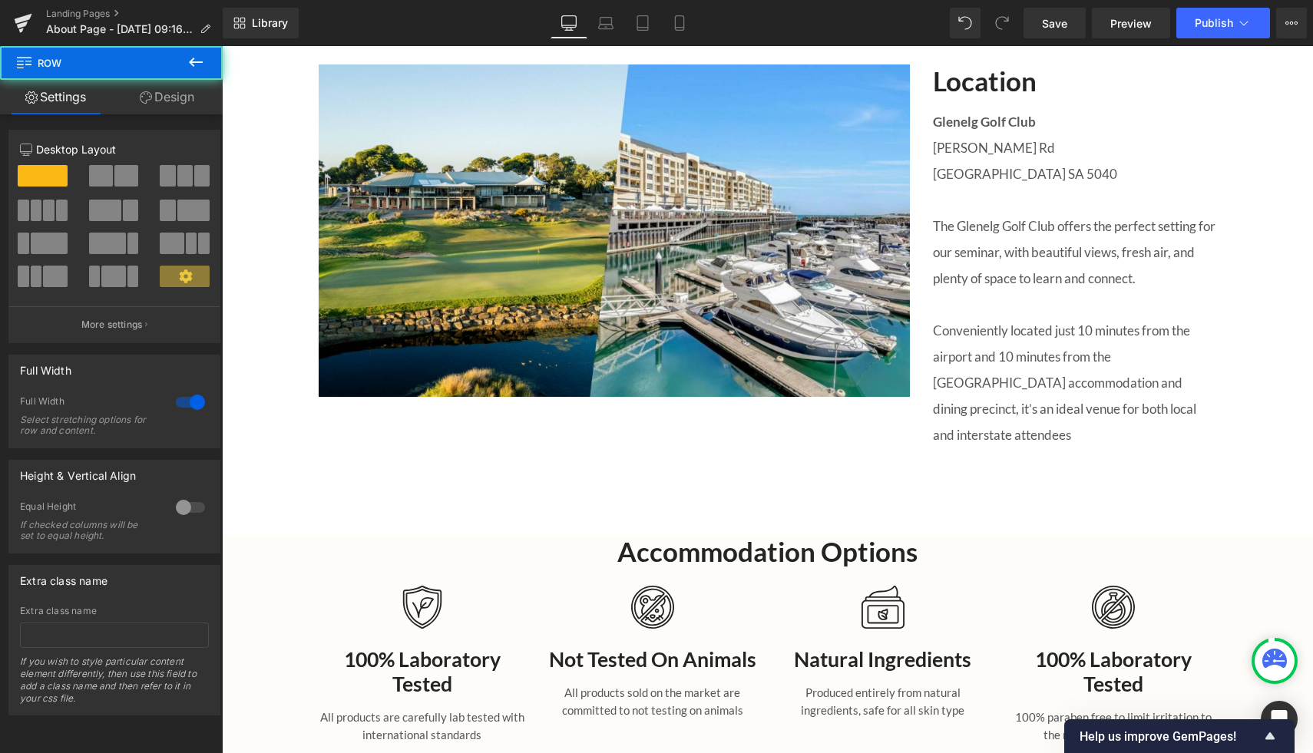
scroll to position [1697, 0]
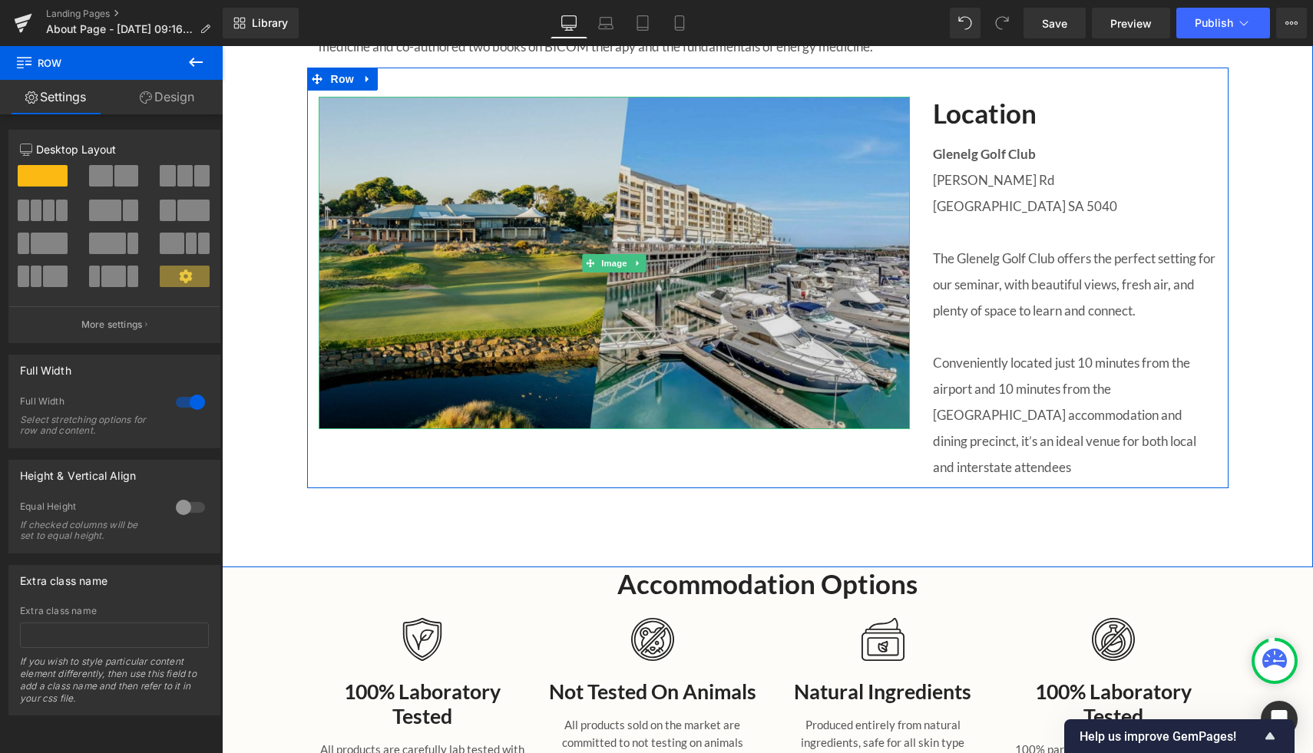
click at [743, 183] on img at bounding box center [614, 263] width 591 height 333
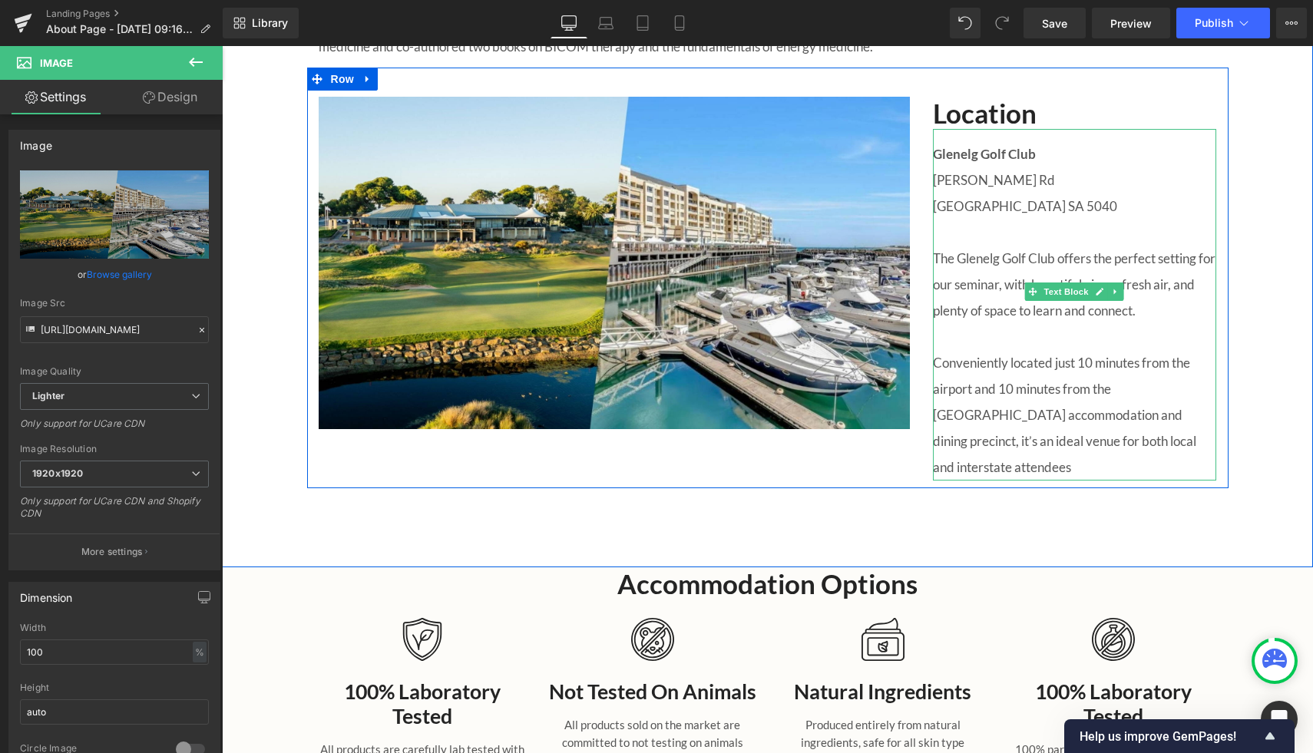
click at [950, 350] on p at bounding box center [1075, 337] width 284 height 26
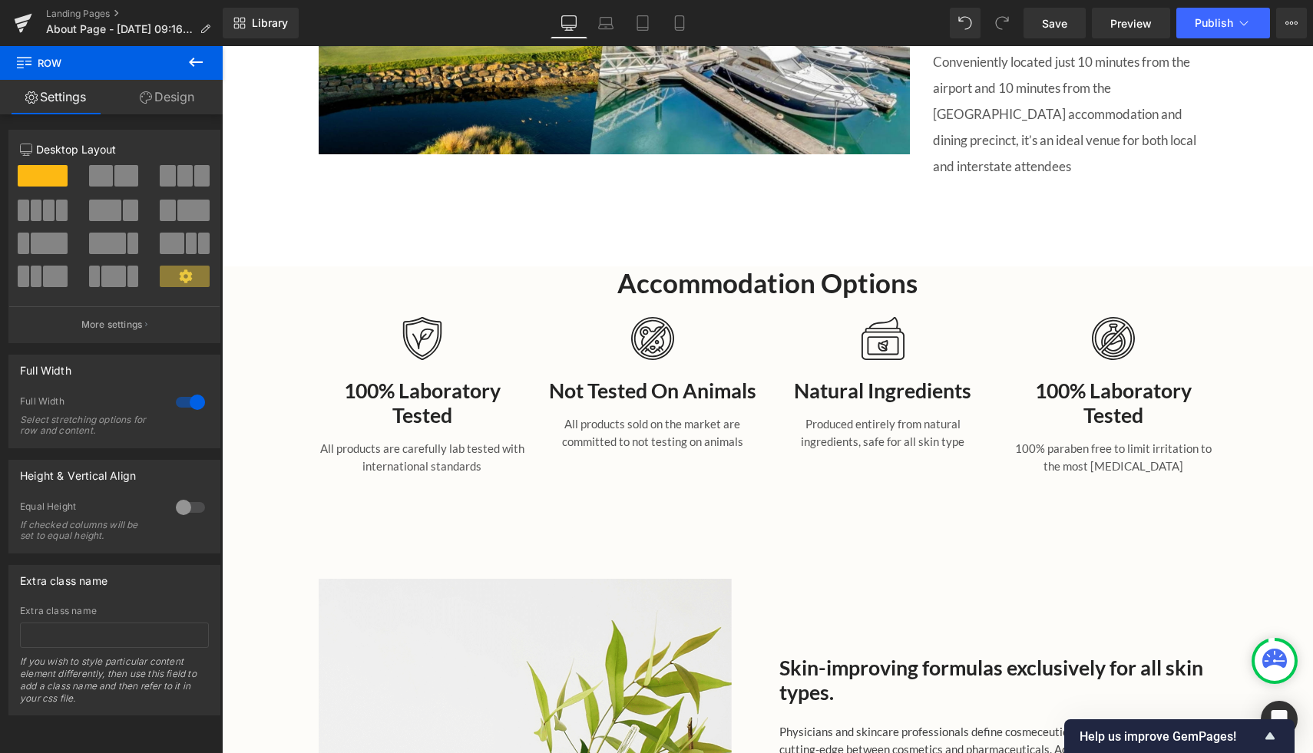
scroll to position [1974, 0]
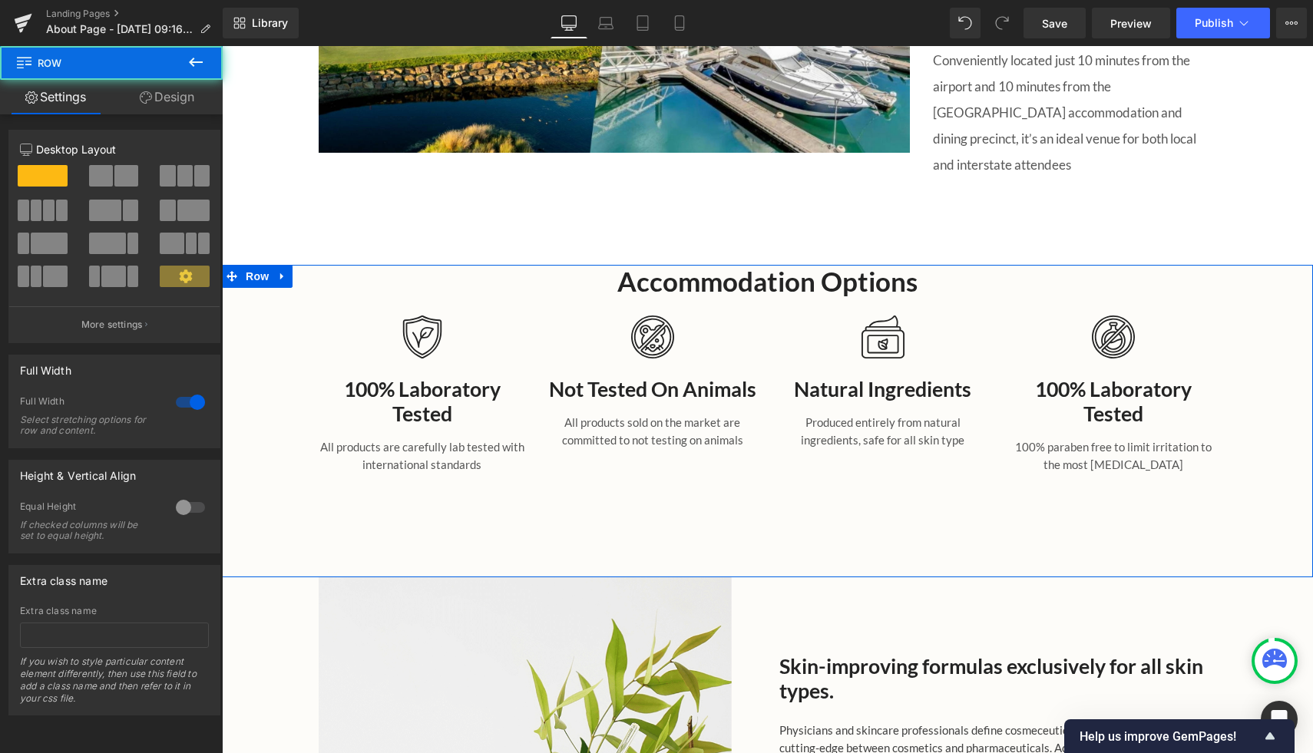
click at [234, 316] on div "Accommodation Options Heading Image 100% Laboratory Tested Heading All products…" at bounding box center [767, 382] width 1091 height 234
click at [170, 87] on link "Design" at bounding box center [166, 97] width 111 height 35
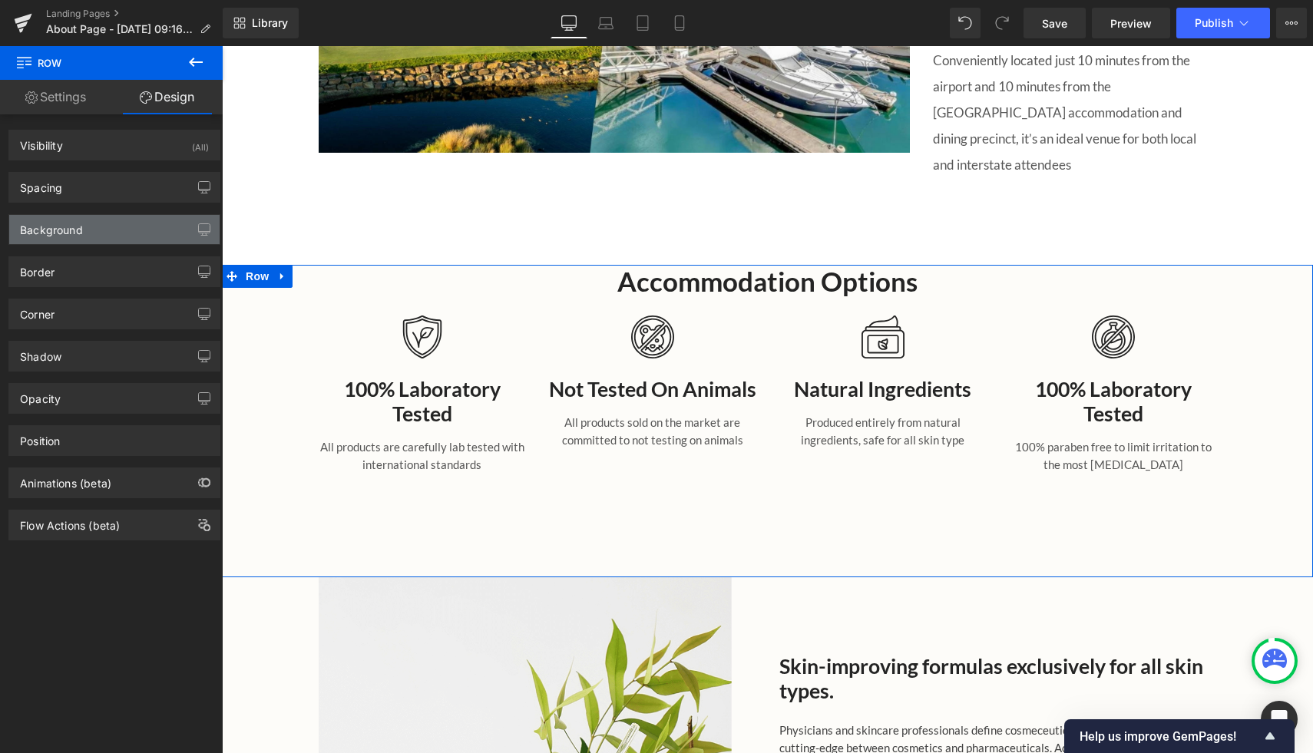
click at [118, 242] on div "Background" at bounding box center [114, 229] width 210 height 29
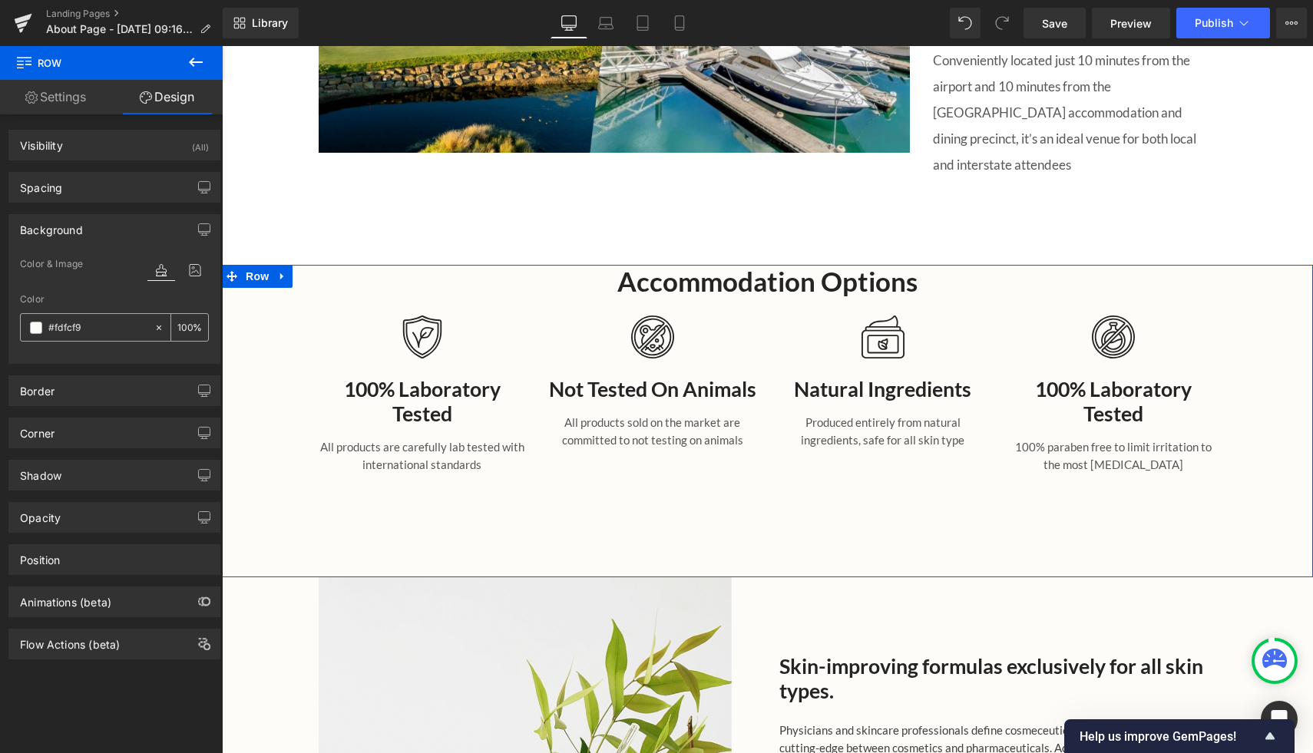
click at [114, 314] on div "#fdfcf9" at bounding box center [87, 327] width 133 height 27
drag, startPoint x: 101, startPoint y: 329, endPoint x: 84, endPoint y: 327, distance: 16.2
click at [84, 328] on input "#fdfcf9" at bounding box center [97, 327] width 98 height 17
type input "f"
type input "0"
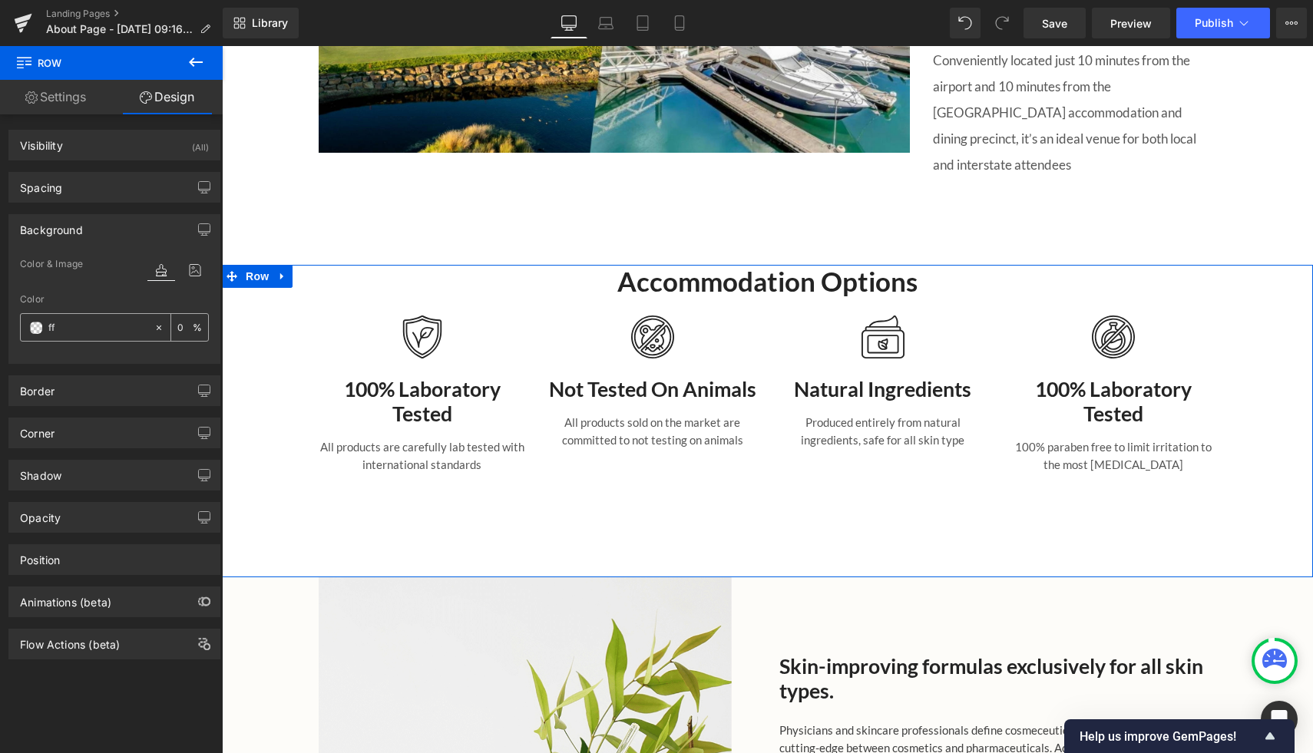
type input "fff"
type input "100"
type input "fffff"
type input "0"
type input "ffffff"
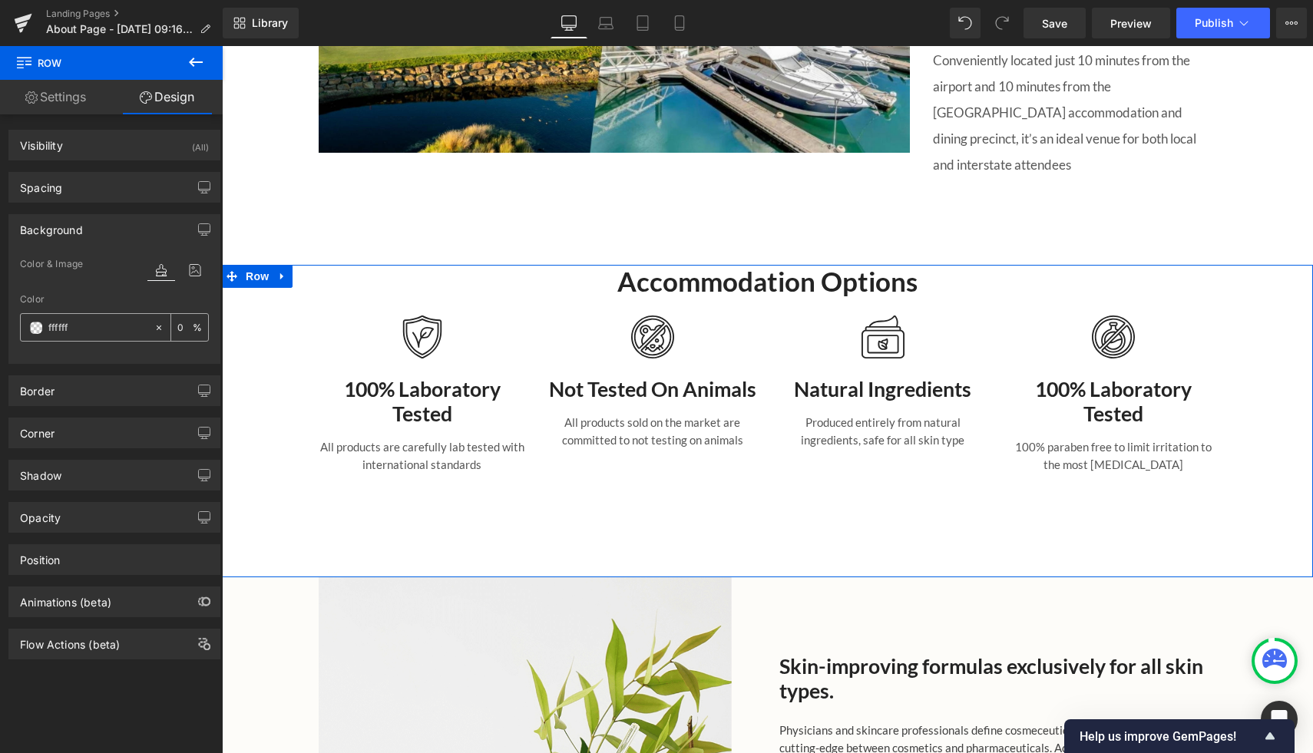
type input "100"
type input "ffffff"
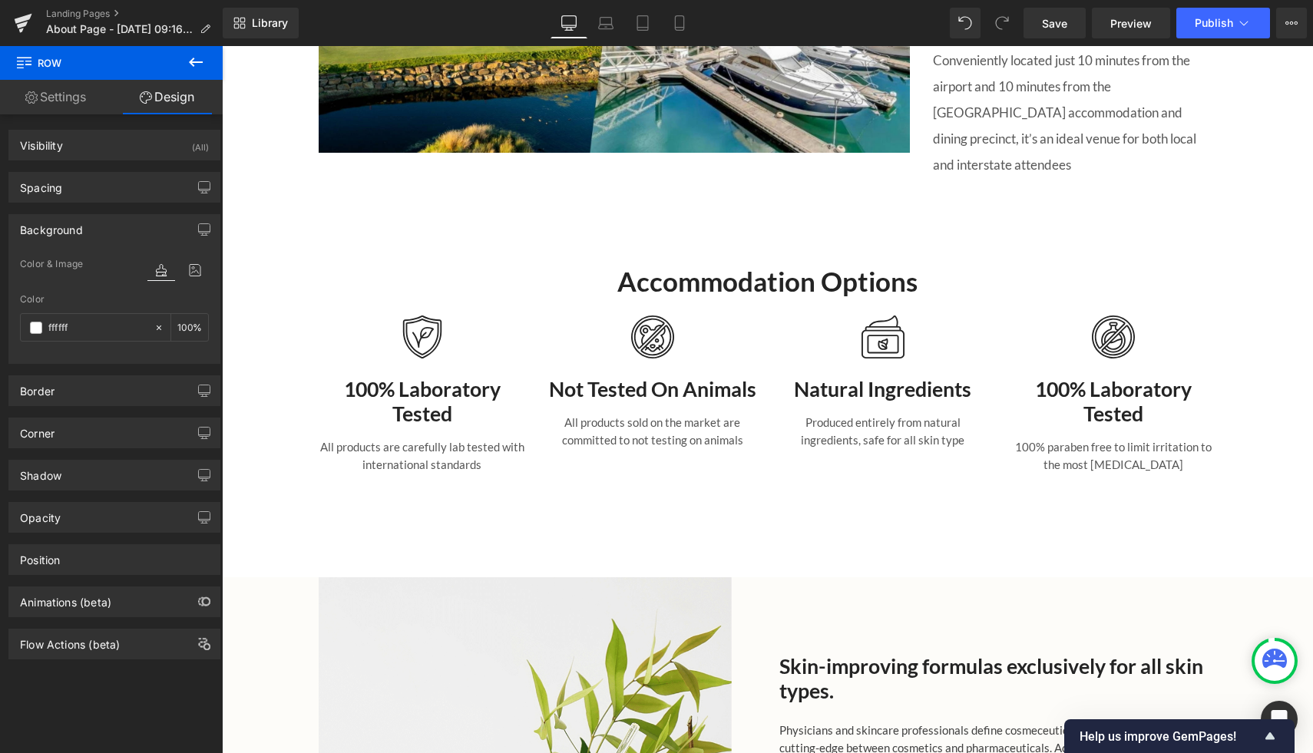
click at [222, 46] on div "103px" at bounding box center [222, 46] width 0 height 0
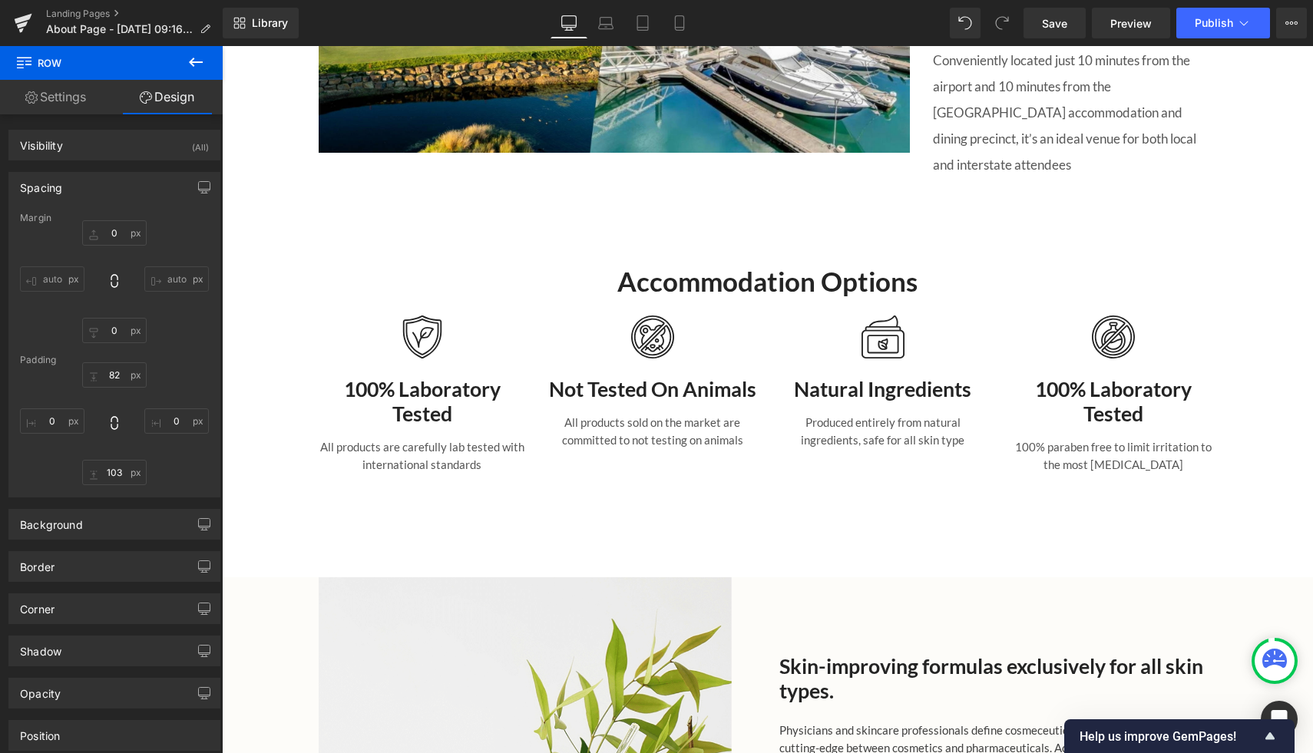
click at [199, 65] on icon at bounding box center [196, 62] width 18 height 18
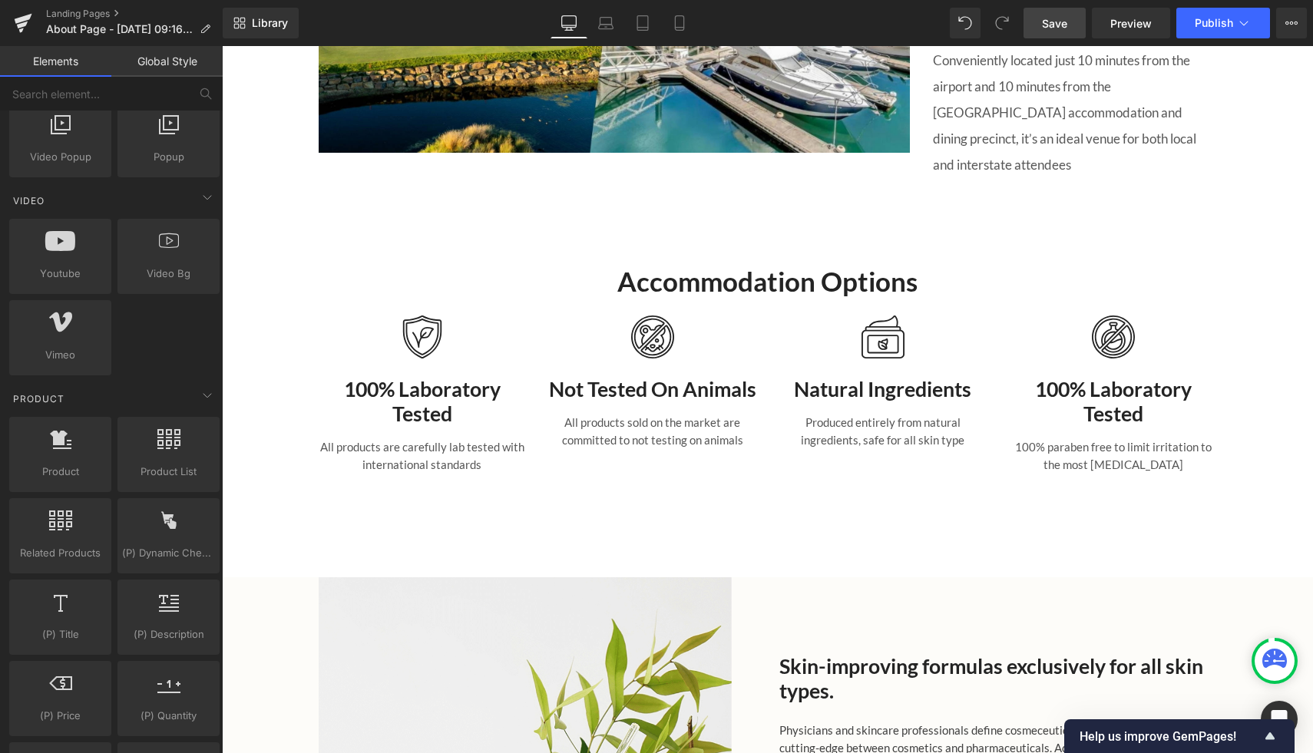
click at [1058, 27] on span "Save" at bounding box center [1054, 23] width 25 height 16
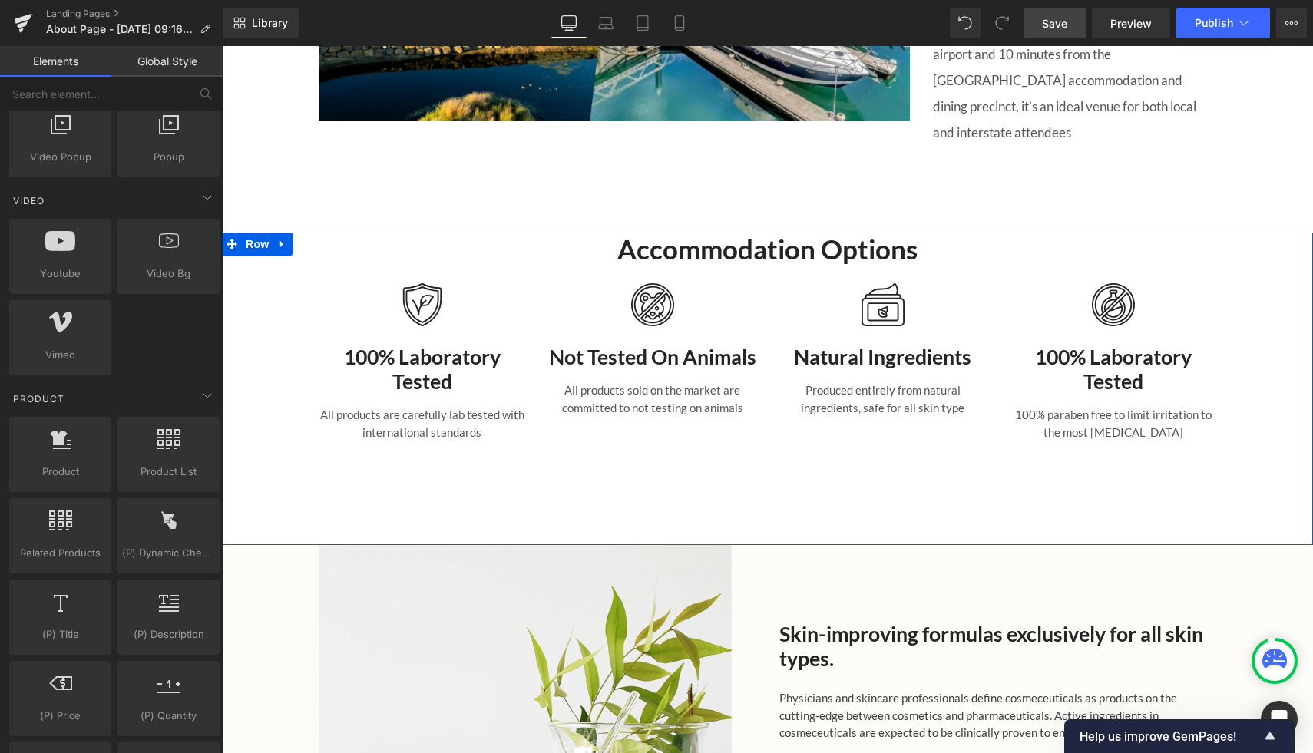
scroll to position [2032, 0]
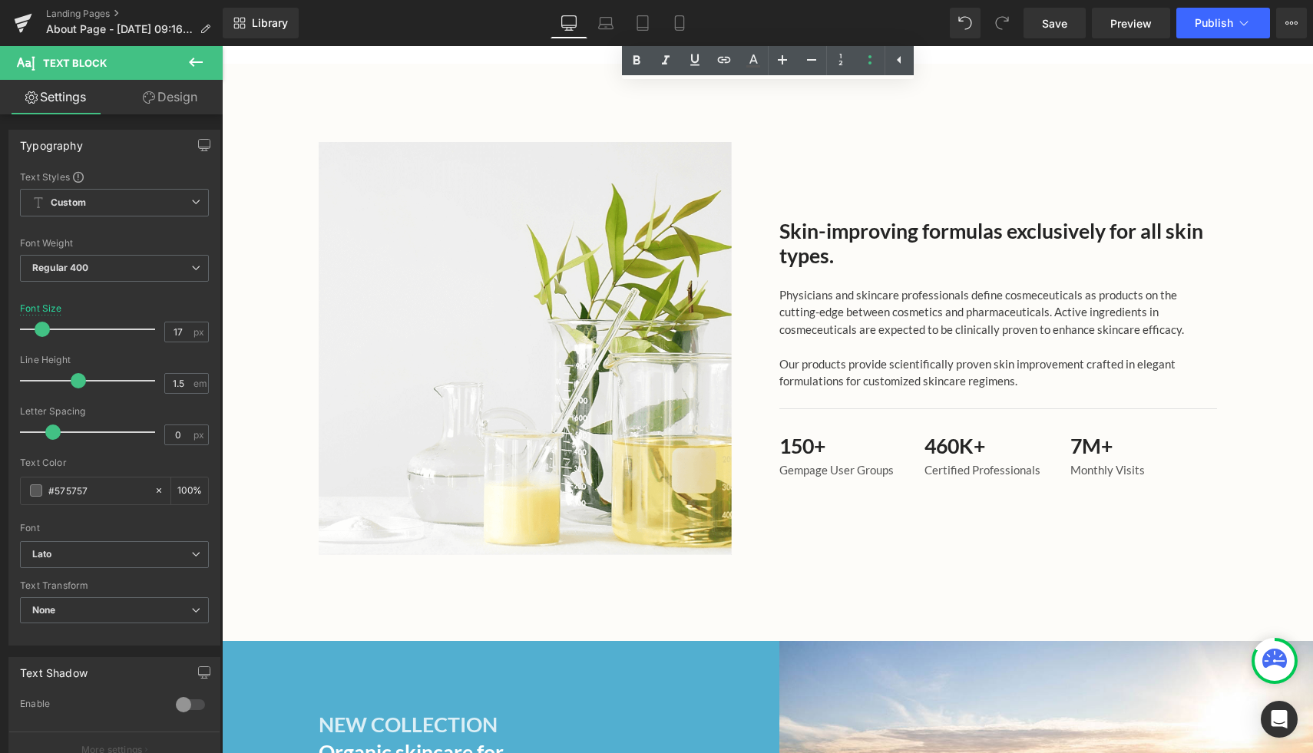
scroll to position [1708, 0]
